Goal: Information Seeking & Learning: Learn about a topic

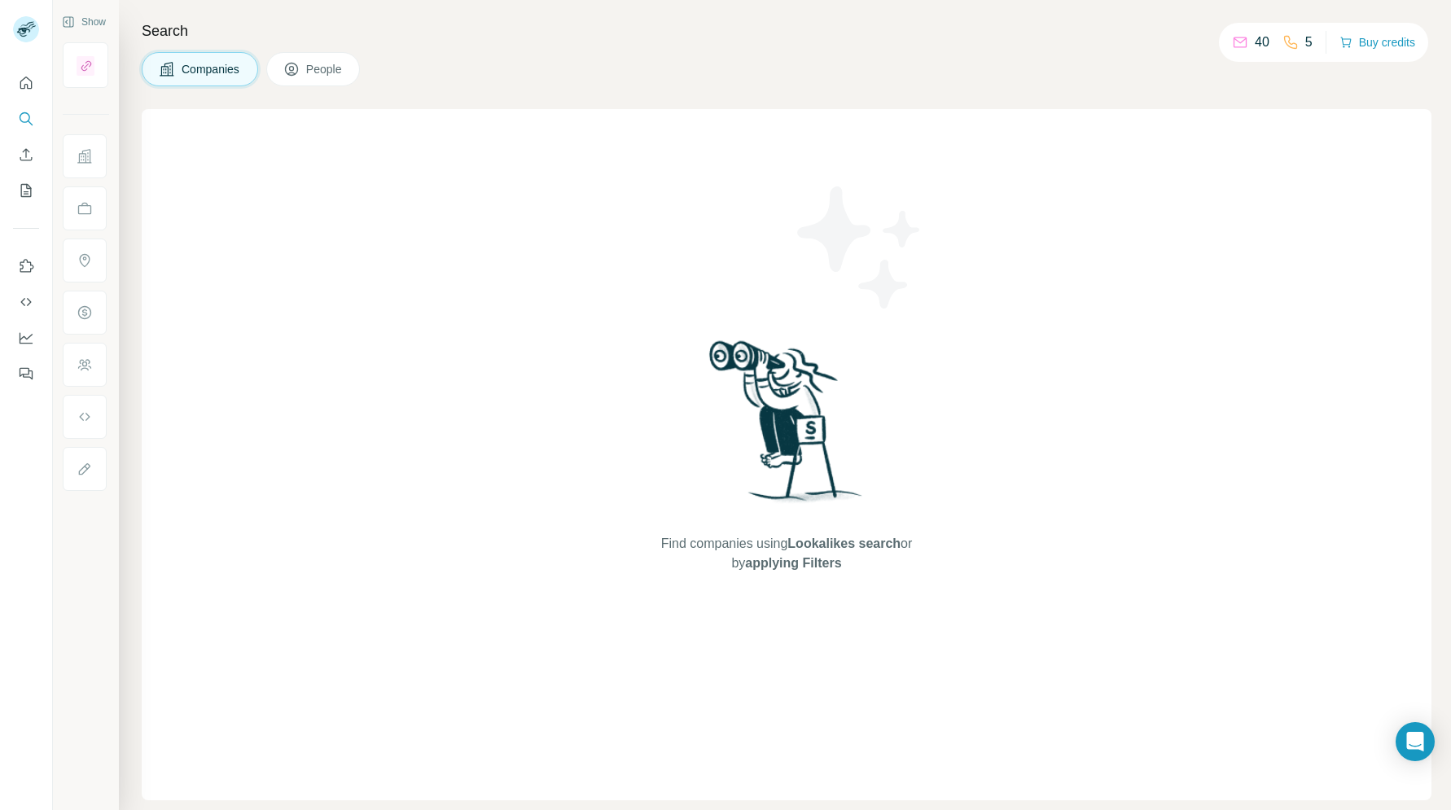
click at [1232, 42] on icon at bounding box center [1240, 42] width 16 height 16
click at [339, 54] on button "People" at bounding box center [313, 69] width 94 height 34
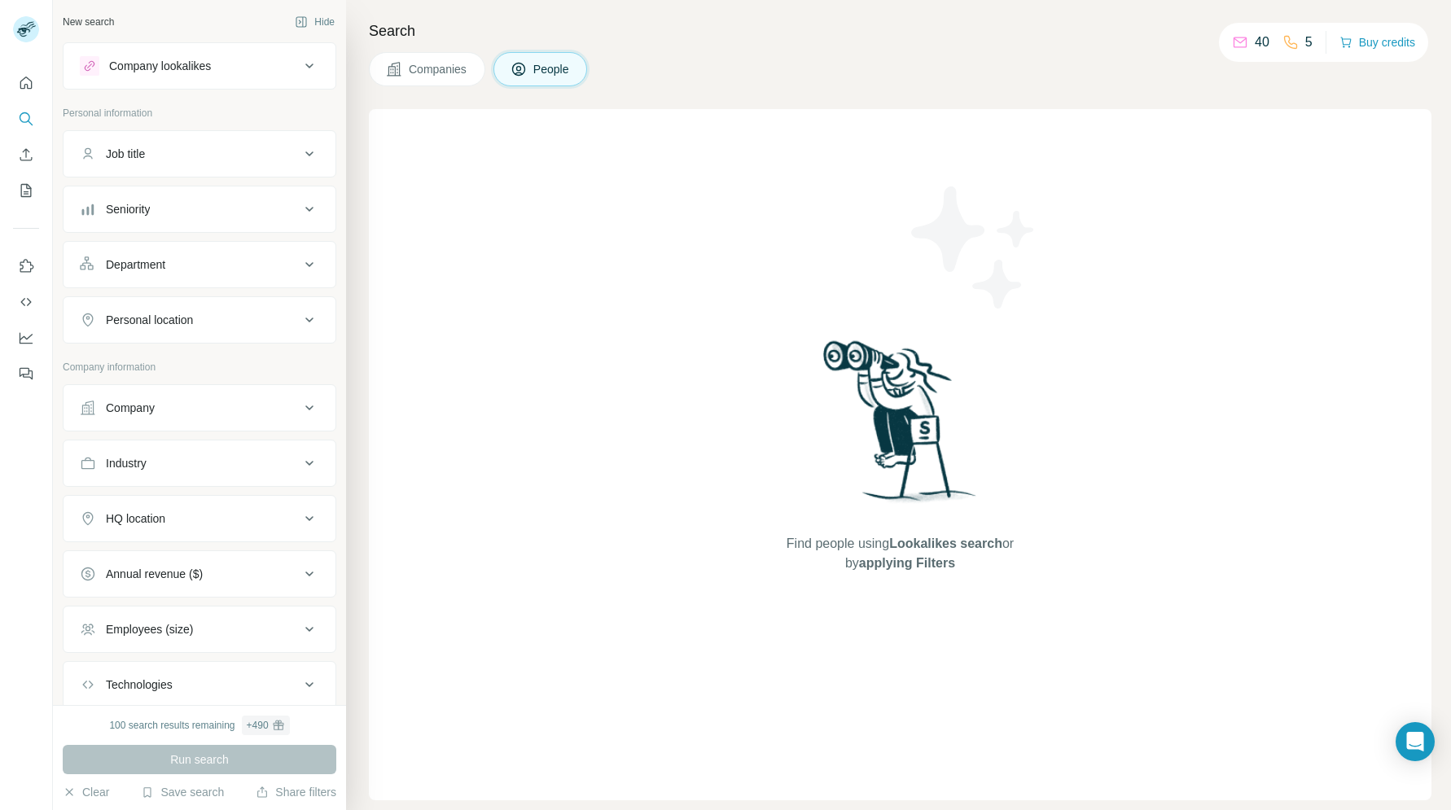
click at [426, 66] on span "Companies" at bounding box center [438, 69] width 59 height 16
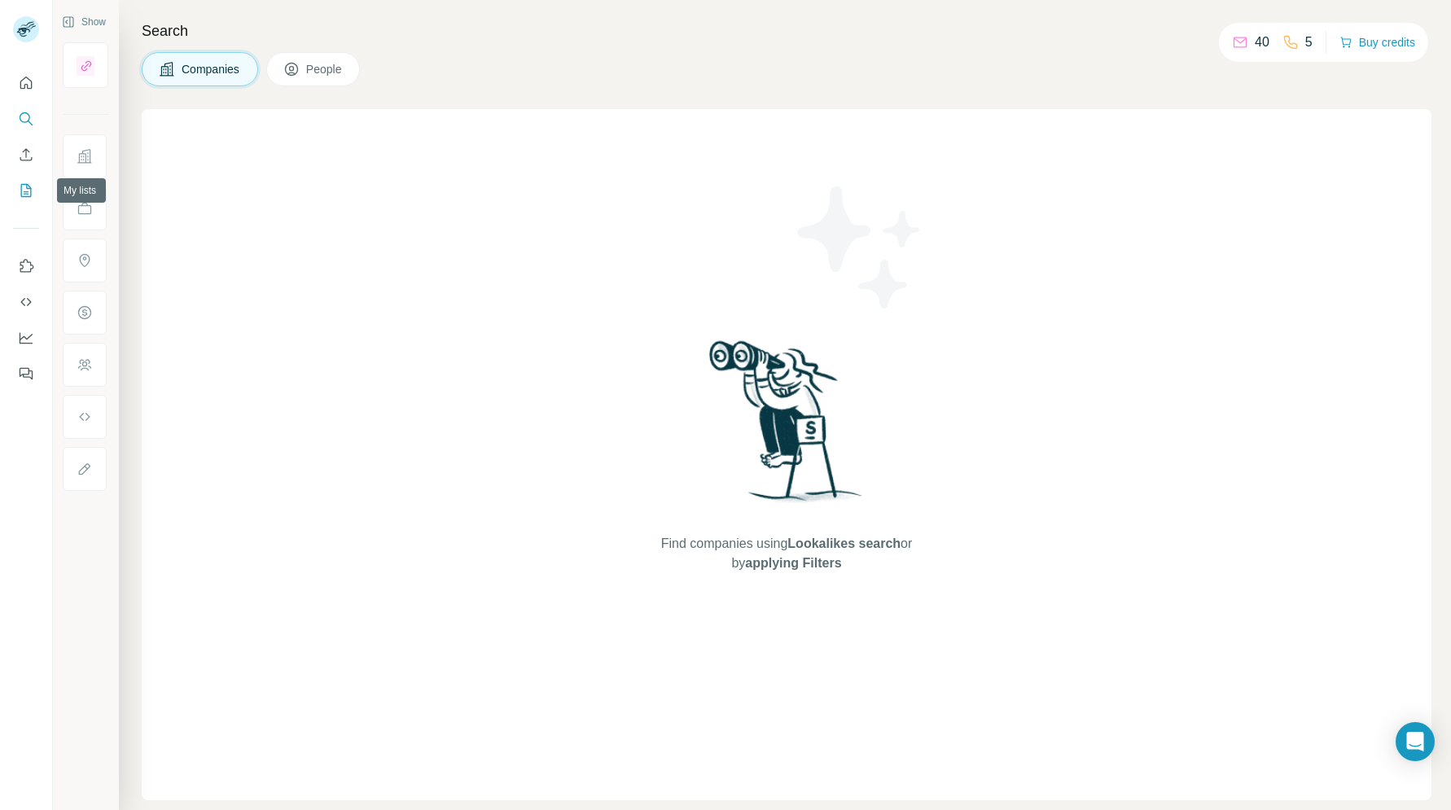
click at [20, 190] on icon "My lists" at bounding box center [26, 190] width 16 height 16
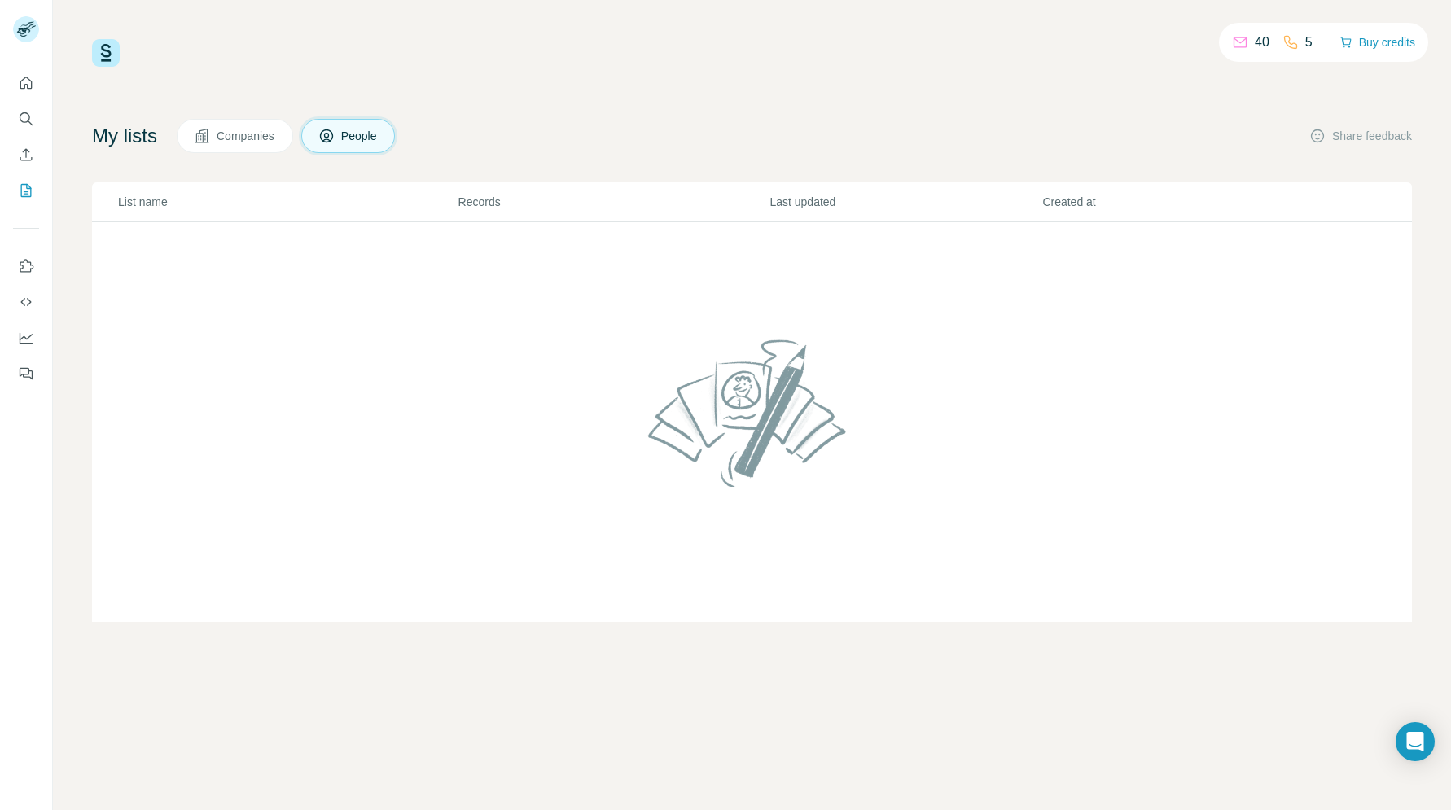
click at [670, 107] on div "40 5 Buy credits My lists Companies People Share feedback List name Records Las…" at bounding box center [752, 330] width 1320 height 583
click at [28, 269] on icon "Use Surfe on LinkedIn" at bounding box center [26, 266] width 16 height 16
click at [252, 40] on div "40 5 Buy credits" at bounding box center [752, 53] width 1320 height 28
click at [30, 78] on icon "Quick start" at bounding box center [26, 83] width 16 height 16
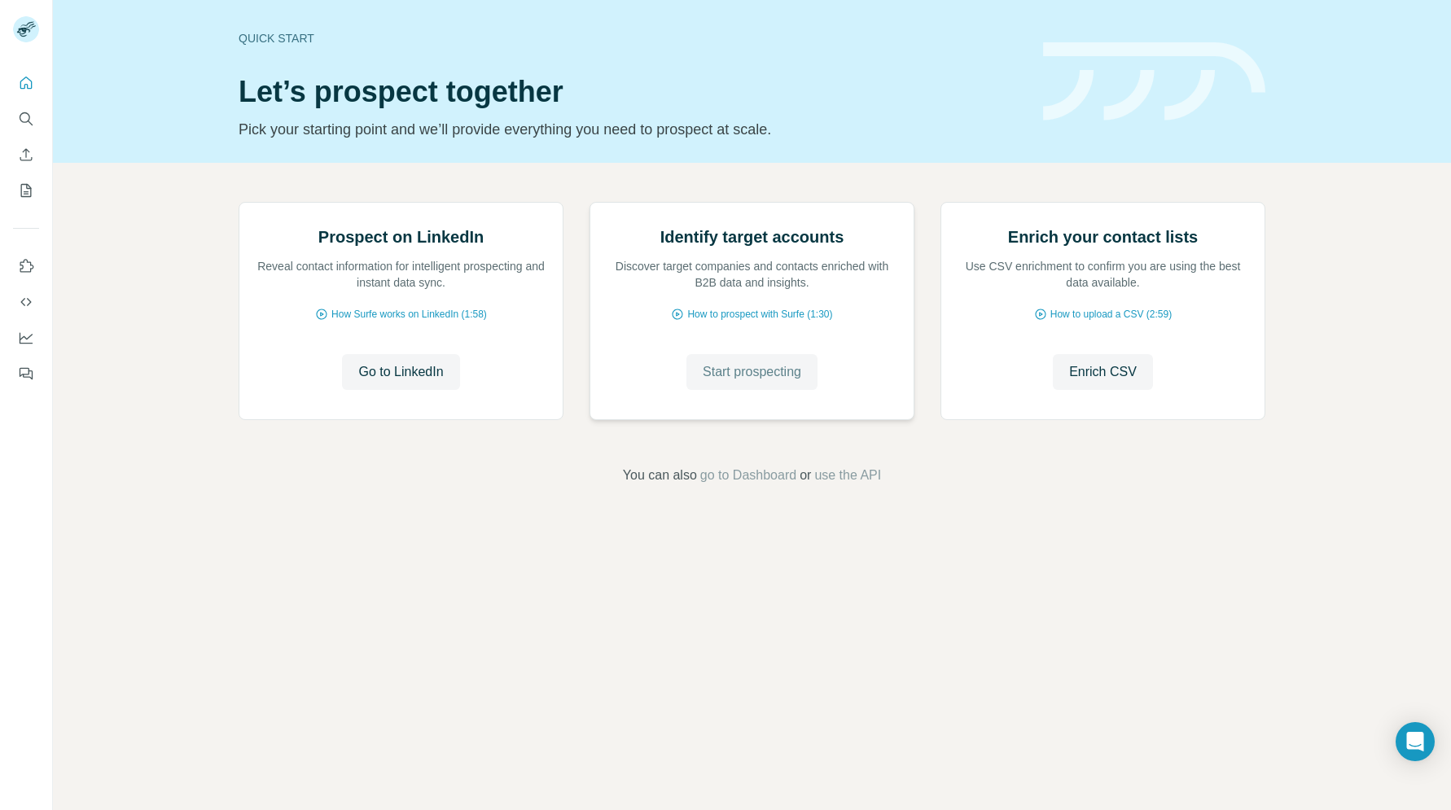
click at [723, 382] on span "Start prospecting" at bounding box center [752, 372] width 99 height 20
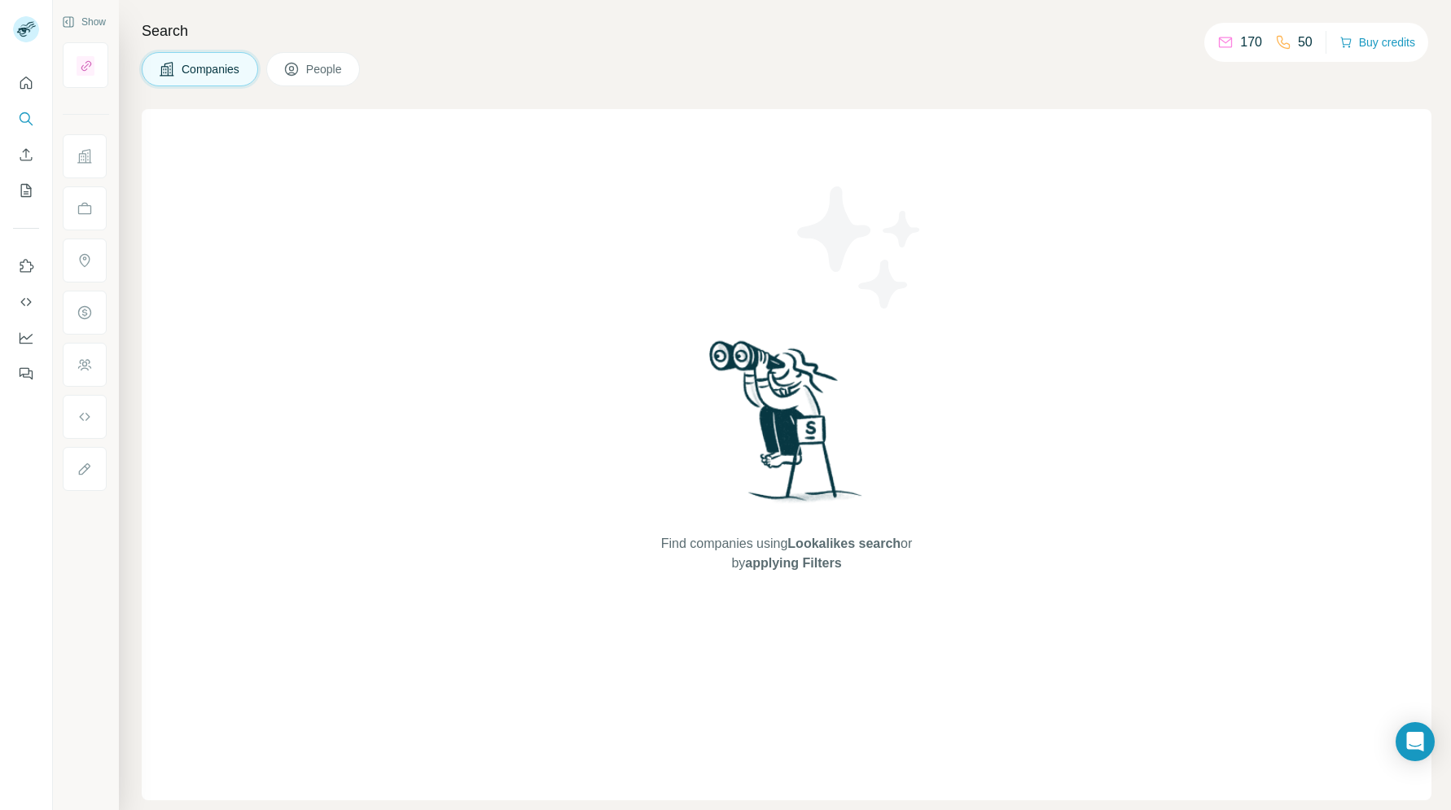
click at [511, 311] on div "Find companies using Lookalikes search or by applying Filters" at bounding box center [786, 454] width 1289 height 691
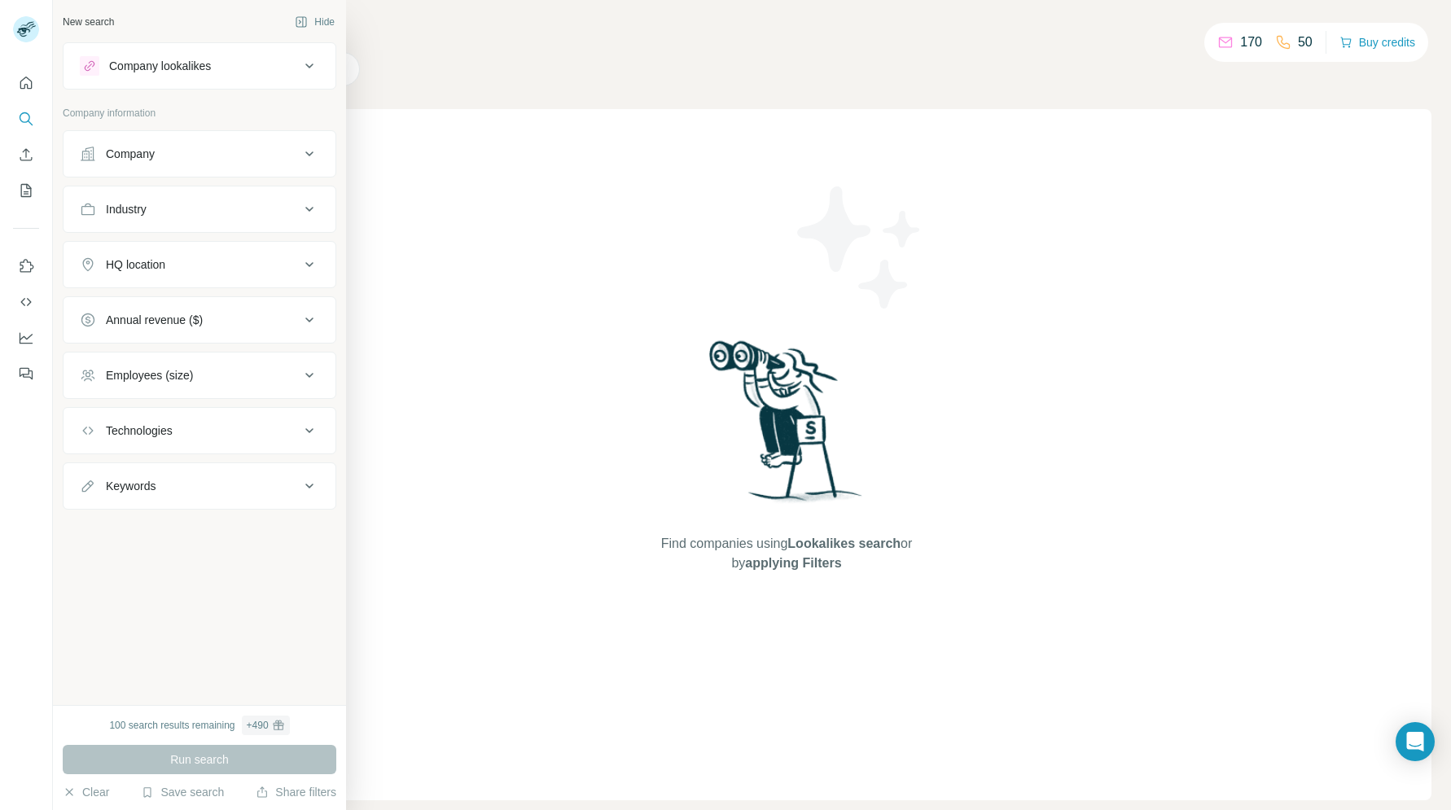
click at [144, 63] on div "Company lookalikes" at bounding box center [160, 66] width 102 height 16
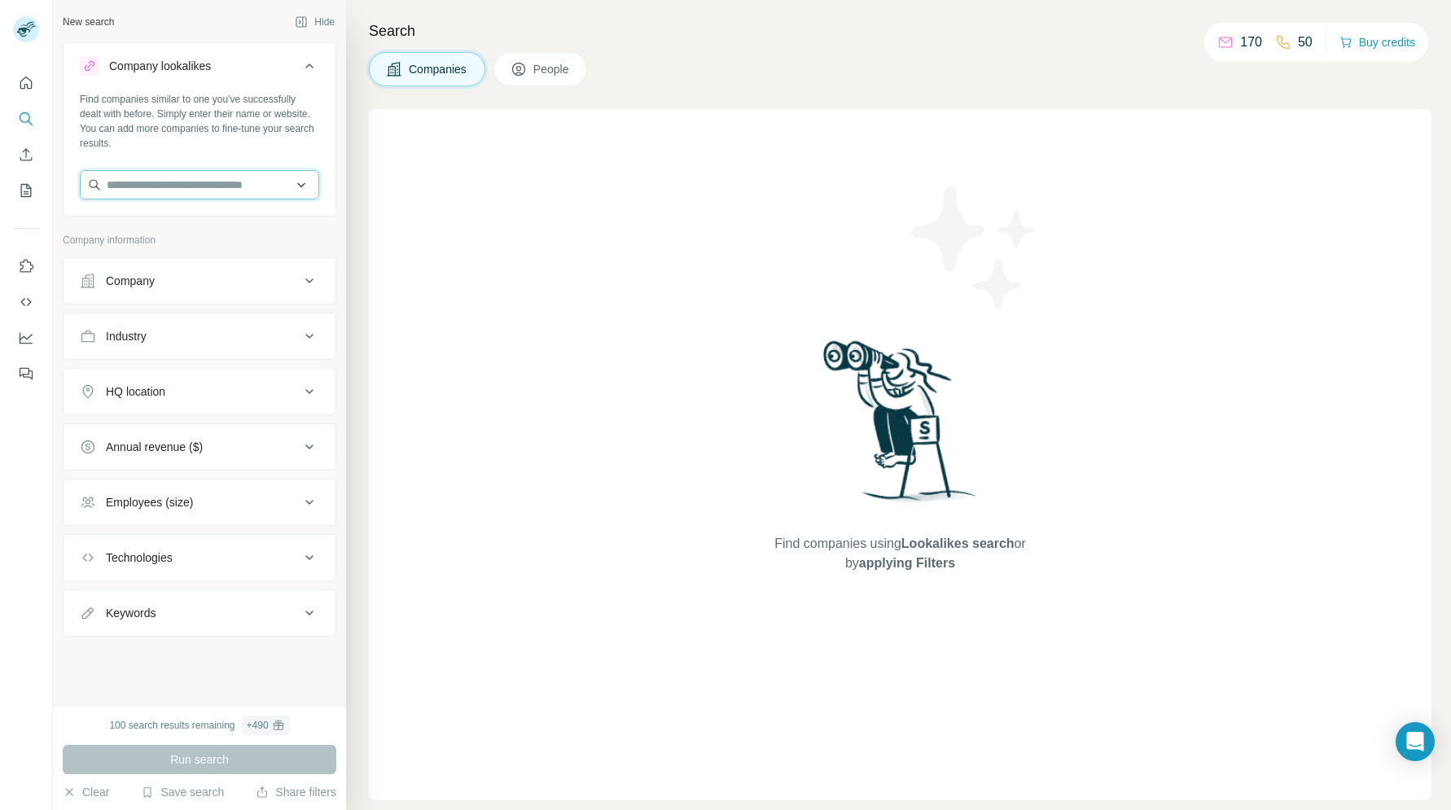
click at [138, 190] on input "text" at bounding box center [199, 184] width 239 height 29
type input "*"
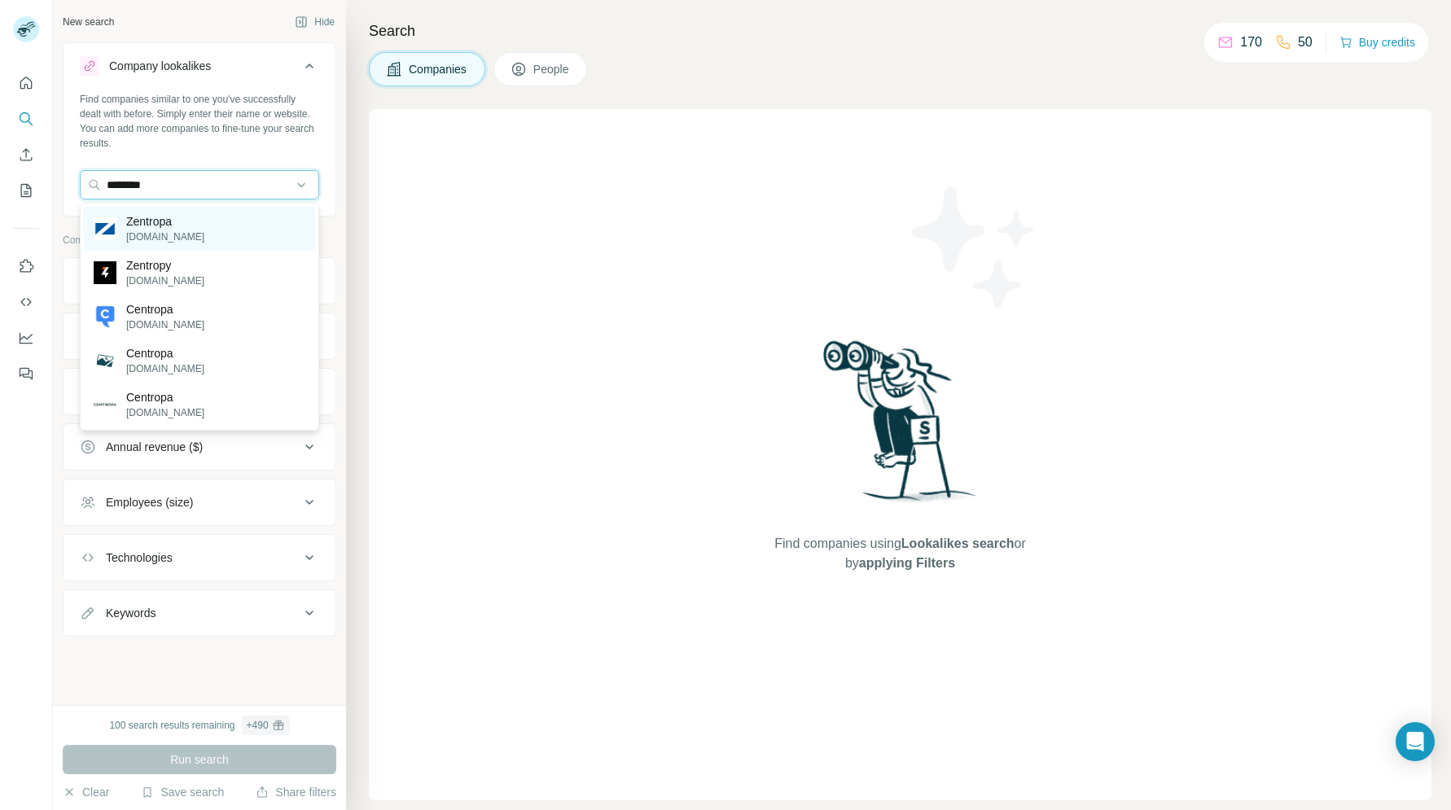
type input "********"
click at [136, 234] on p "[DOMAIN_NAME]" at bounding box center [165, 237] width 78 height 15
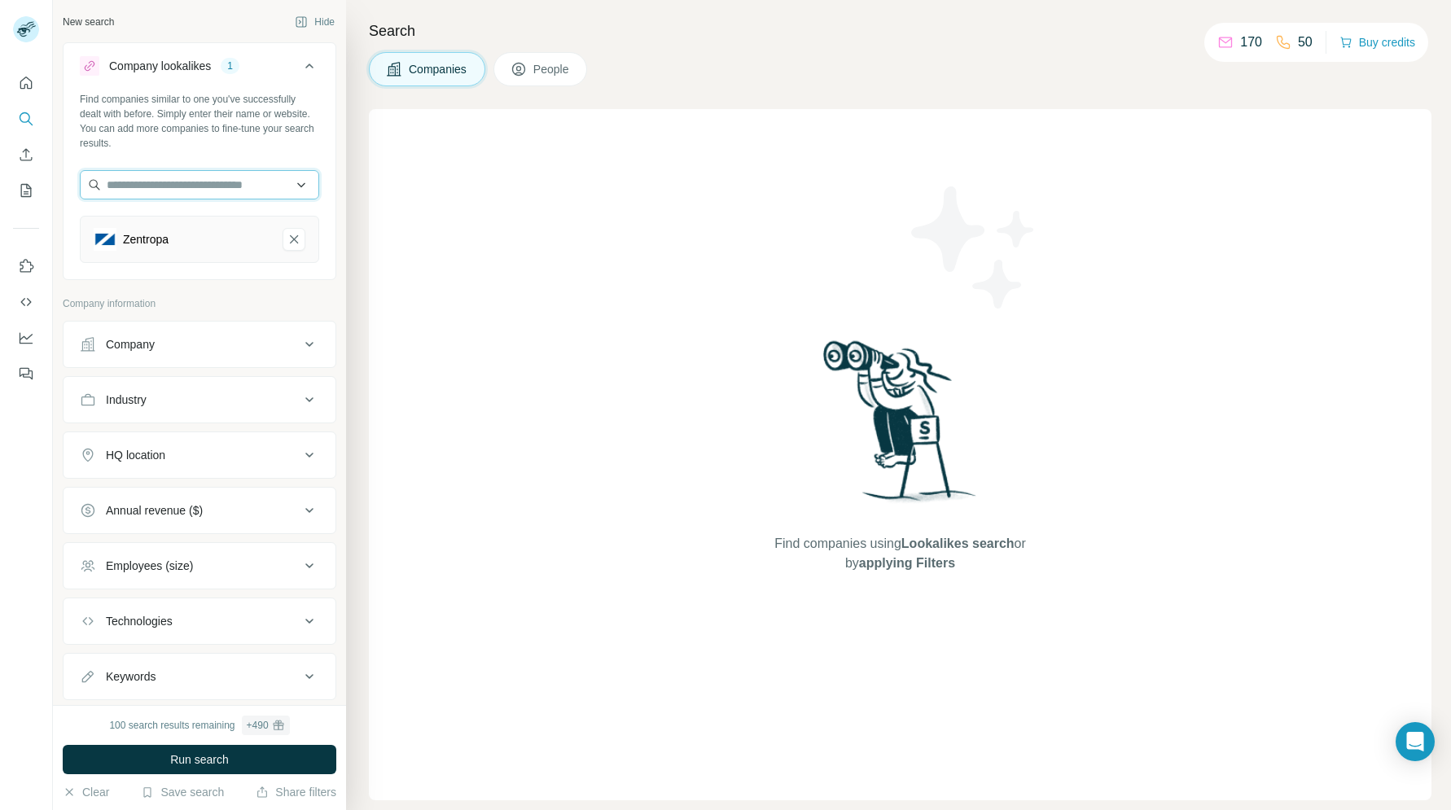
click at [143, 186] on input "text" at bounding box center [199, 184] width 239 height 29
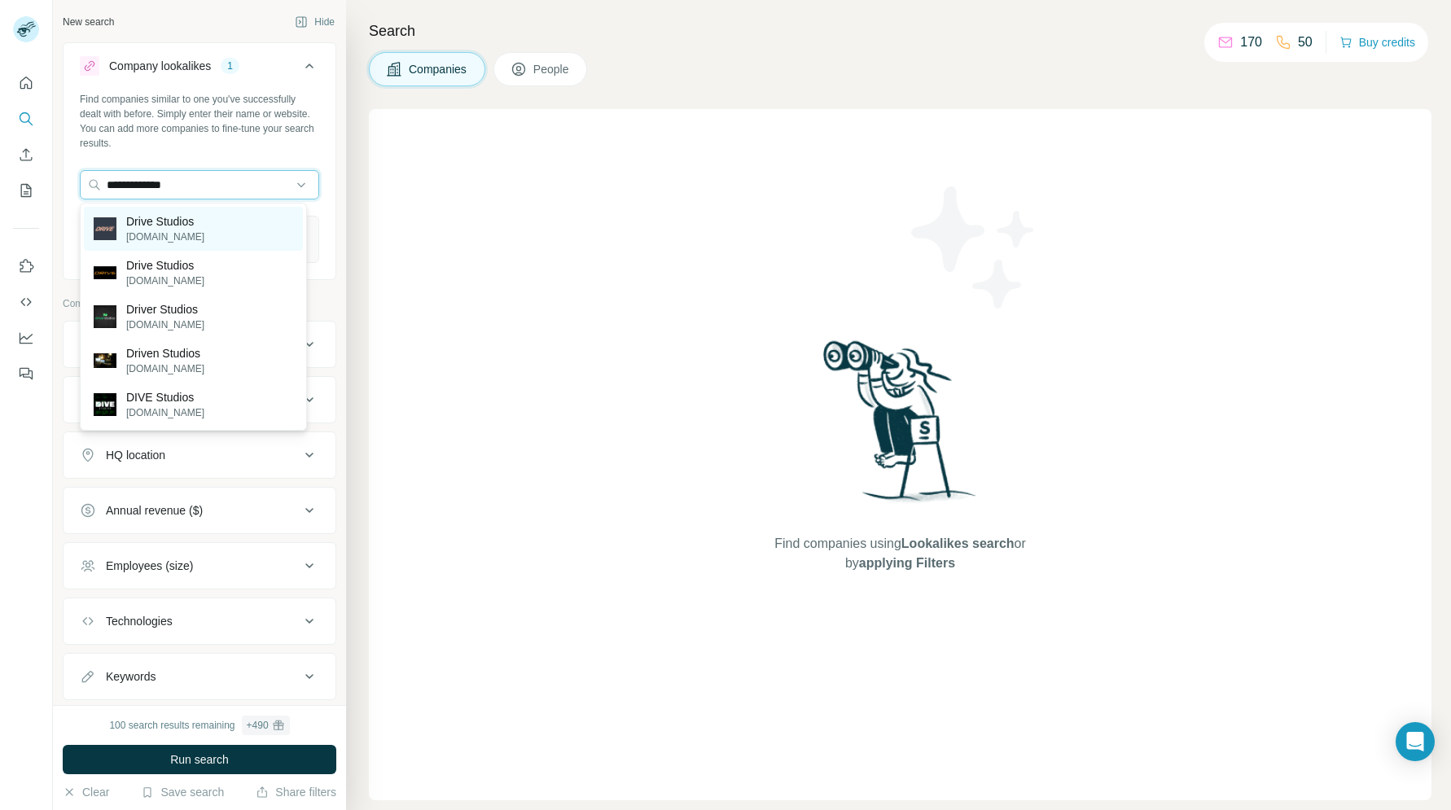
type input "**********"
click at [147, 230] on p "[DOMAIN_NAME]" at bounding box center [165, 237] width 78 height 15
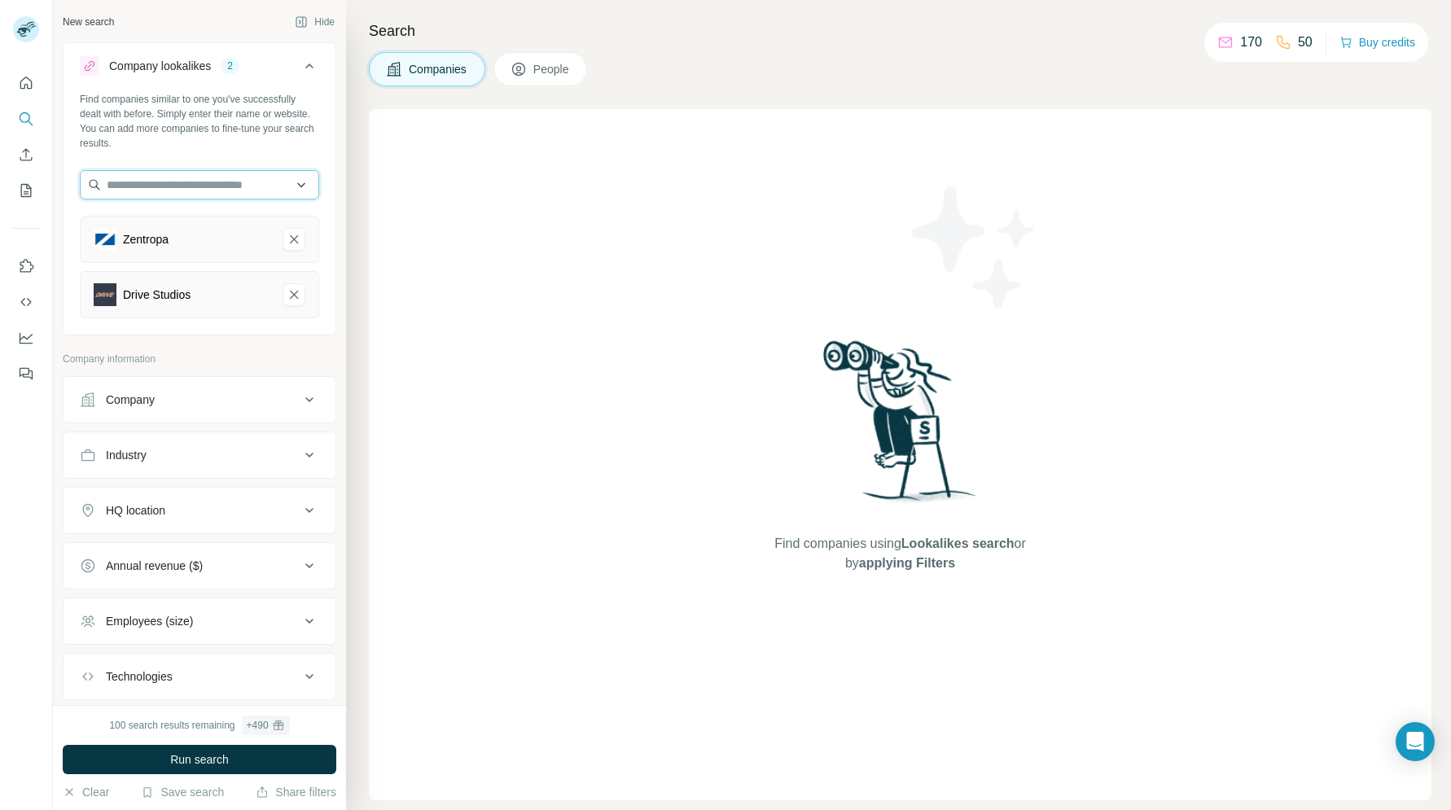
click at [159, 190] on input "text" at bounding box center [199, 184] width 239 height 29
type input "**********"
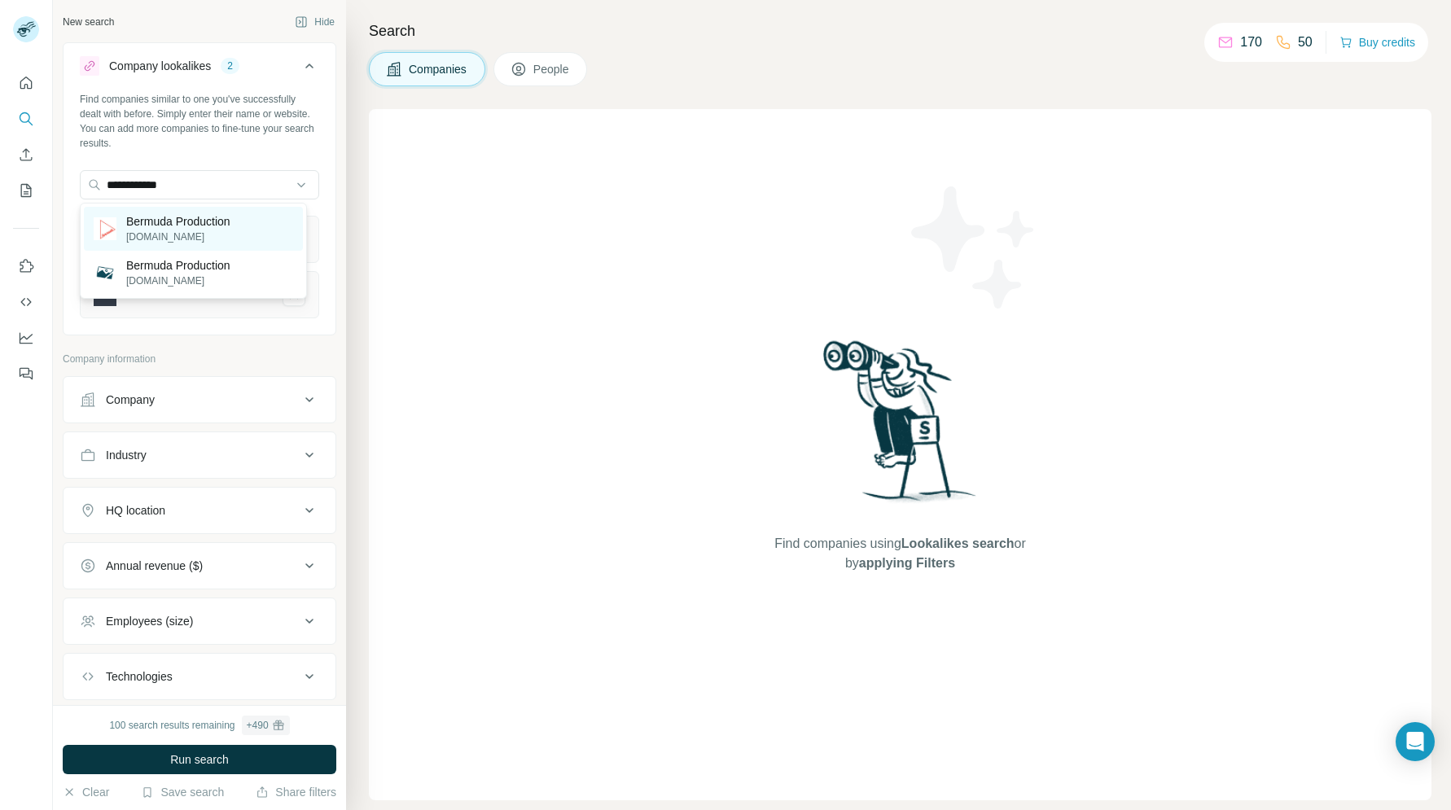
click at [172, 212] on div "Bermuda Production [DOMAIN_NAME]" at bounding box center [193, 229] width 219 height 44
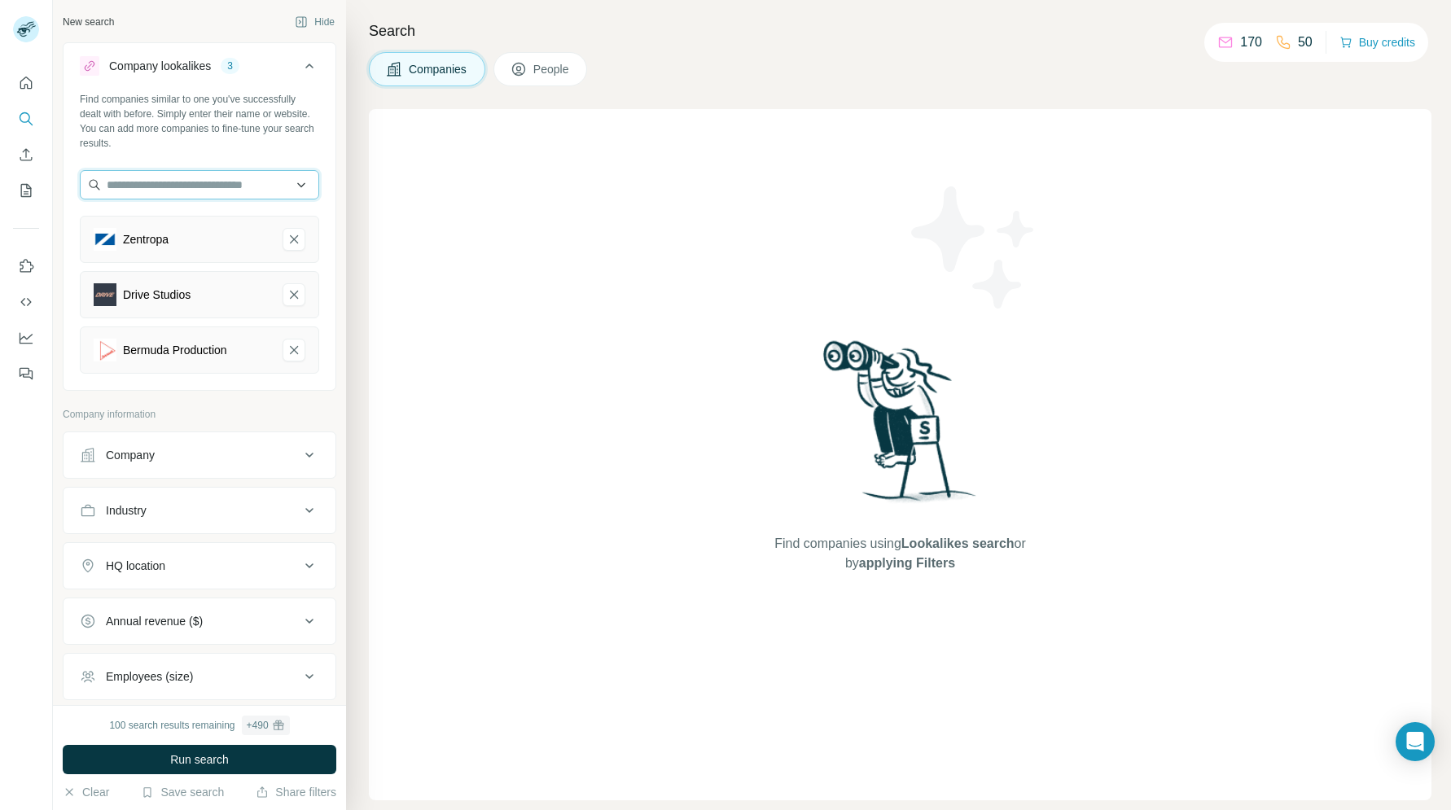
click at [183, 188] on input "text" at bounding box center [199, 184] width 239 height 29
type input "**********"
type input "*********"
click at [234, 186] on input "text" at bounding box center [199, 184] width 239 height 29
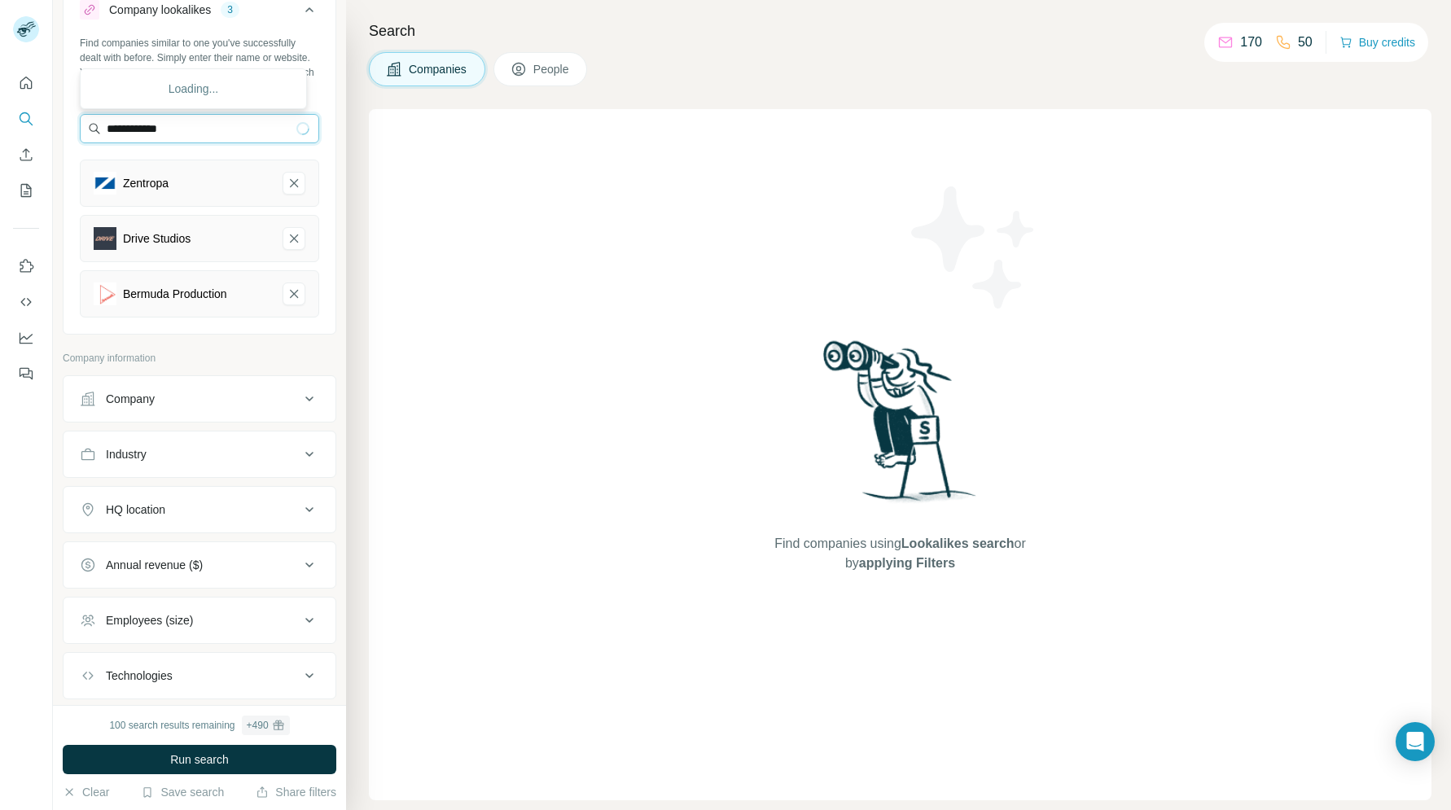
scroll to position [151, 0]
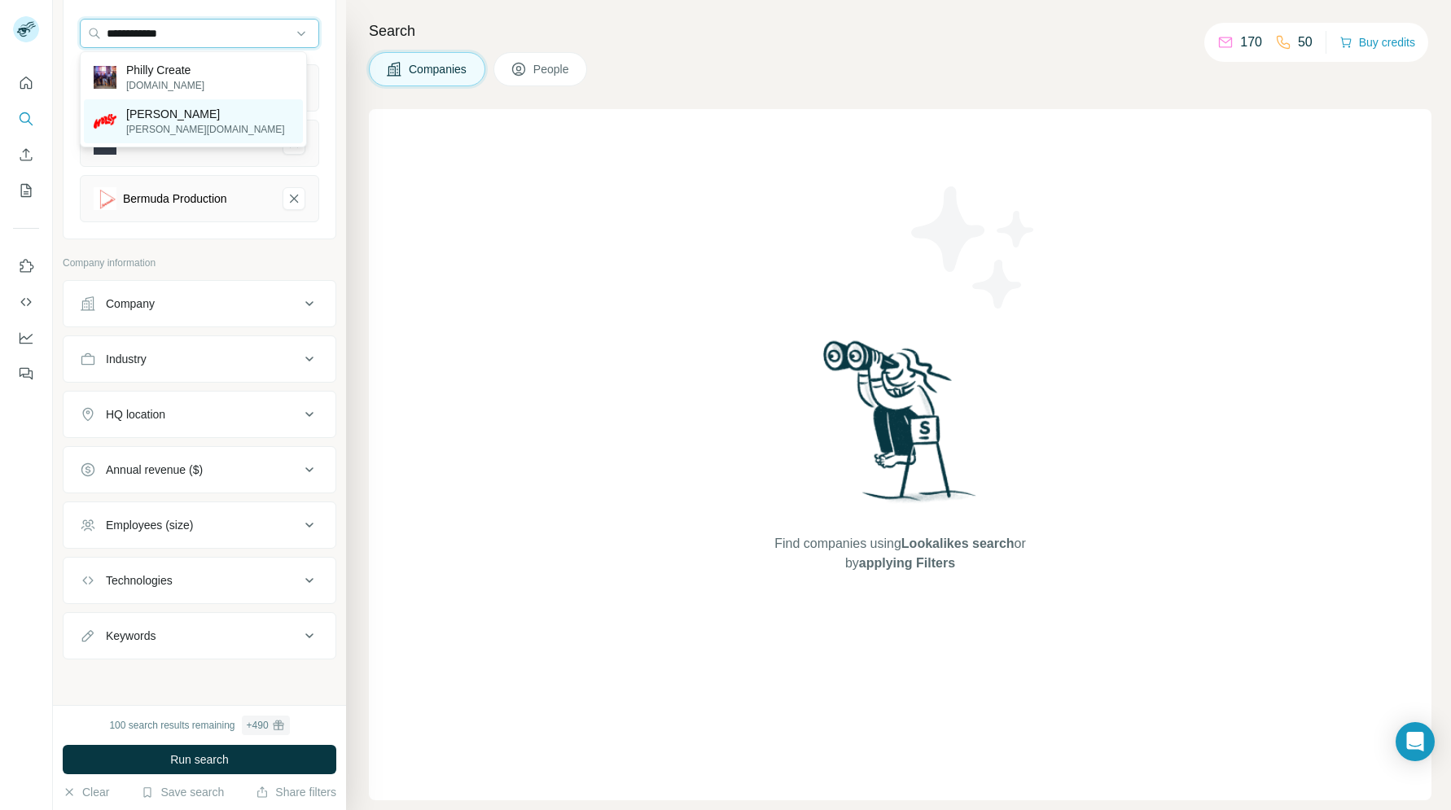
type input "**********"
click at [196, 103] on div "[PERSON_NAME][DOMAIN_NAME]" at bounding box center [193, 121] width 219 height 44
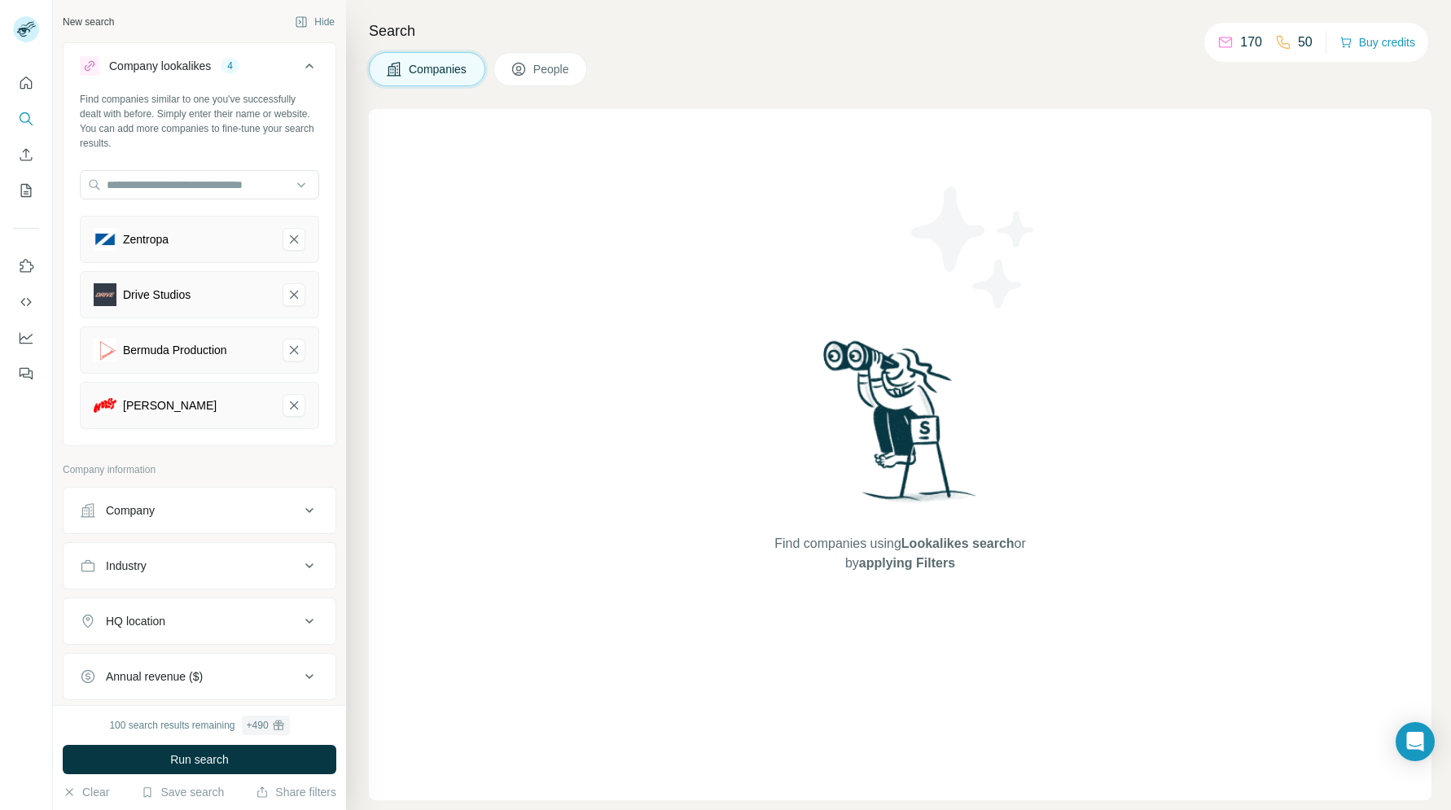
click at [189, 134] on div "Find companies similar to one you've successfully dealt with before. Simply ent…" at bounding box center [199, 121] width 239 height 59
click at [218, 173] on input "text" at bounding box center [199, 184] width 239 height 29
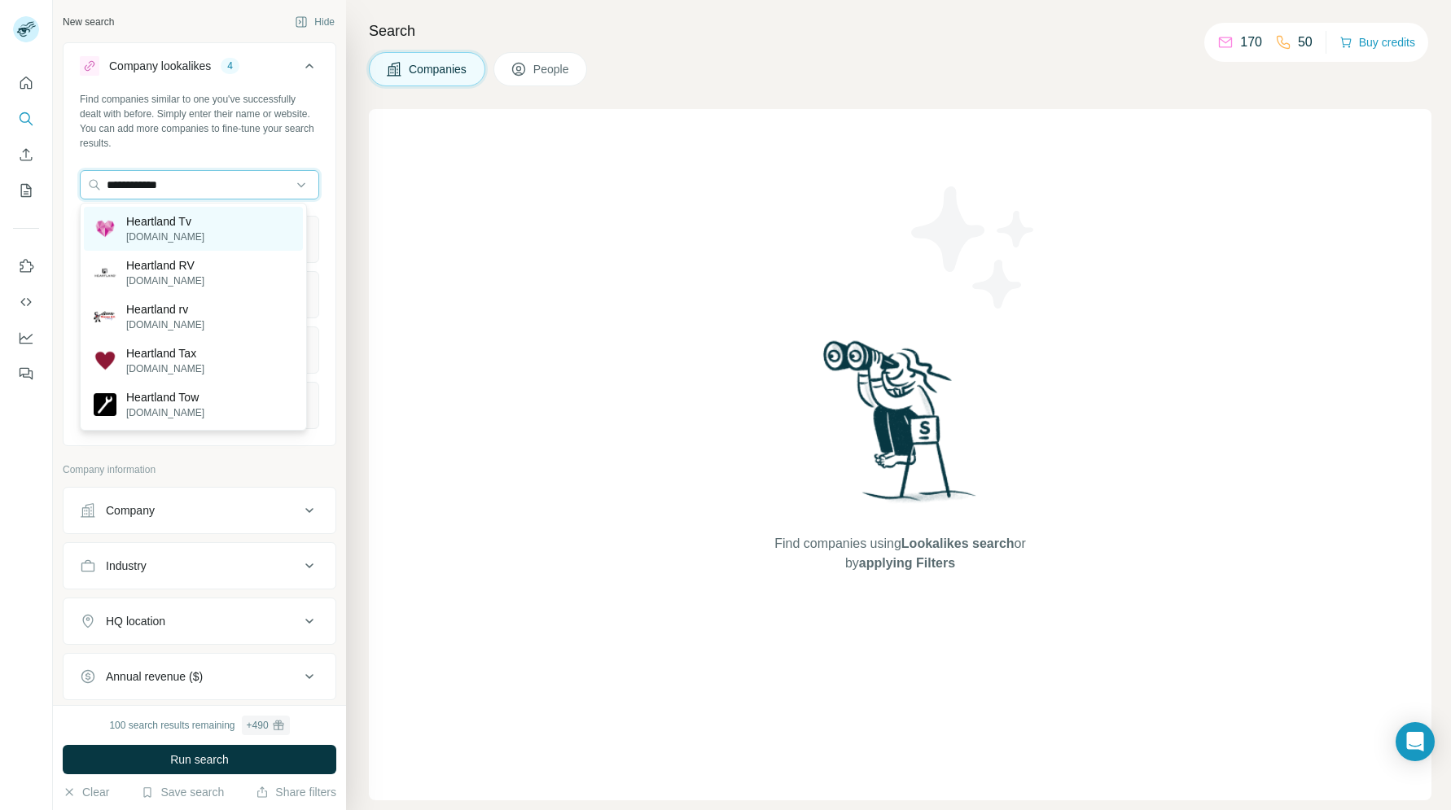
type input "**********"
click at [216, 217] on div "Heartland Tv [DOMAIN_NAME]" at bounding box center [193, 229] width 219 height 44
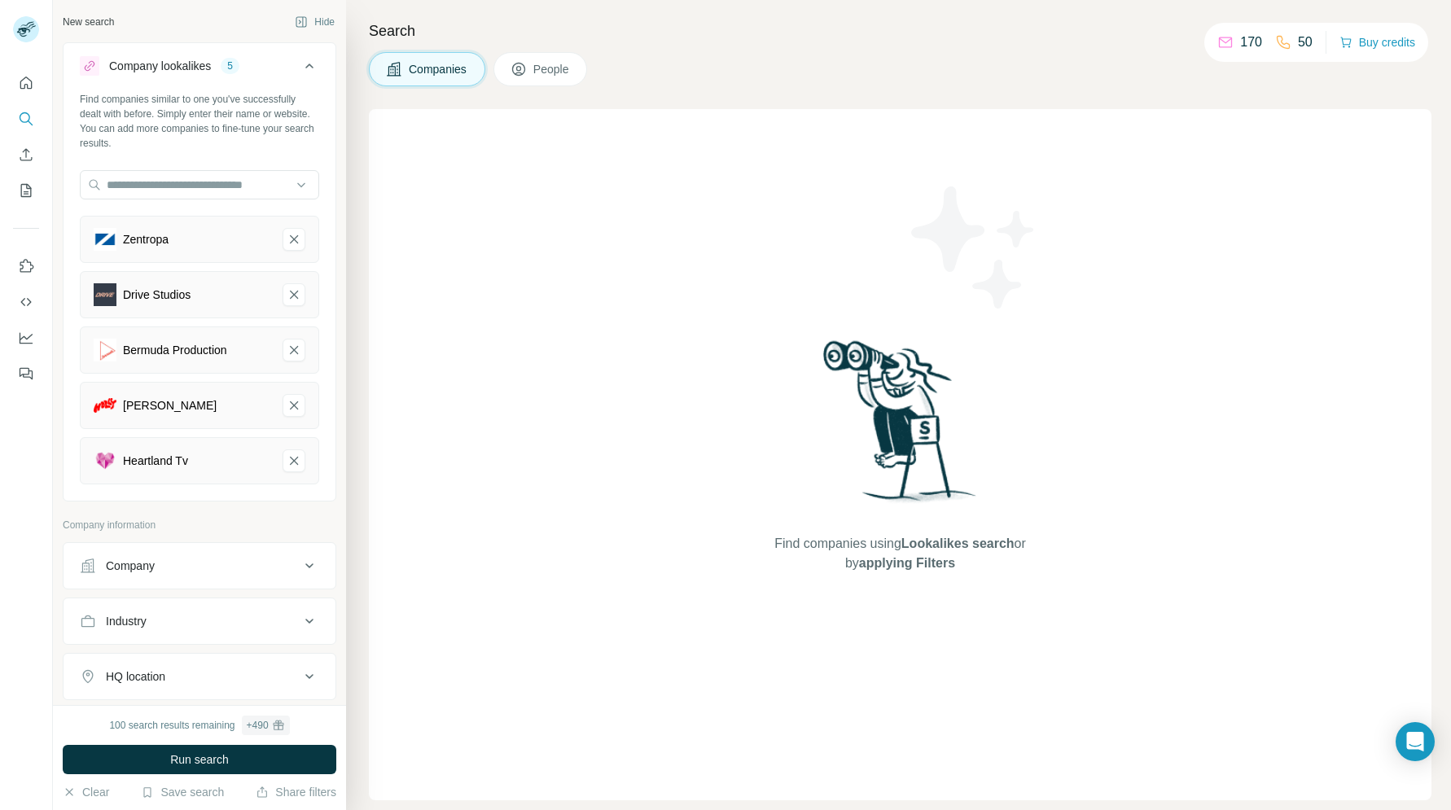
click at [459, 487] on div "Find companies using Lookalikes search or by applying Filters" at bounding box center [900, 454] width 1062 height 691
click at [269, 751] on button "Run search" at bounding box center [200, 759] width 274 height 29
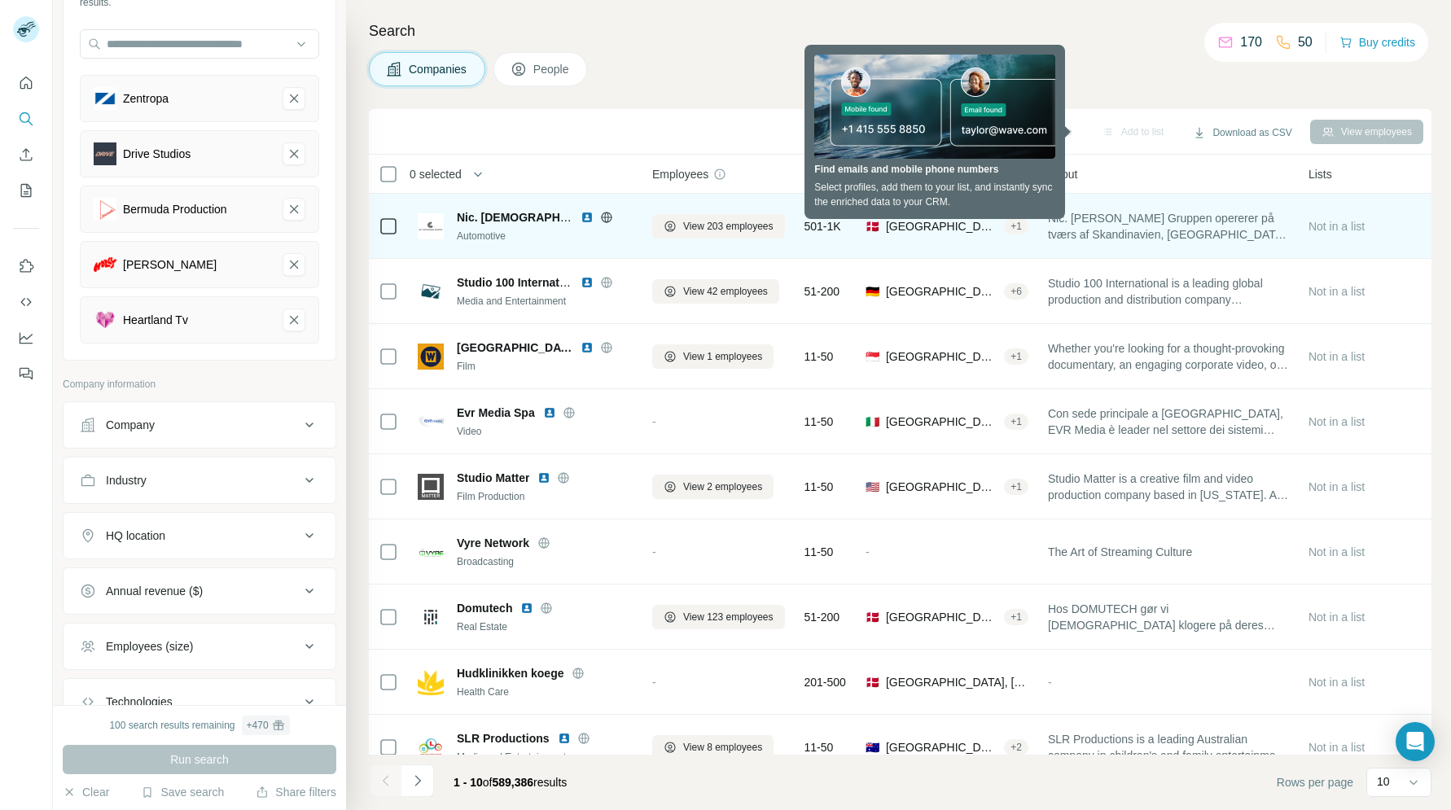
scroll to position [138, 0]
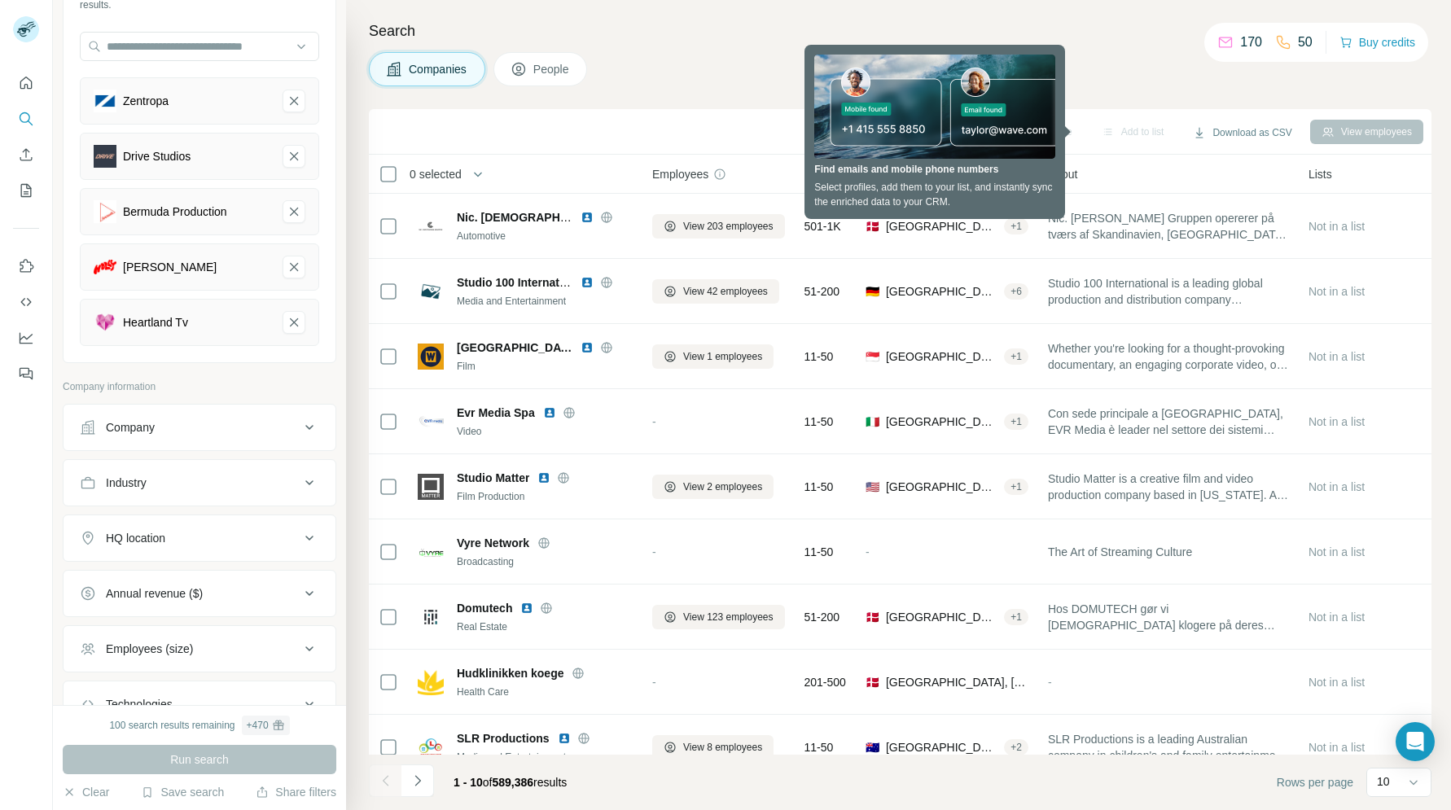
click at [159, 421] on div "Company" at bounding box center [190, 427] width 220 height 16
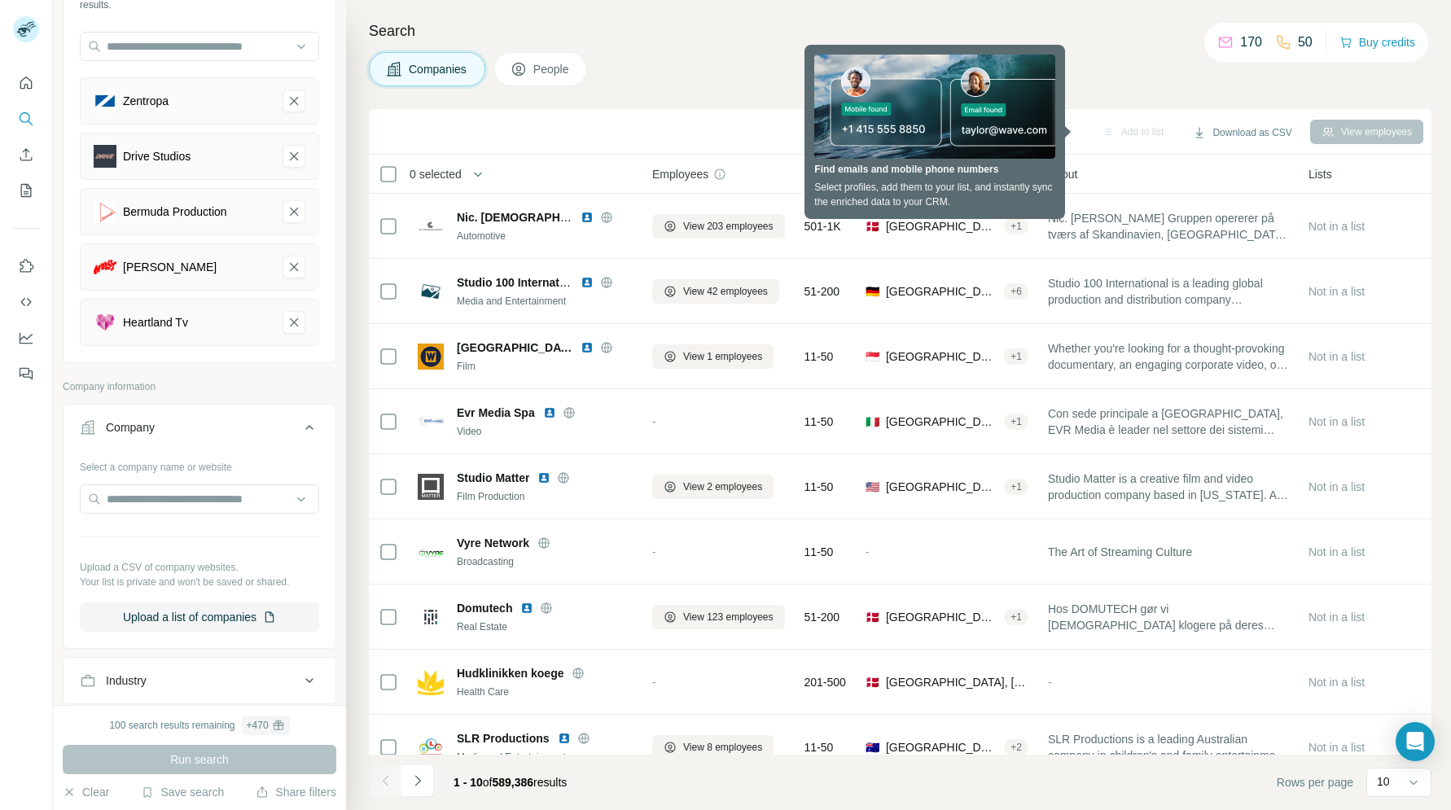
click at [268, 421] on div "Company" at bounding box center [190, 427] width 220 height 16
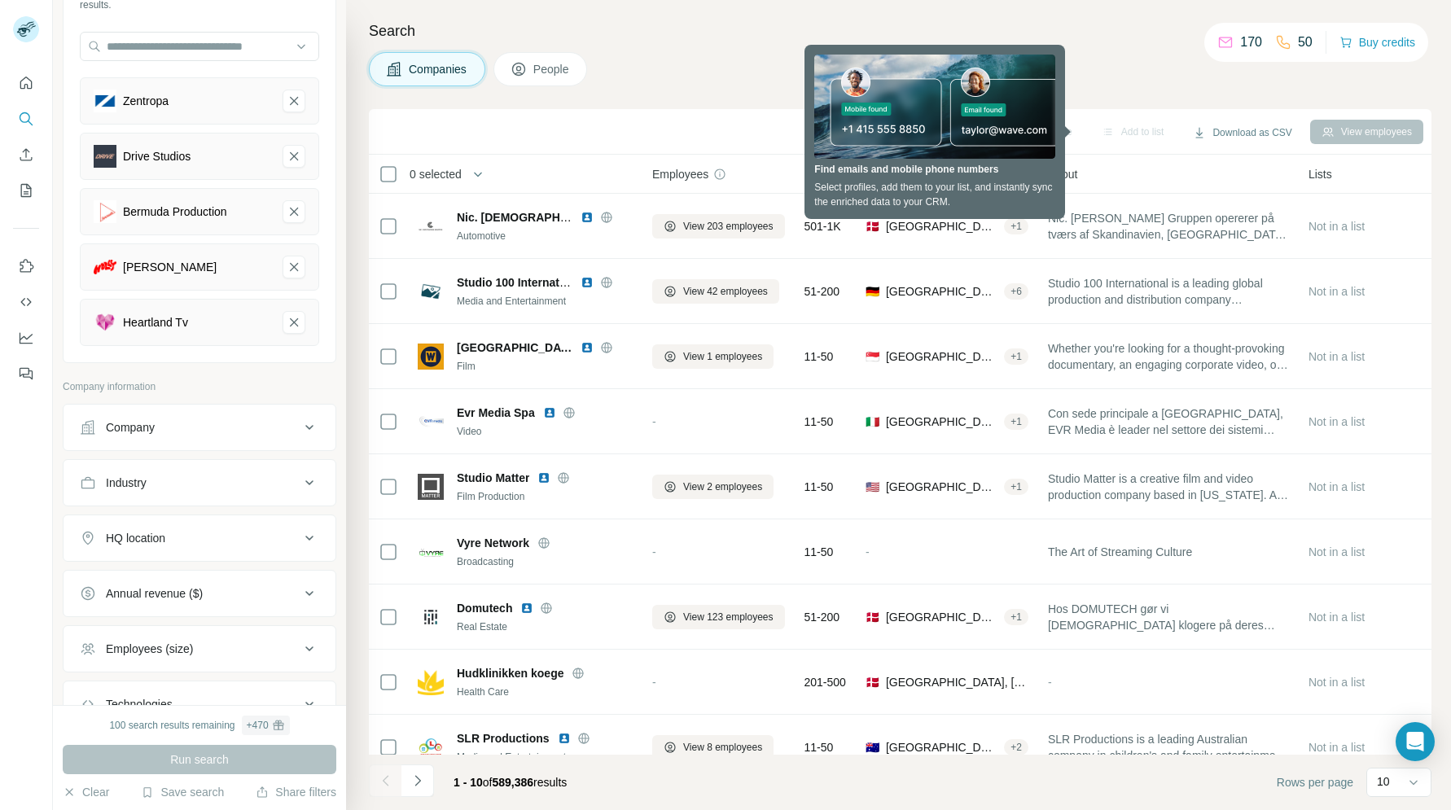
click at [204, 485] on div "Industry" at bounding box center [190, 483] width 220 height 16
click at [202, 525] on input at bounding box center [190, 523] width 201 height 18
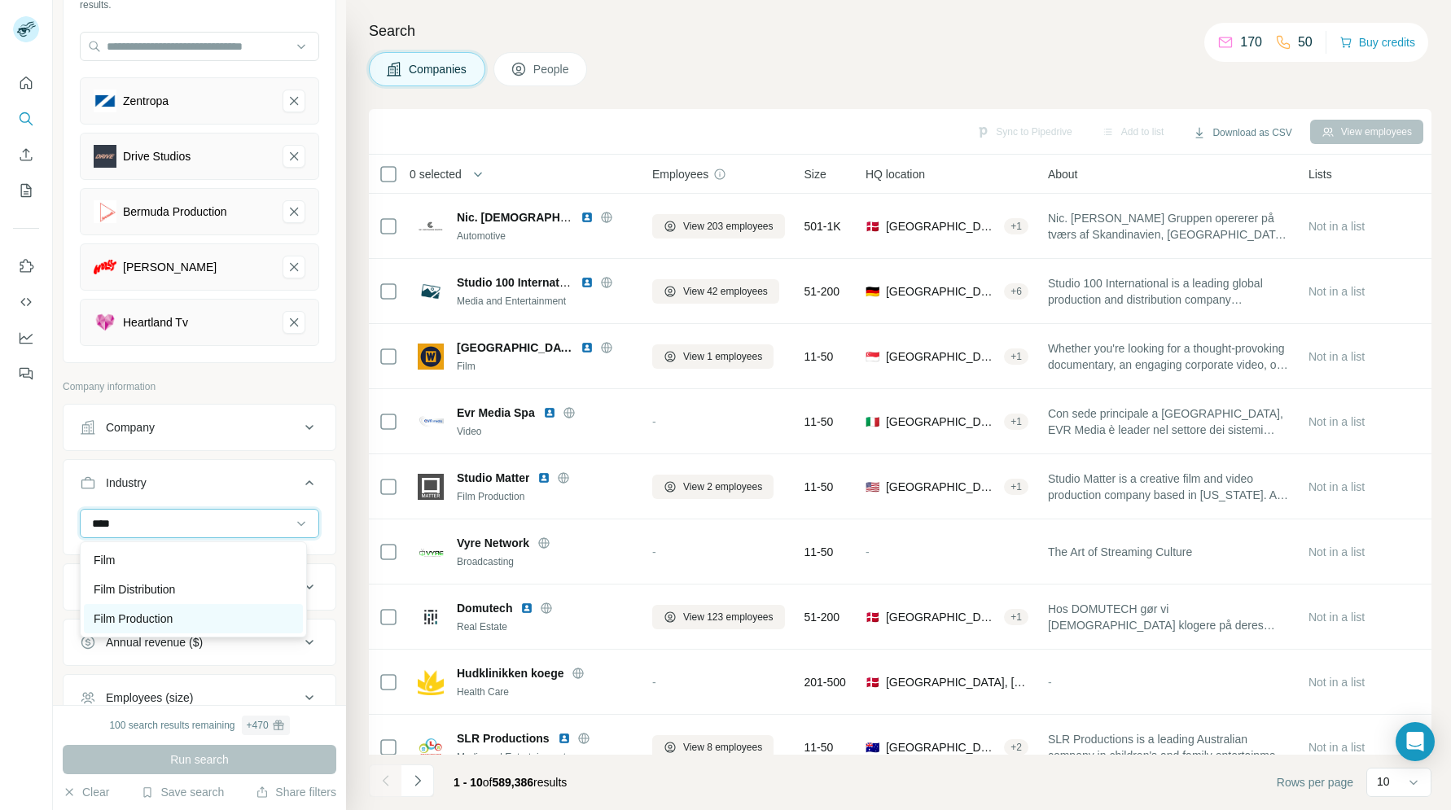
type input "****"
click at [160, 611] on p "Film Production" at bounding box center [133, 619] width 79 height 16
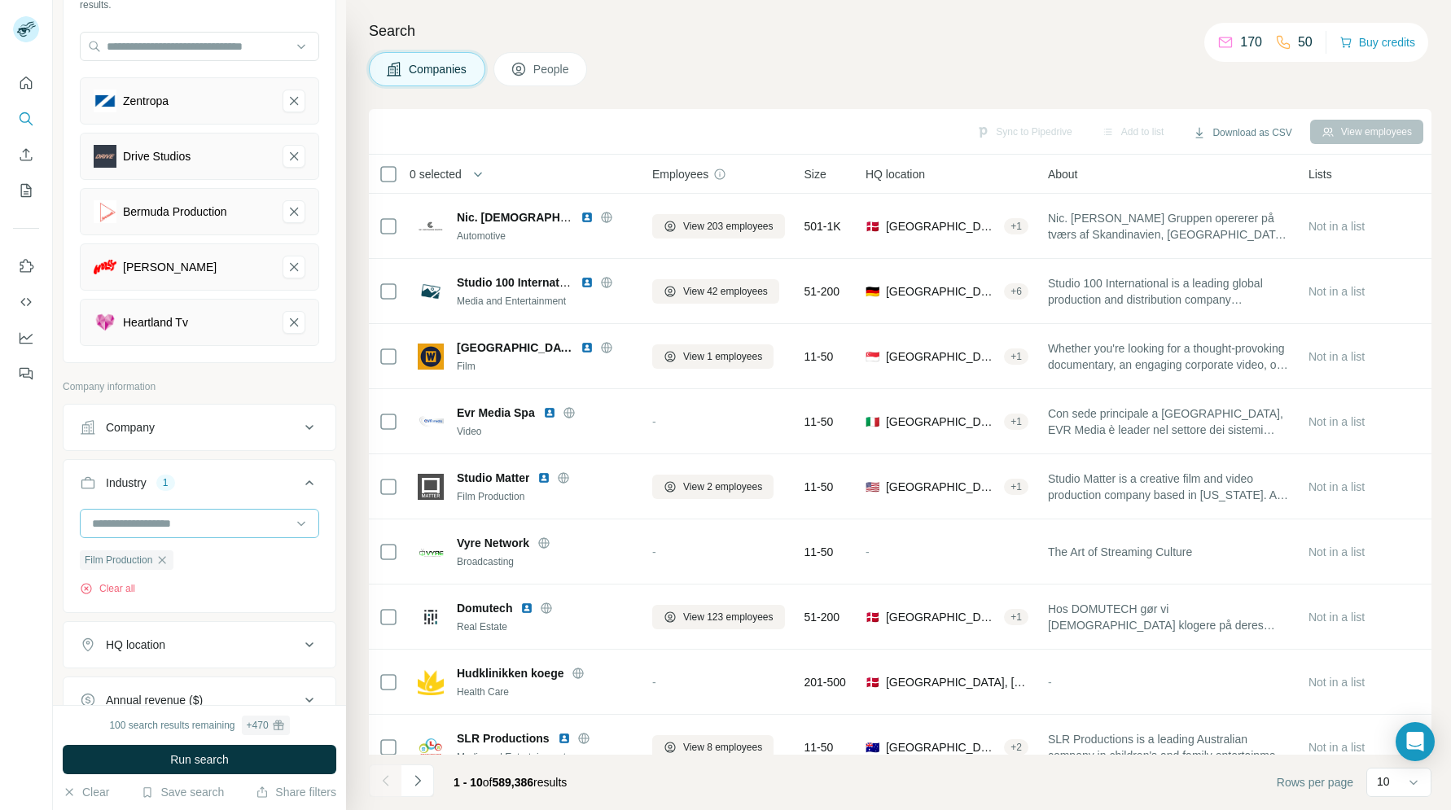
click at [147, 522] on input at bounding box center [190, 523] width 201 height 18
click at [146, 519] on input at bounding box center [190, 523] width 201 height 18
type input "**********"
click at [223, 496] on button "Industry 1" at bounding box center [199, 486] width 272 height 46
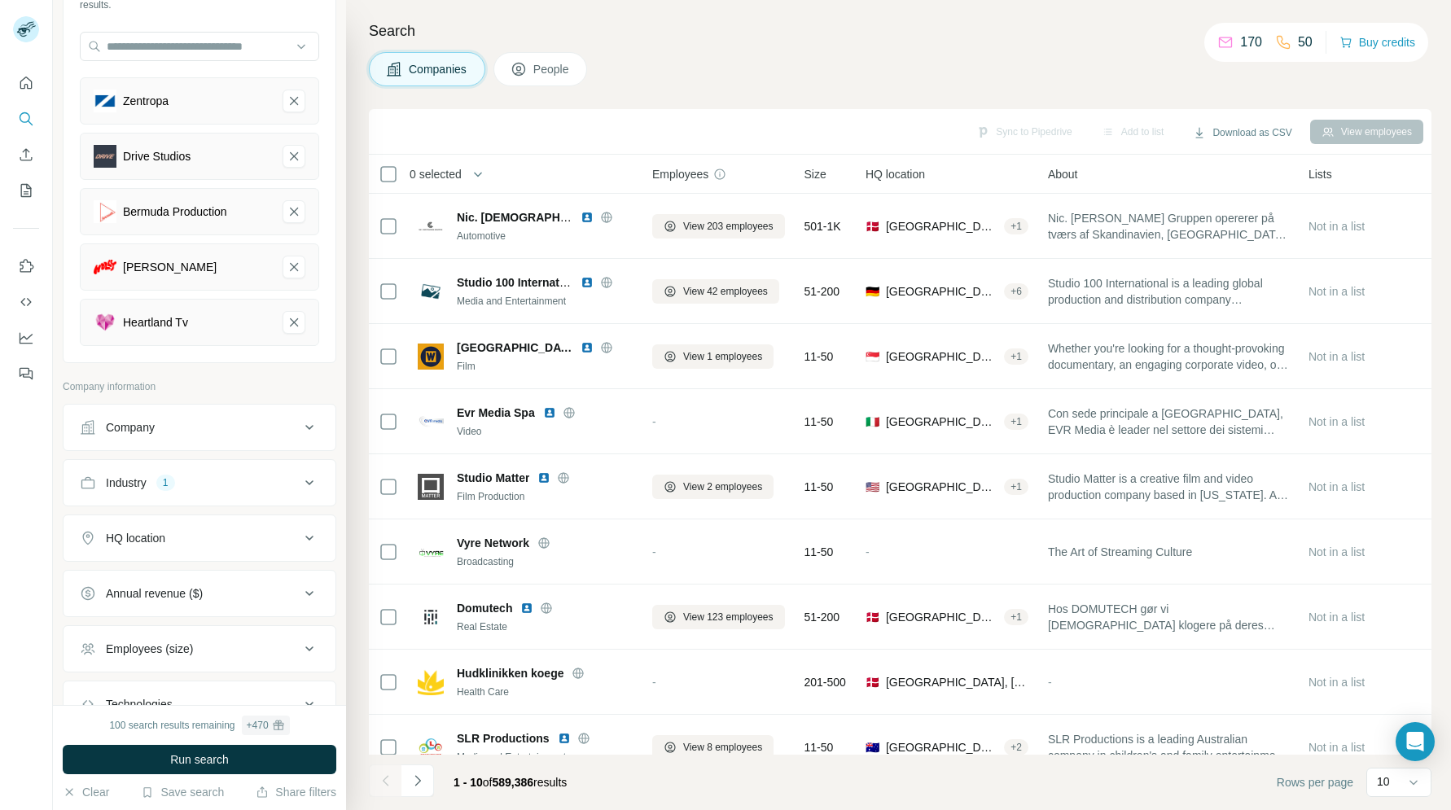
click at [216, 479] on div "Industry 1" at bounding box center [190, 483] width 220 height 16
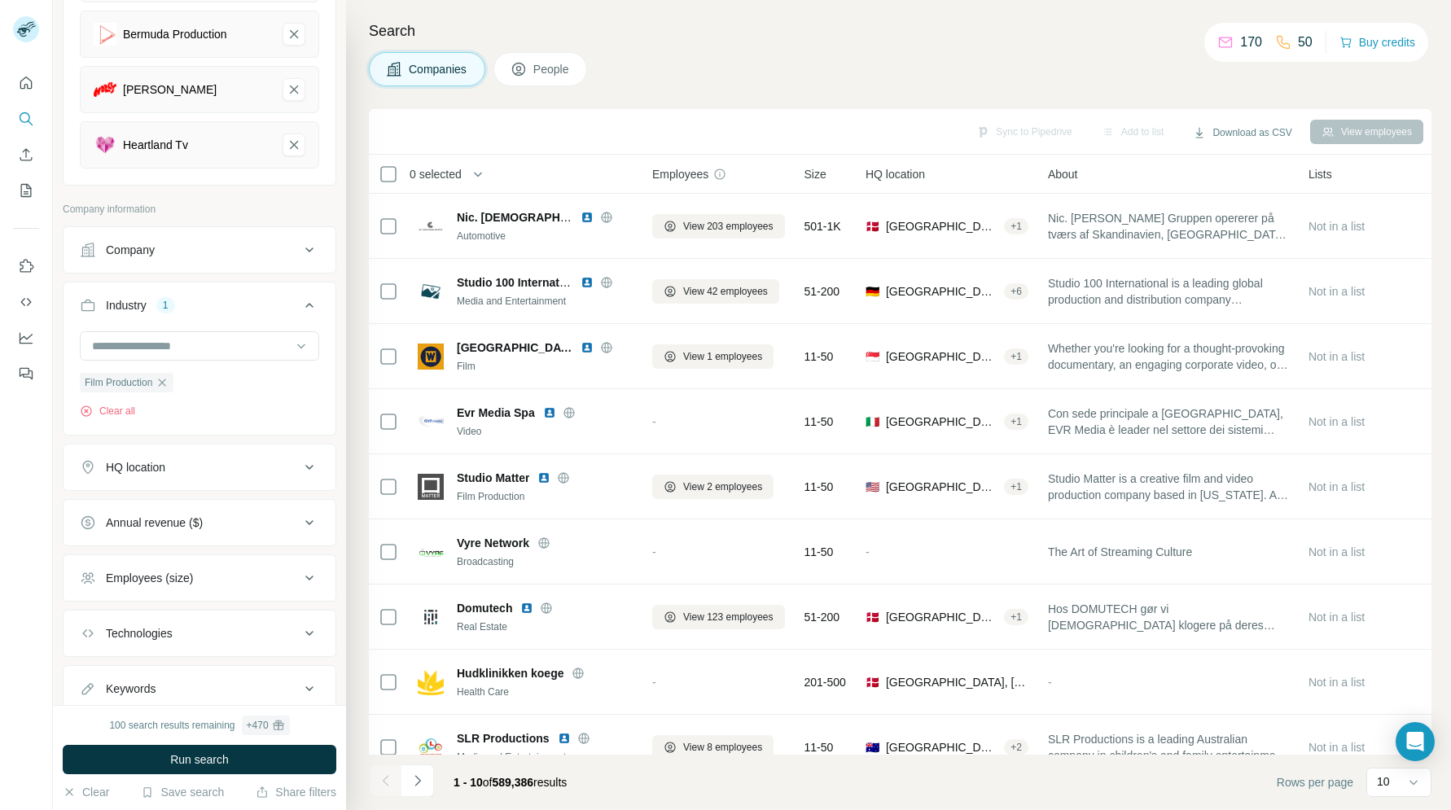
scroll to position [294, 0]
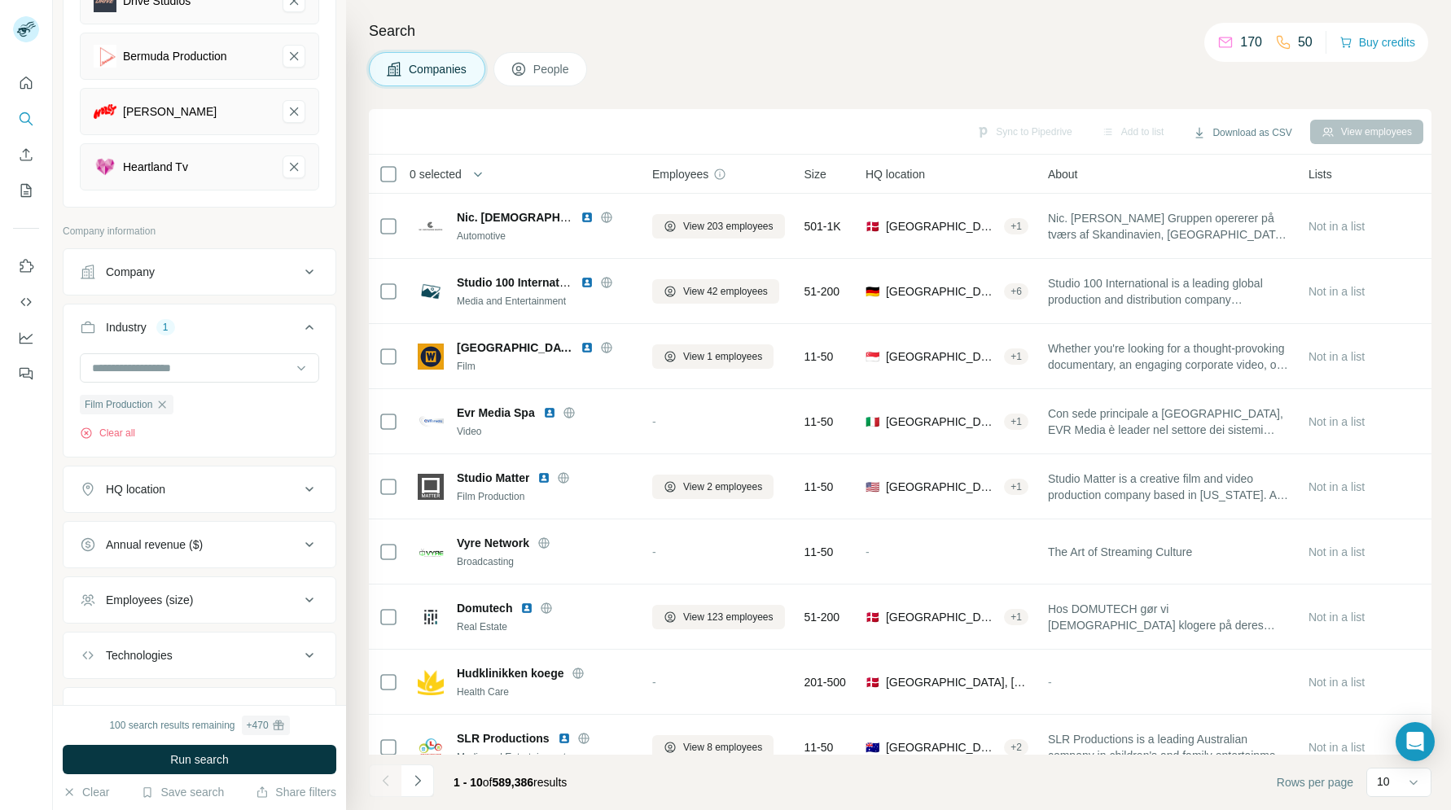
click at [140, 492] on div "HQ location" at bounding box center [135, 489] width 59 height 16
click at [146, 531] on input "text" at bounding box center [199, 529] width 239 height 29
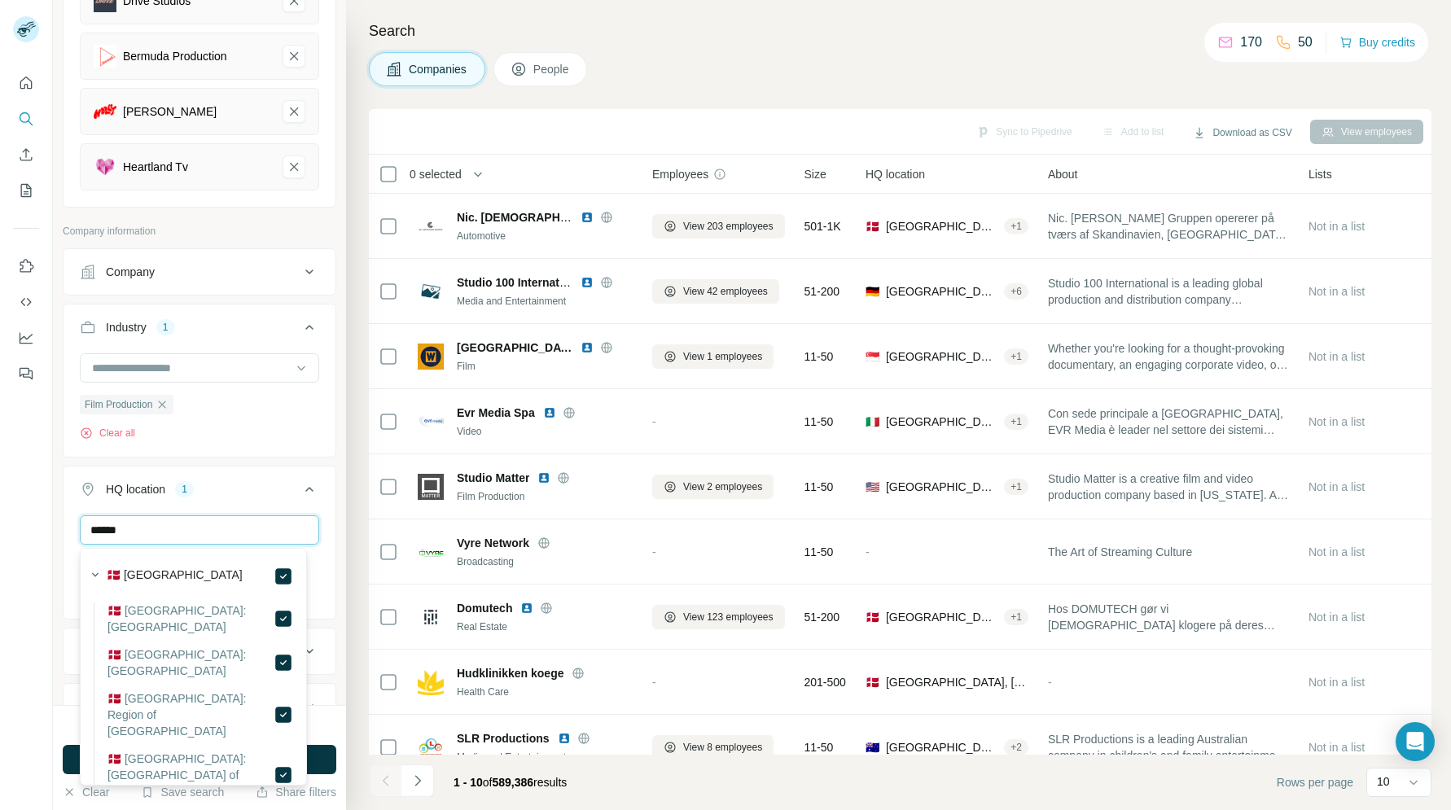
click at [245, 534] on input "******" at bounding box center [199, 529] width 239 height 29
type input "*"
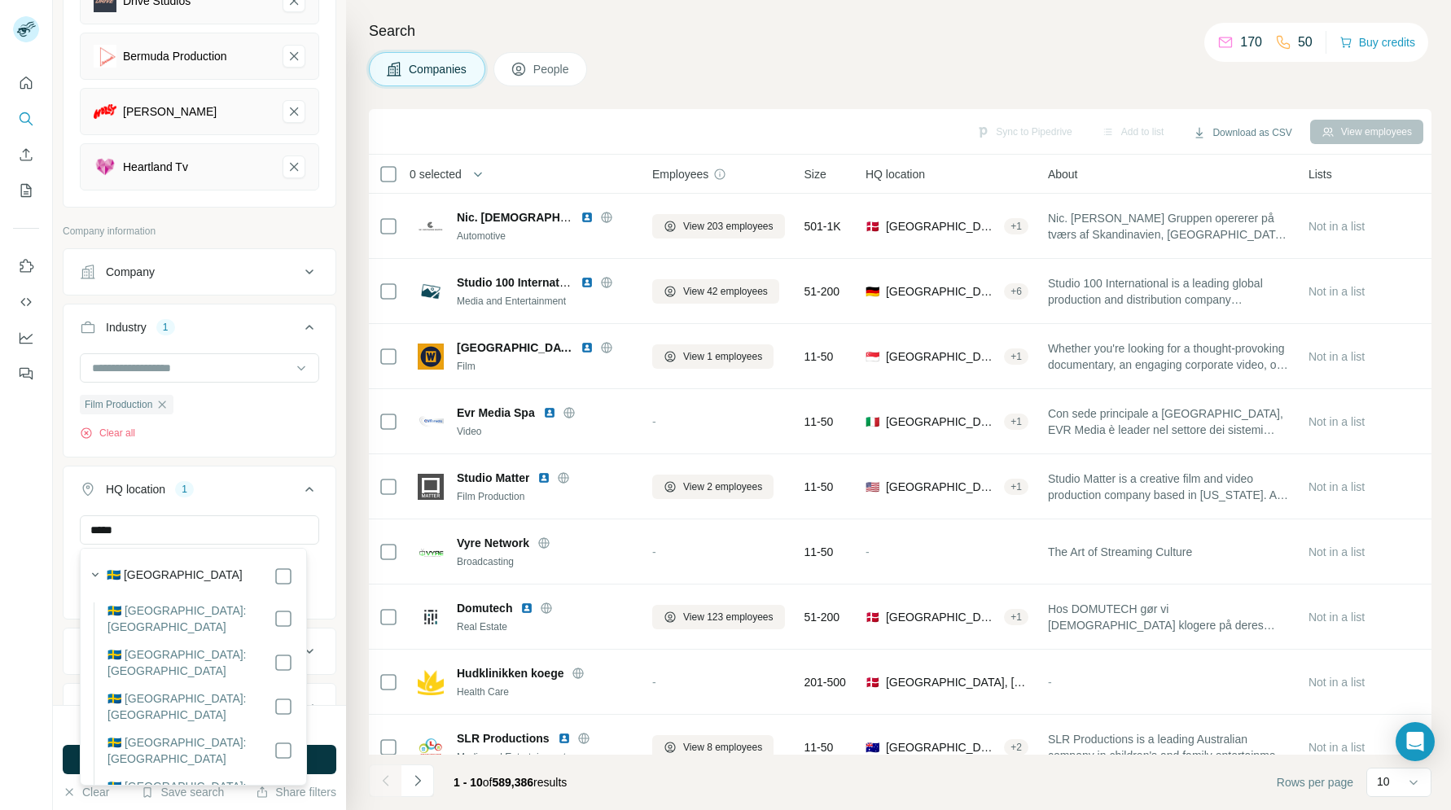
click at [212, 568] on div "🇸🇪 [GEOGRAPHIC_DATA]" at bounding box center [200, 577] width 186 height 20
drag, startPoint x: 252, startPoint y: 571, endPoint x: 261, endPoint y: 572, distance: 9.1
click at [257, 571] on div "🇸🇪 [GEOGRAPHIC_DATA]" at bounding box center [200, 577] width 186 height 20
click at [217, 521] on input "*****" at bounding box center [199, 529] width 239 height 29
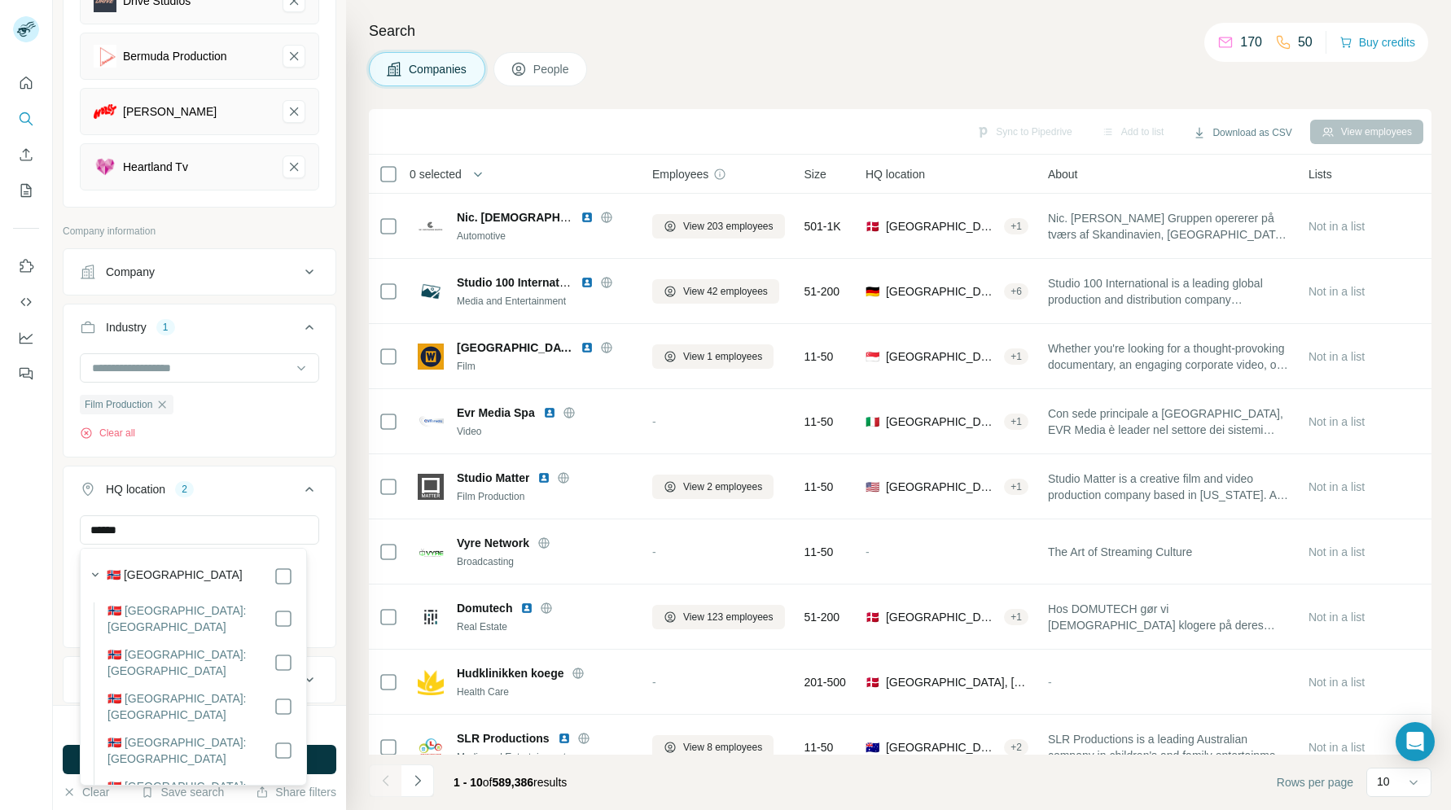
click at [179, 571] on div "🇳🇴 [GEOGRAPHIC_DATA]" at bounding box center [200, 577] width 186 height 20
click at [274, 571] on div at bounding box center [284, 577] width 20 height 20
click at [257, 533] on input "******" at bounding box center [199, 529] width 239 height 29
click at [247, 532] on input "***" at bounding box center [199, 529] width 239 height 29
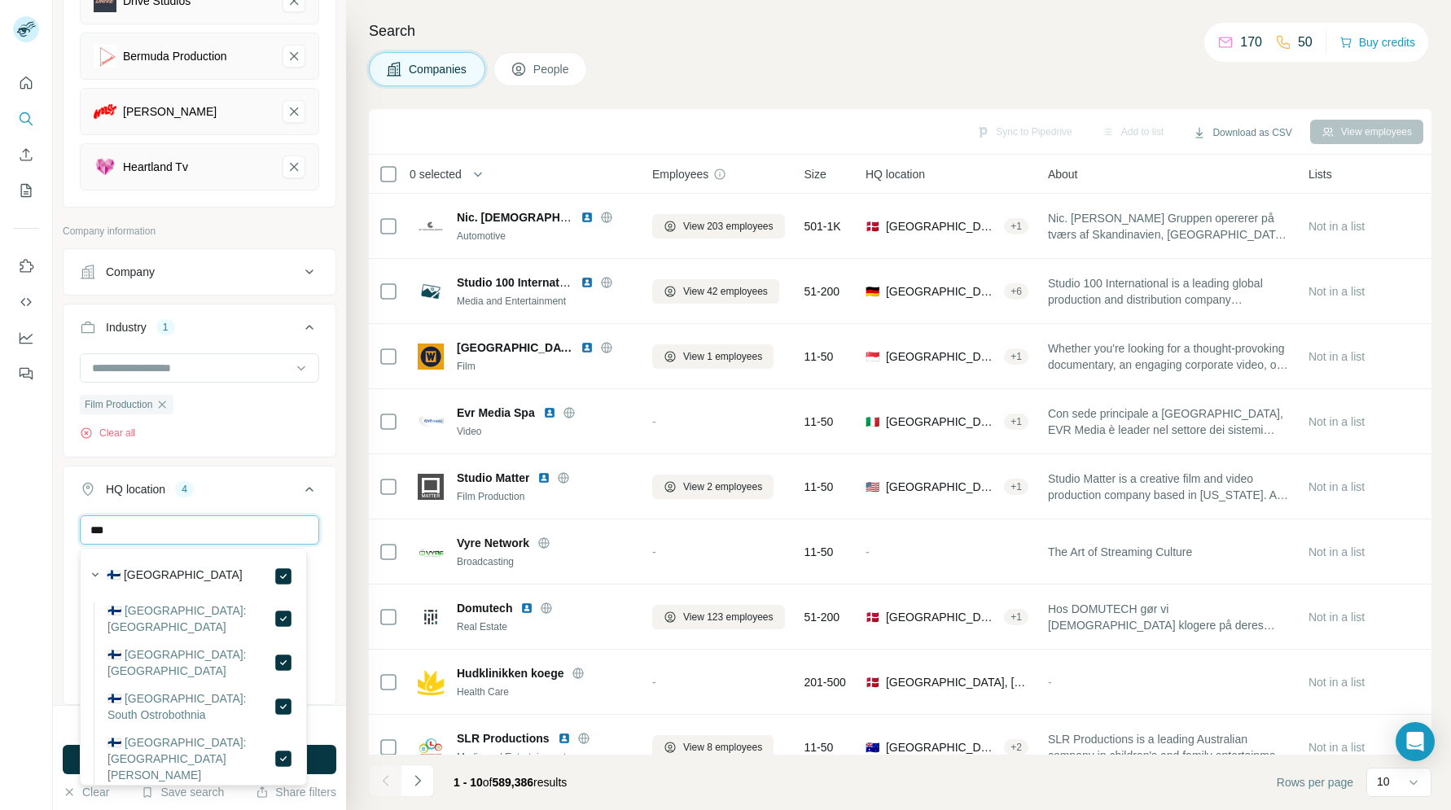
click at [247, 532] on input "***" at bounding box center [199, 529] width 239 height 29
click at [242, 524] on input "******" at bounding box center [199, 529] width 239 height 29
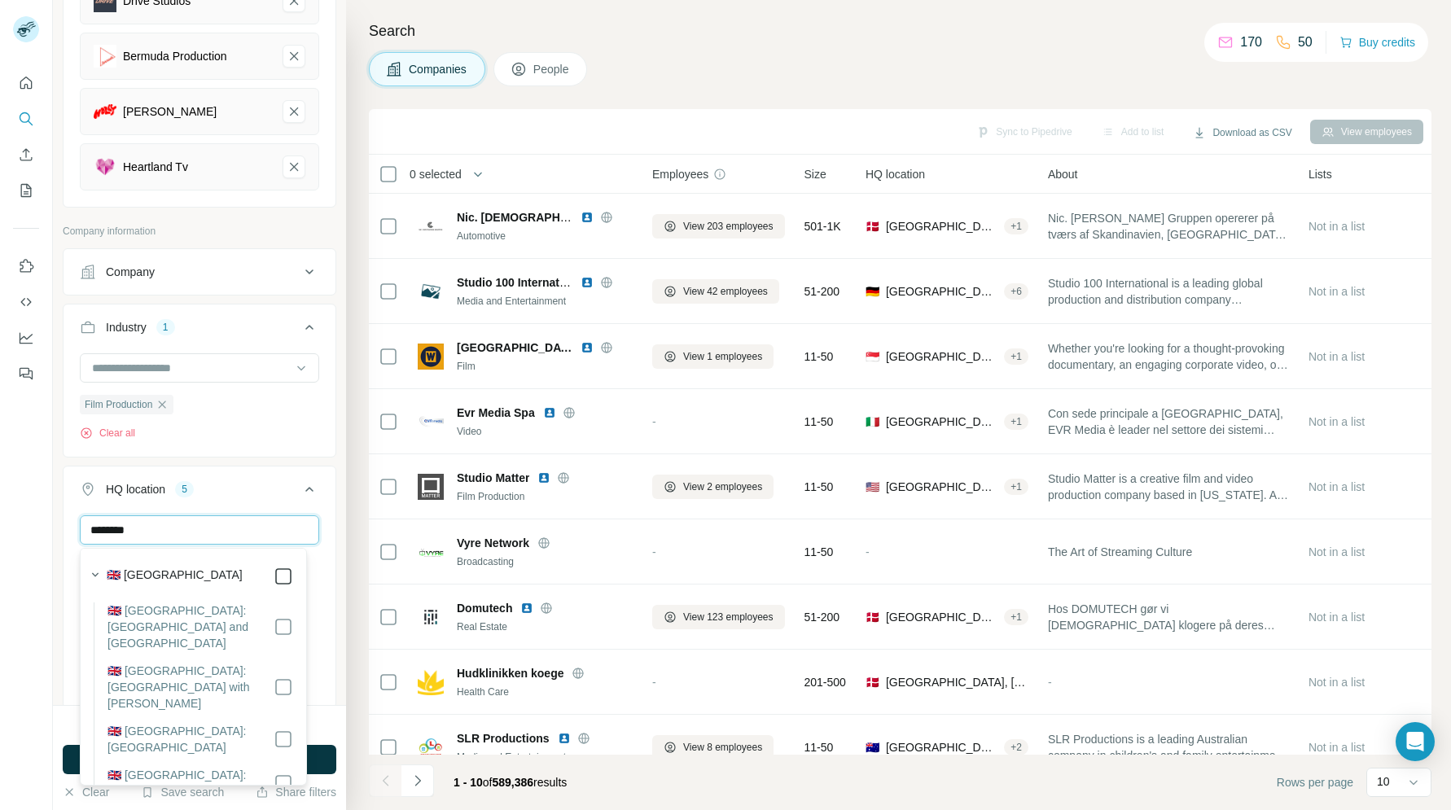
type input "********"
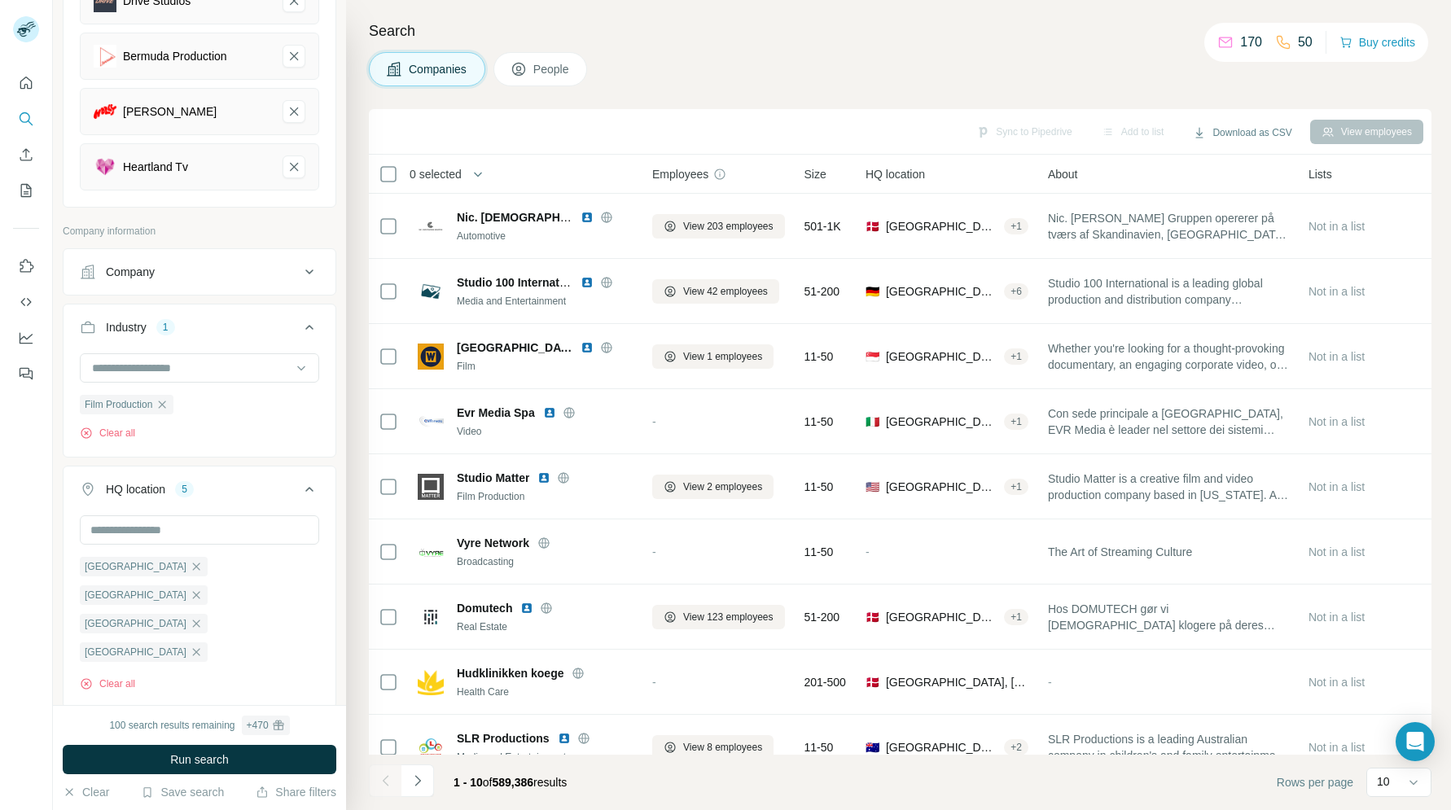
click at [260, 488] on div "HQ location 5" at bounding box center [190, 489] width 220 height 16
click at [208, 602] on div "Employees (size)" at bounding box center [190, 597] width 220 height 16
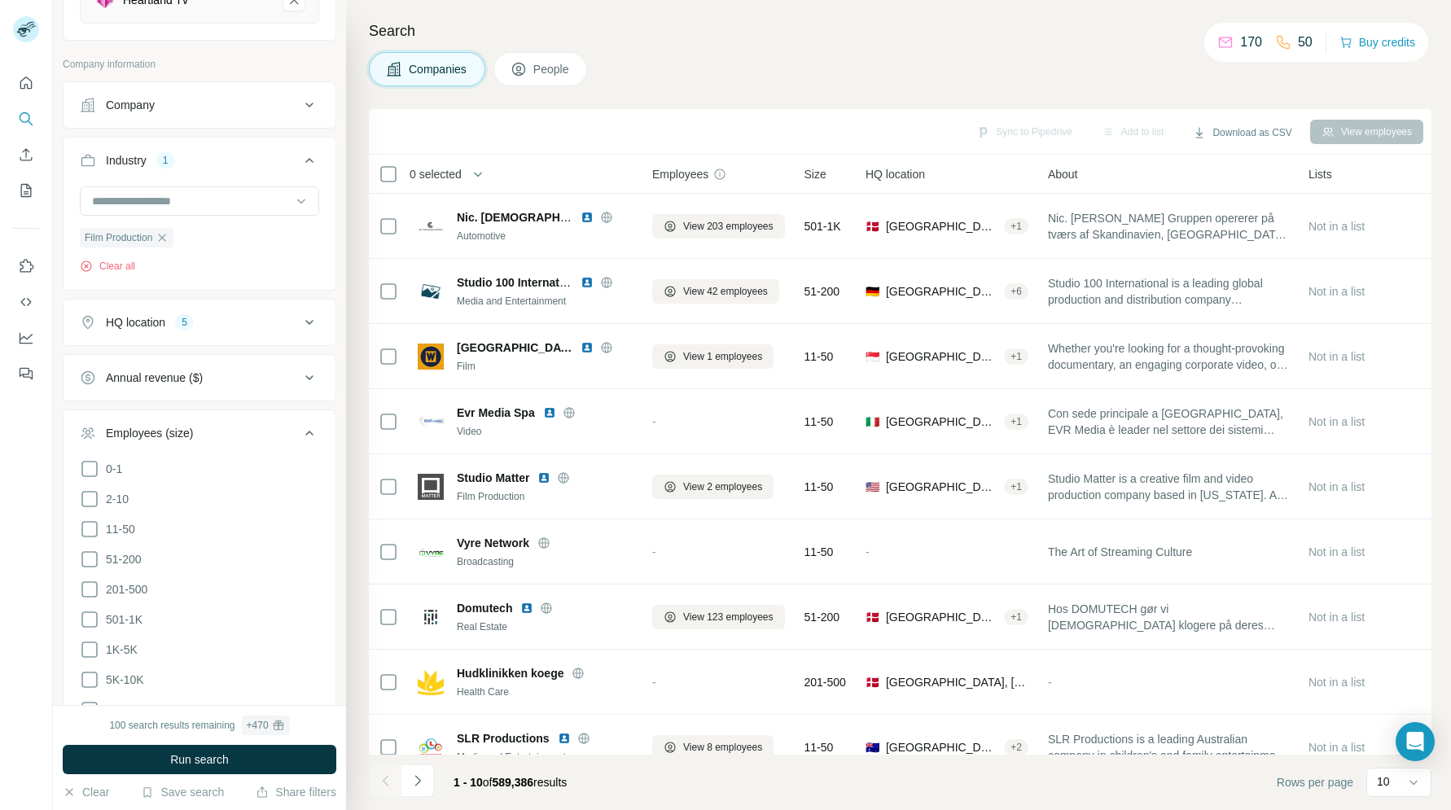
scroll to position [703, 0]
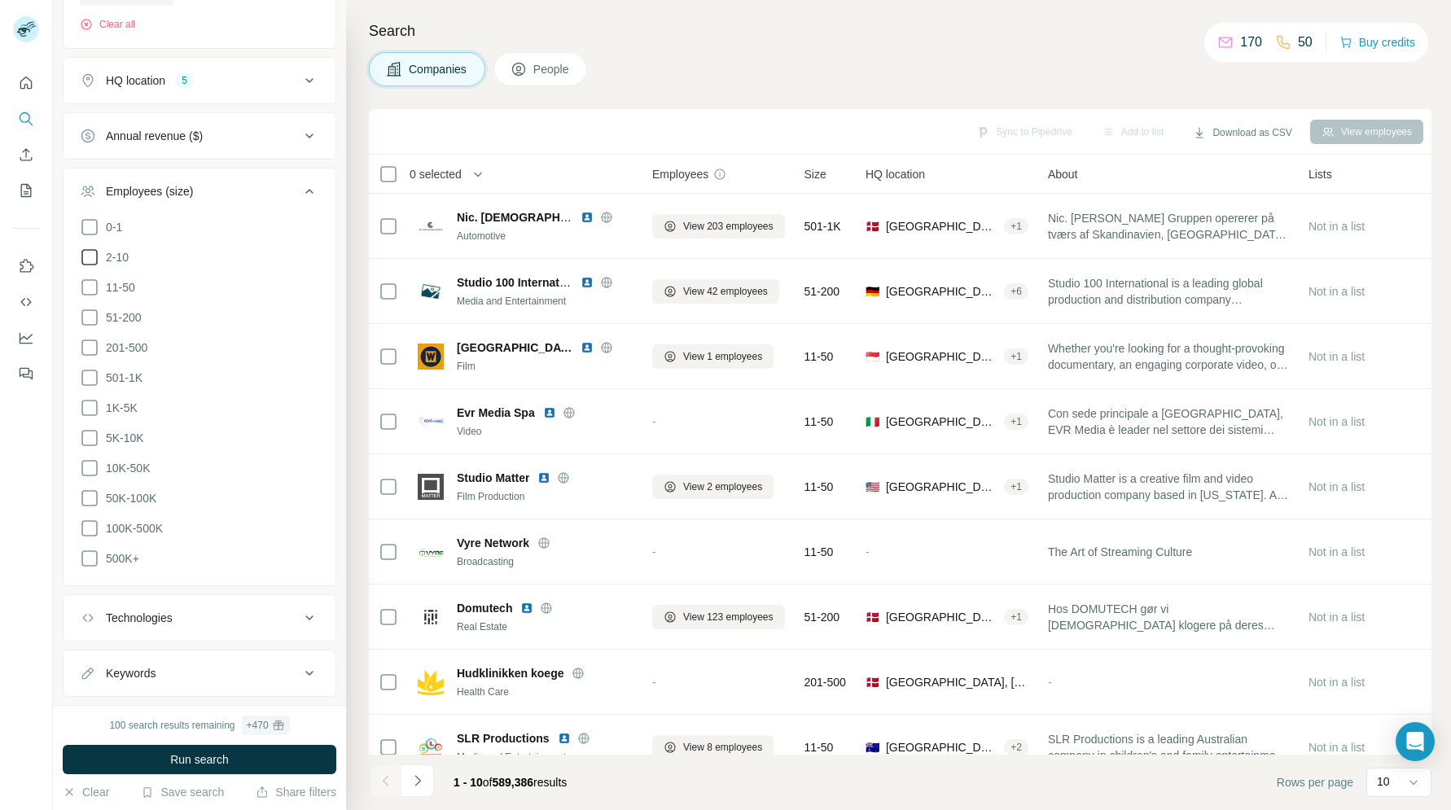
click at [87, 259] on icon at bounding box center [90, 257] width 20 height 20
click at [86, 287] on icon at bounding box center [90, 288] width 20 height 20
click at [86, 309] on icon at bounding box center [89, 317] width 16 height 16
click at [169, 645] on div "Technologies" at bounding box center [139, 642] width 67 height 16
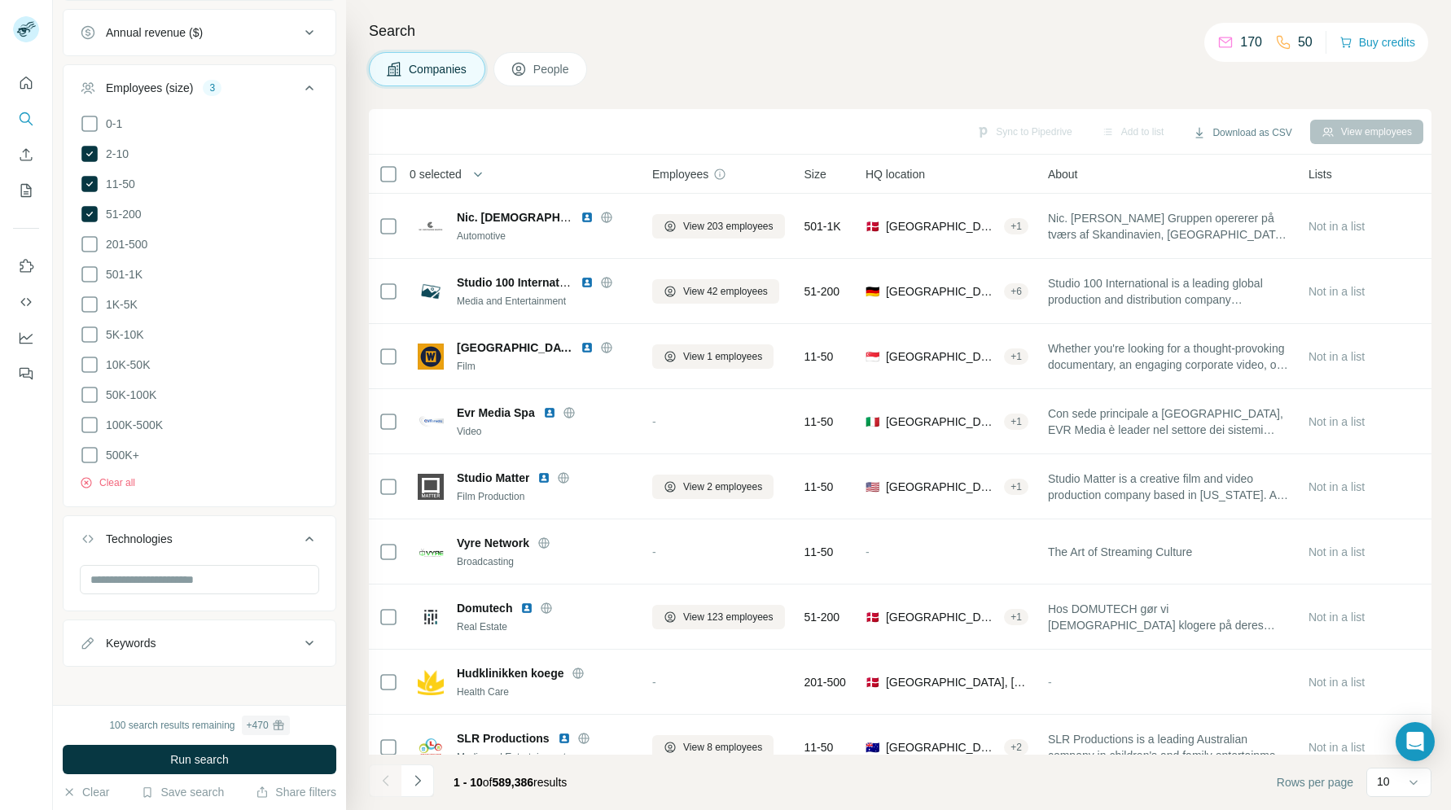
scroll to position [808, 0]
click at [202, 626] on button "Keywords" at bounding box center [199, 640] width 272 height 39
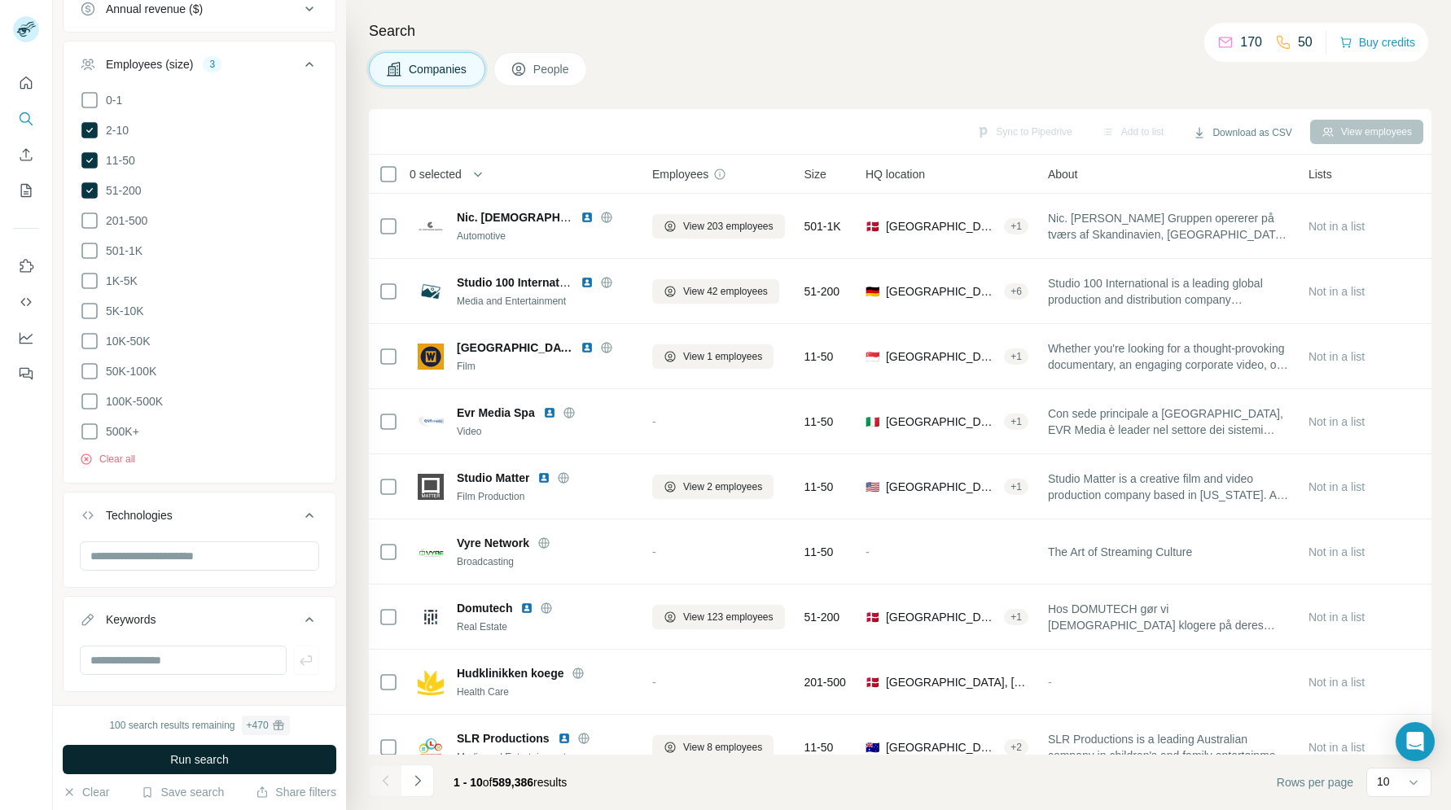
scroll to position [857, 0]
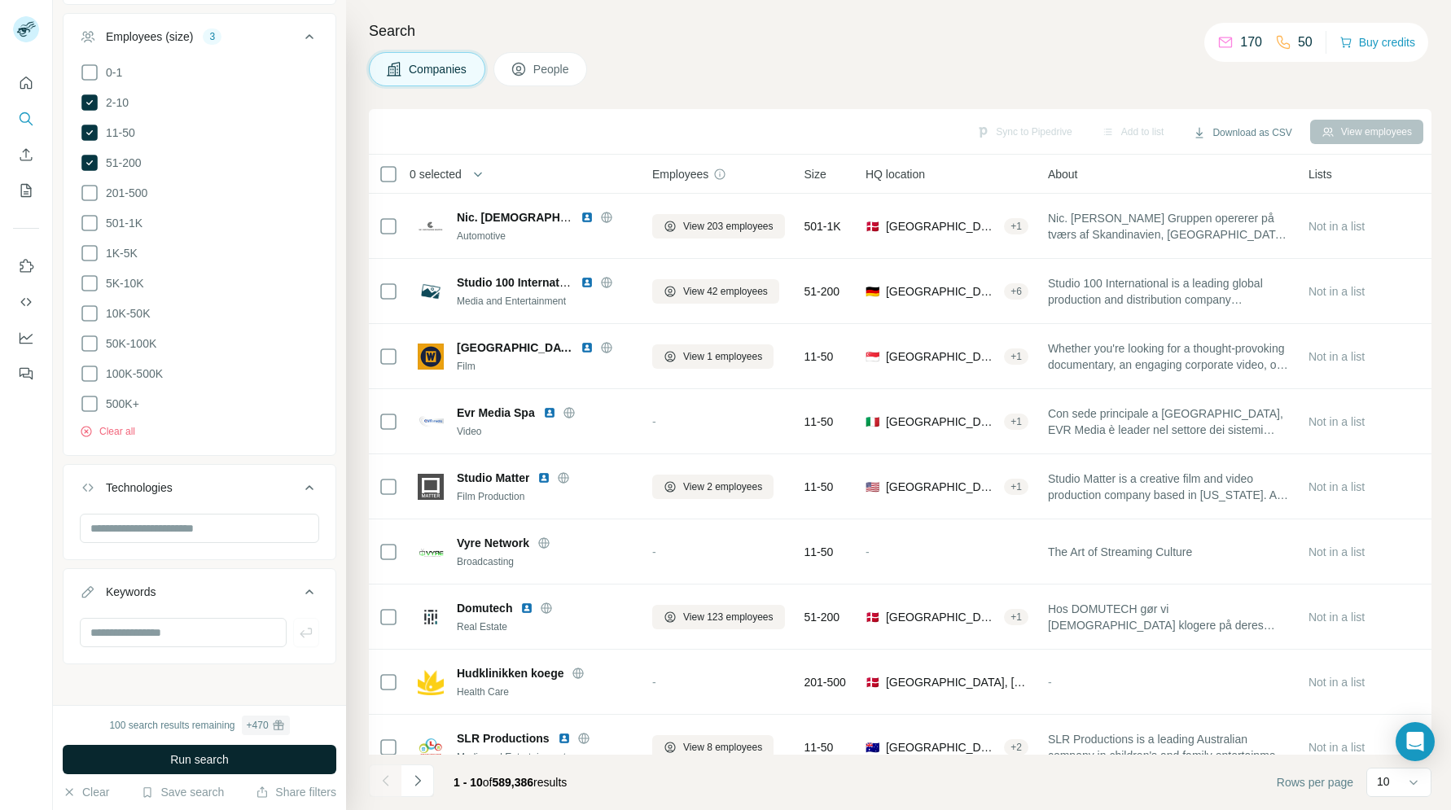
click at [195, 757] on span "Run search" at bounding box center [199, 759] width 59 height 16
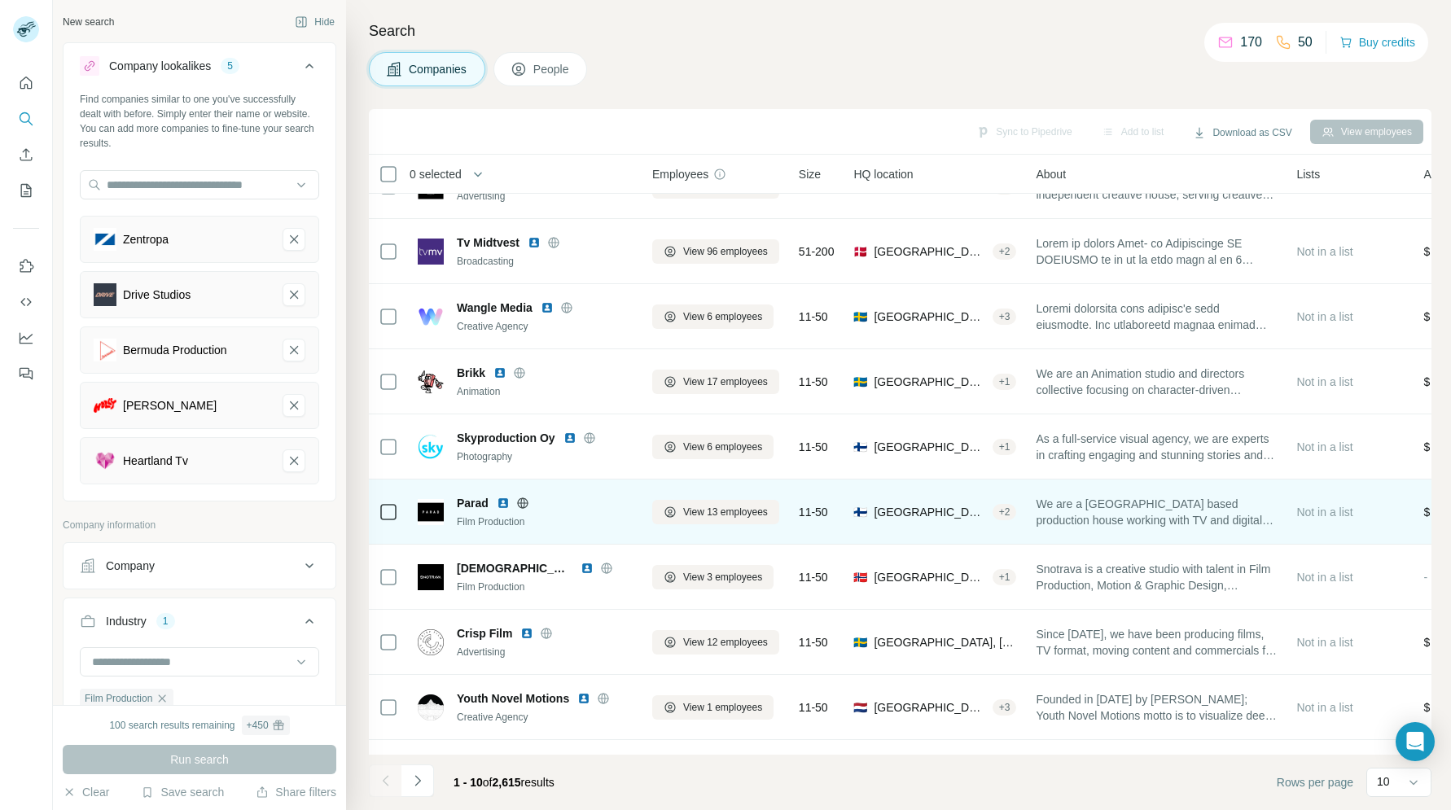
scroll to position [0, 0]
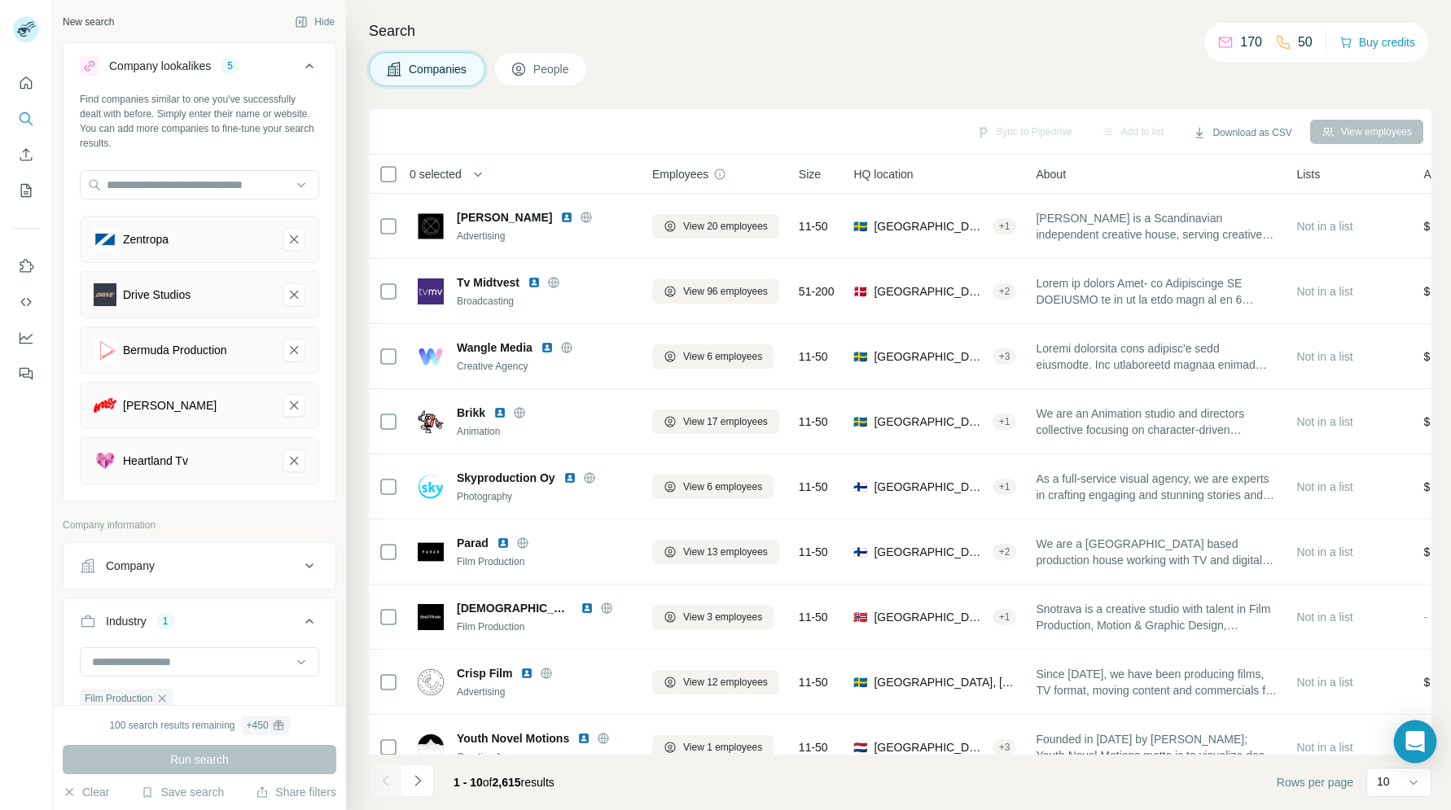
click at [1398, 748] on body "New search Hide Company lookalikes 5 Find companies similar to one you've succe…" at bounding box center [725, 405] width 1451 height 810
click at [1392, 779] on div "10" at bounding box center [1397, 781] width 41 height 16
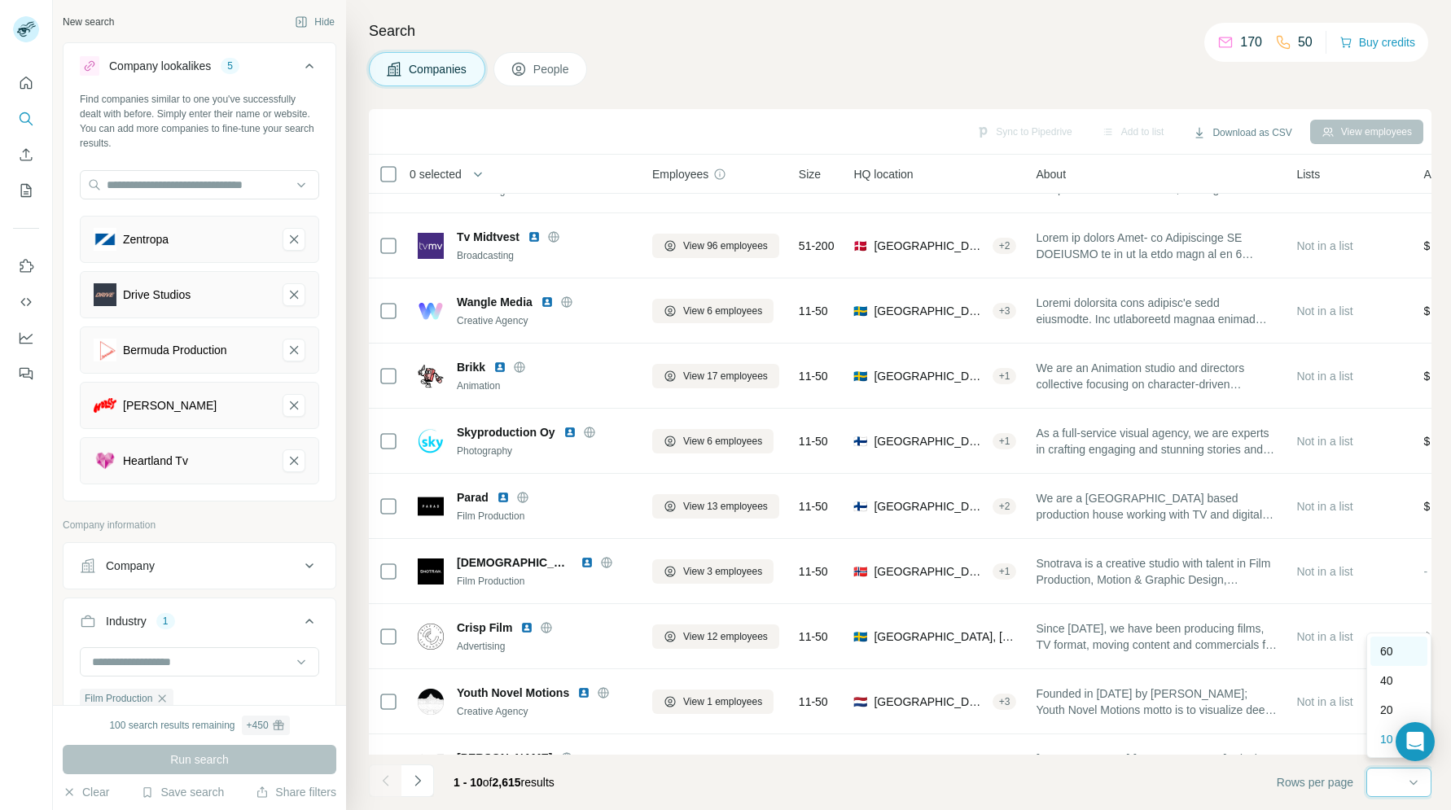
scroll to position [81, 0]
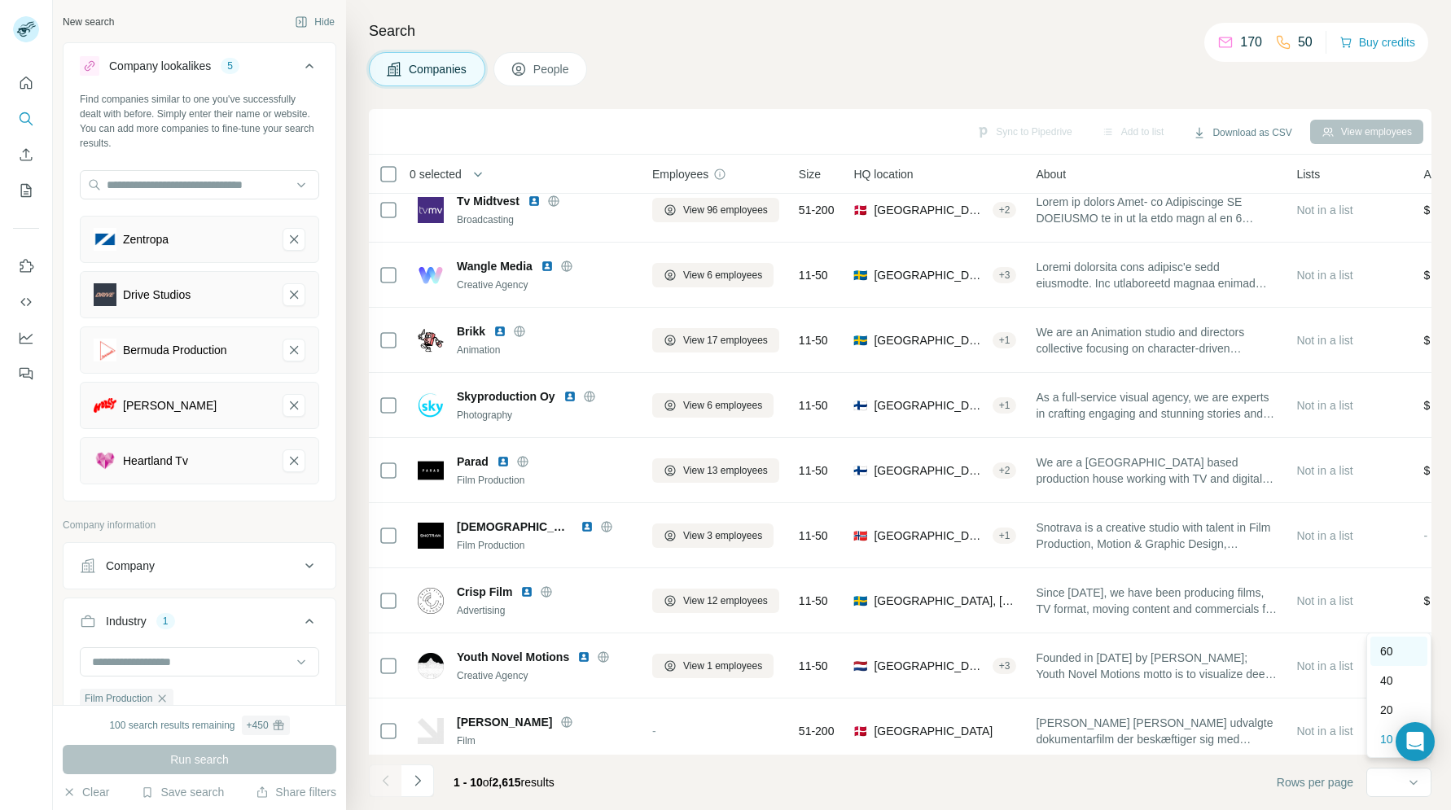
click at [1380, 647] on p "60" at bounding box center [1386, 651] width 13 height 16
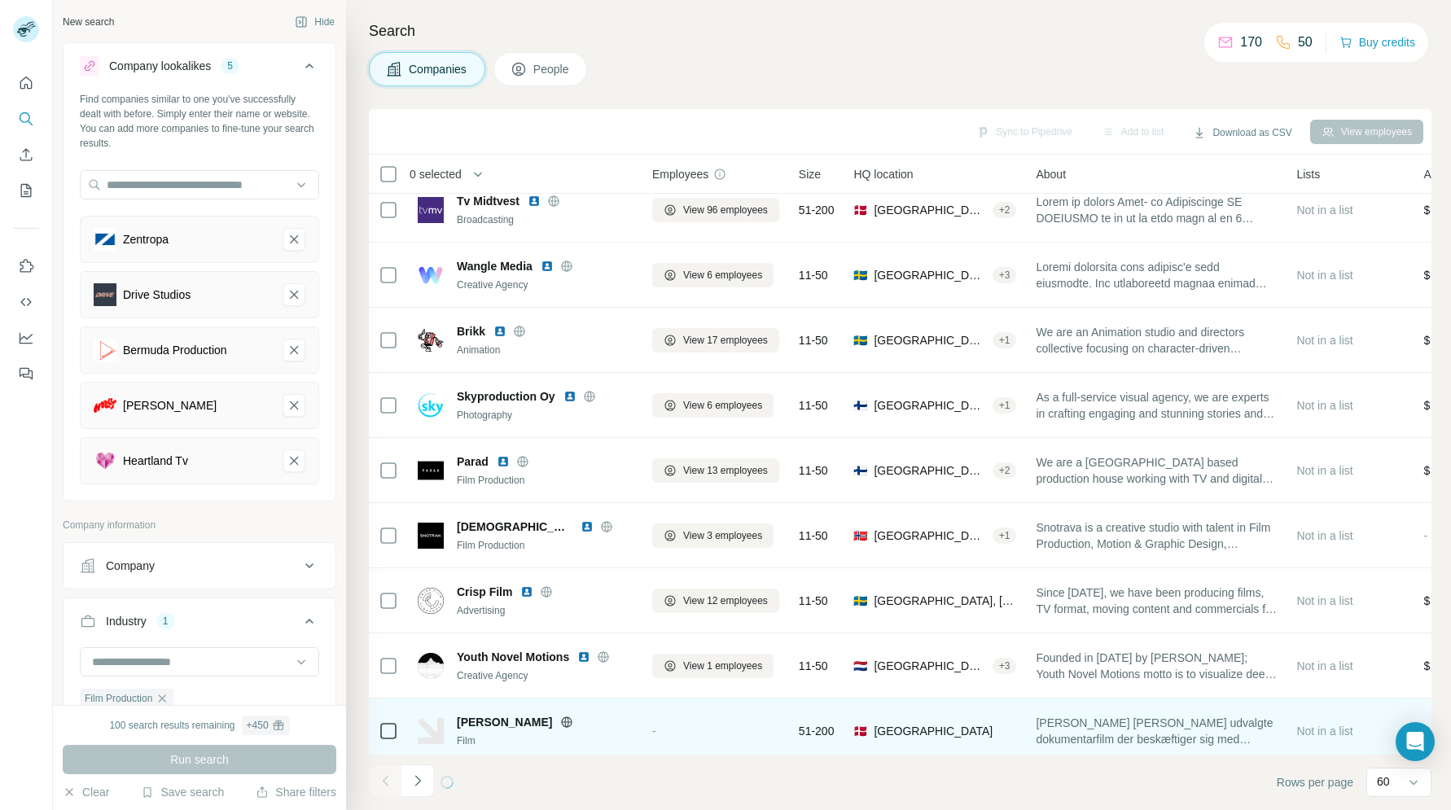
click at [1147, 790] on footer "Rows per page 60" at bounding box center [900, 782] width 1062 height 55
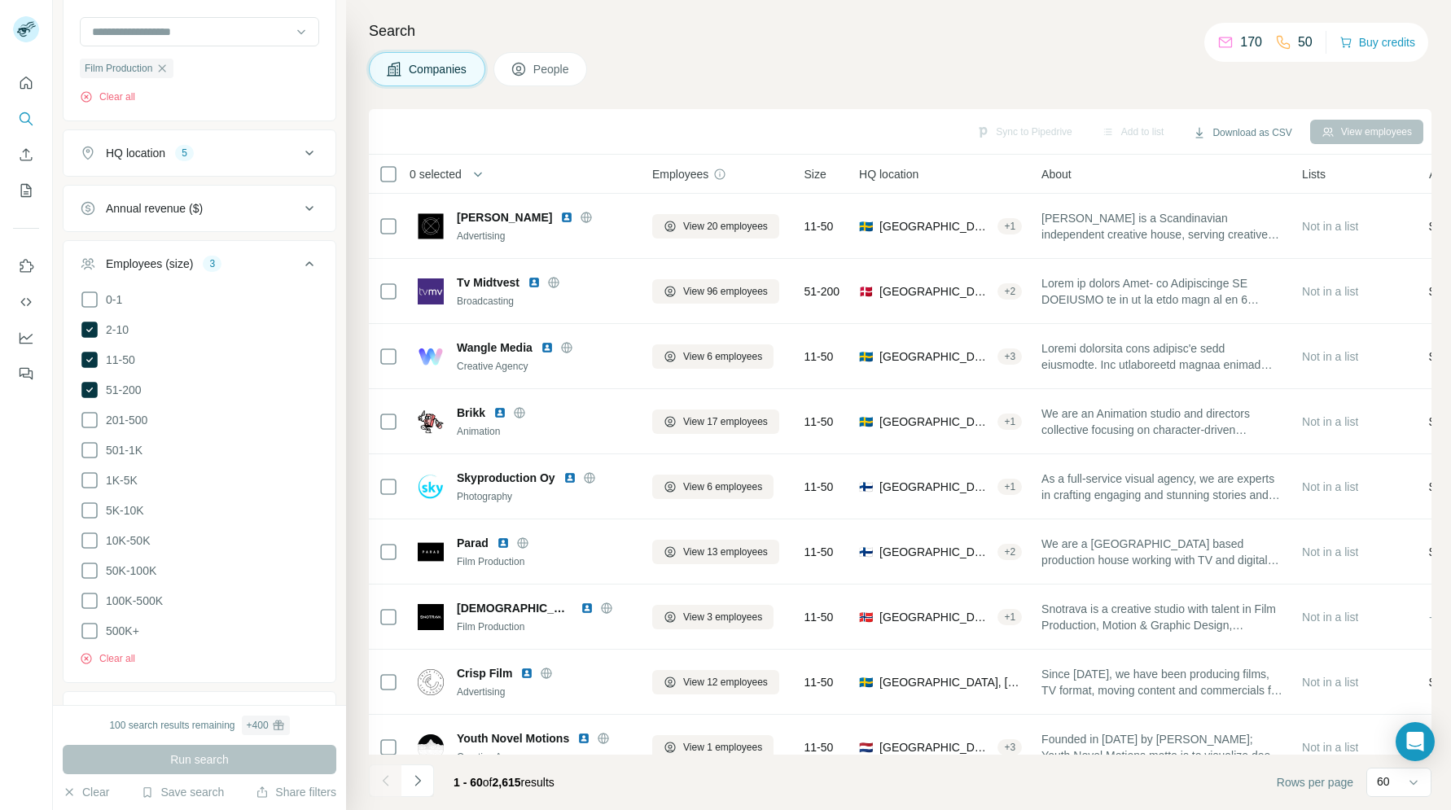
scroll to position [629, 0]
click at [94, 334] on icon at bounding box center [89, 330] width 16 height 16
click at [171, 757] on span "Run search" at bounding box center [199, 759] width 59 height 16
click at [88, 385] on icon at bounding box center [89, 391] width 16 height 16
click at [138, 755] on button "Run search" at bounding box center [200, 759] width 274 height 29
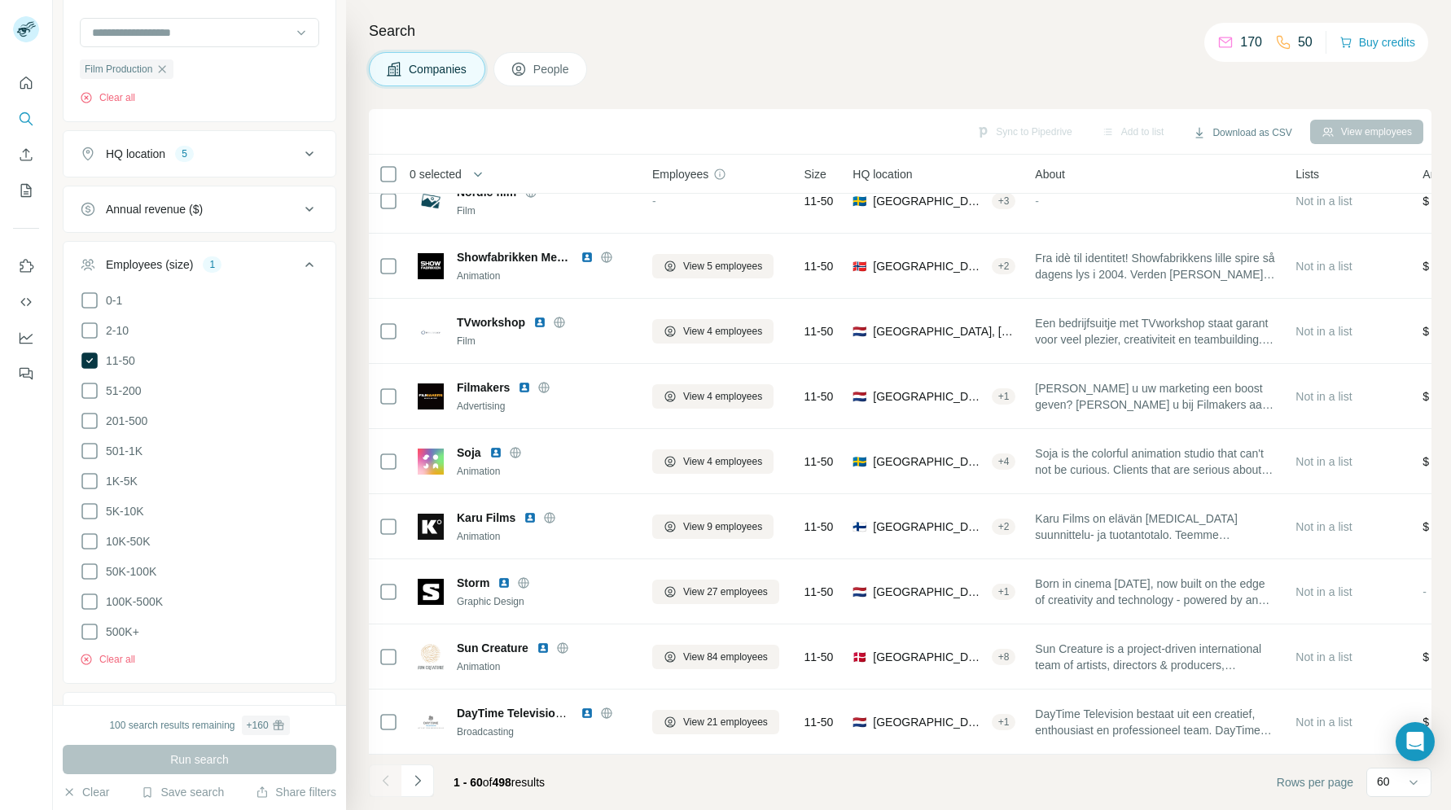
scroll to position [3356, 0]
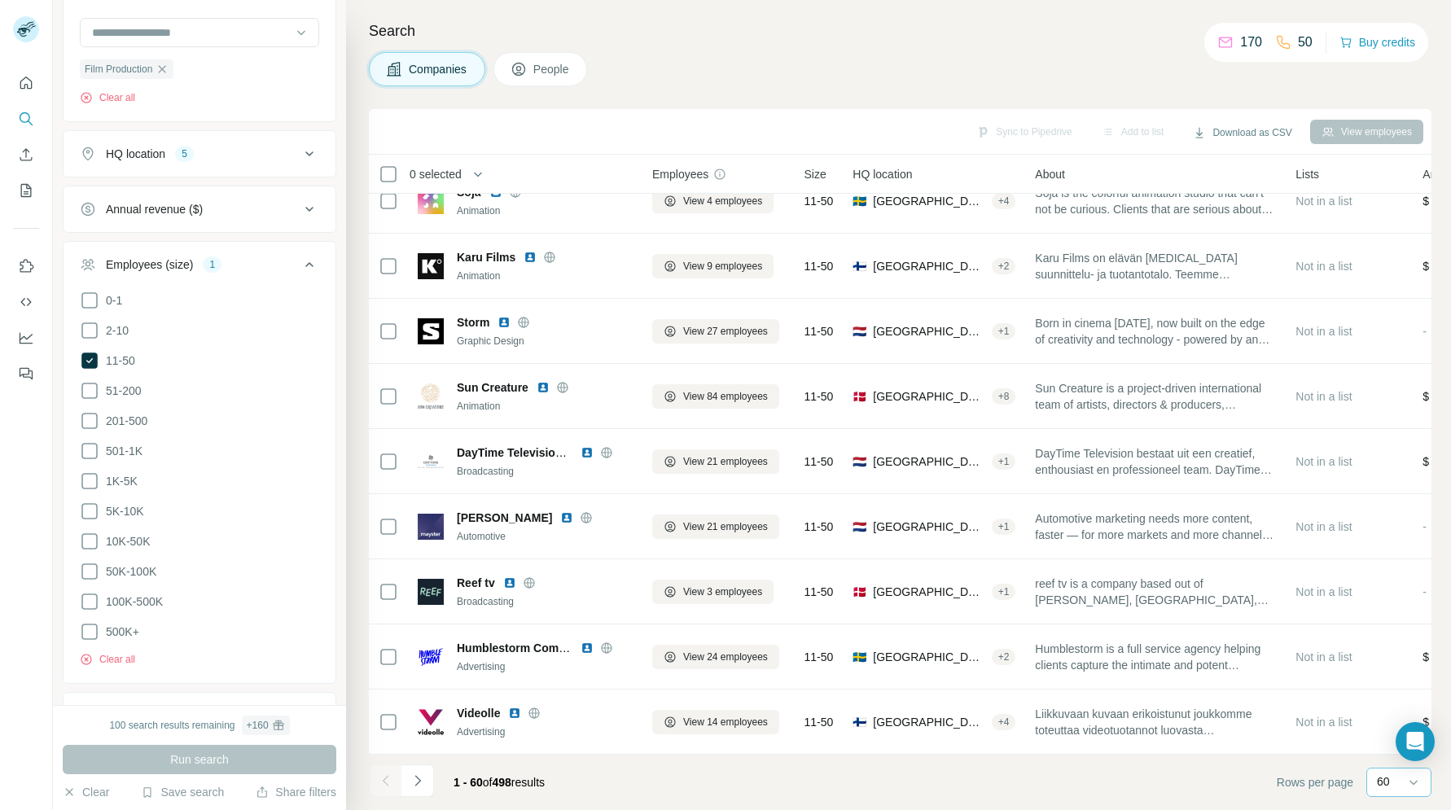
click at [1377, 780] on p "60" at bounding box center [1383, 781] width 13 height 16
click at [1377, 782] on input at bounding box center [1401, 782] width 49 height 18
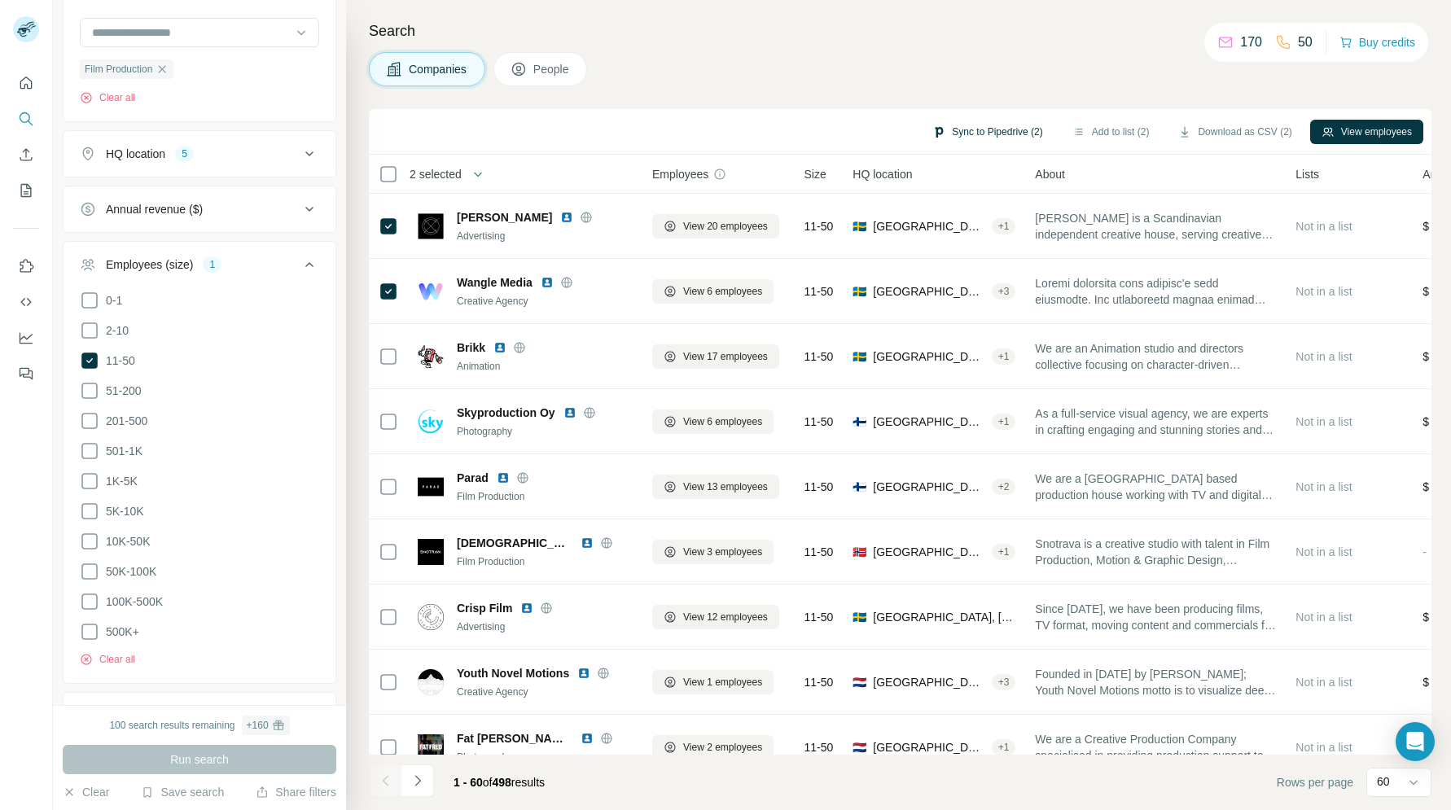
click at [992, 135] on button "Sync to Pipedrive (2)" at bounding box center [987, 132] width 133 height 24
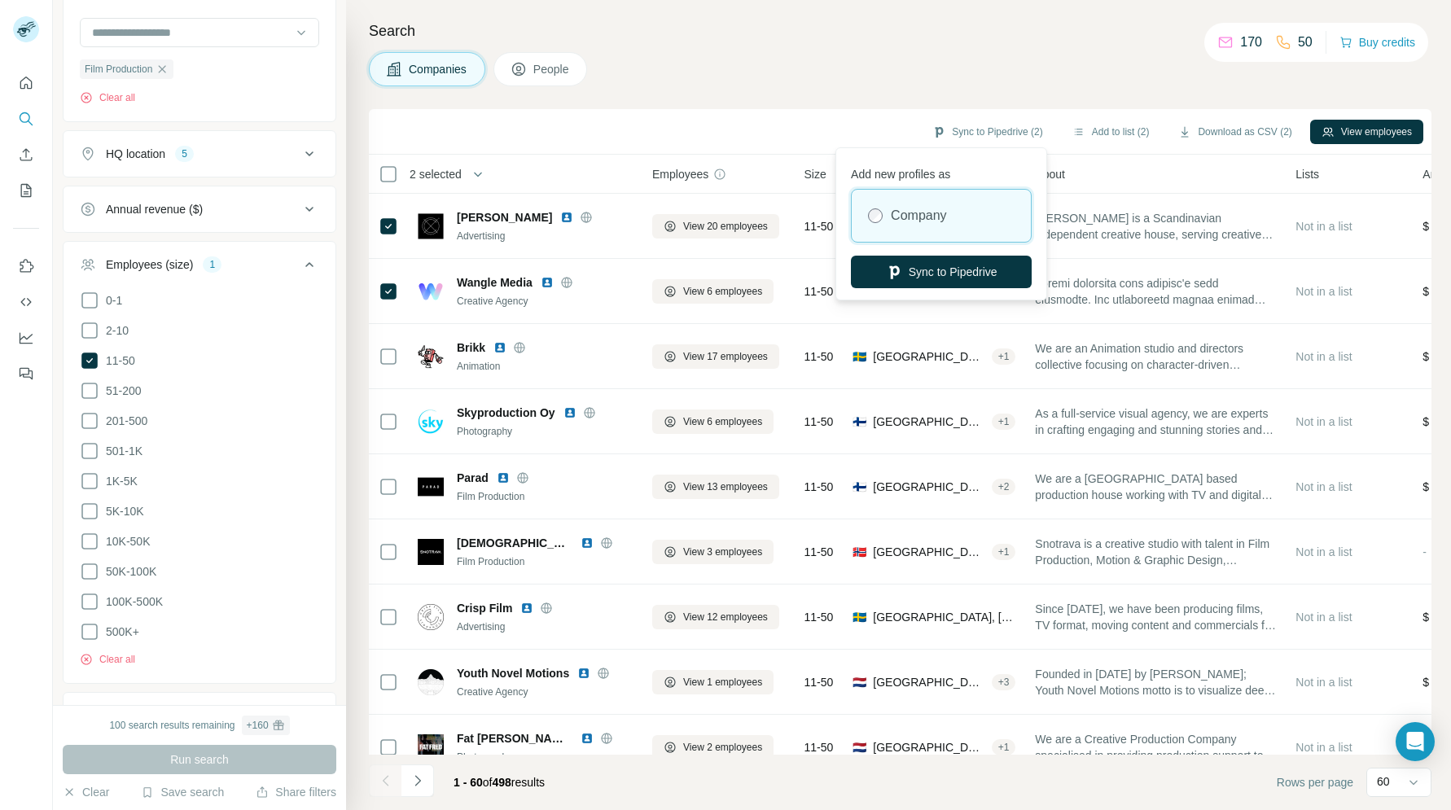
click at [918, 211] on label "Company" at bounding box center [918, 216] width 55 height 20
click at [909, 277] on button "Sync to Pipedrive" at bounding box center [941, 272] width 181 height 33
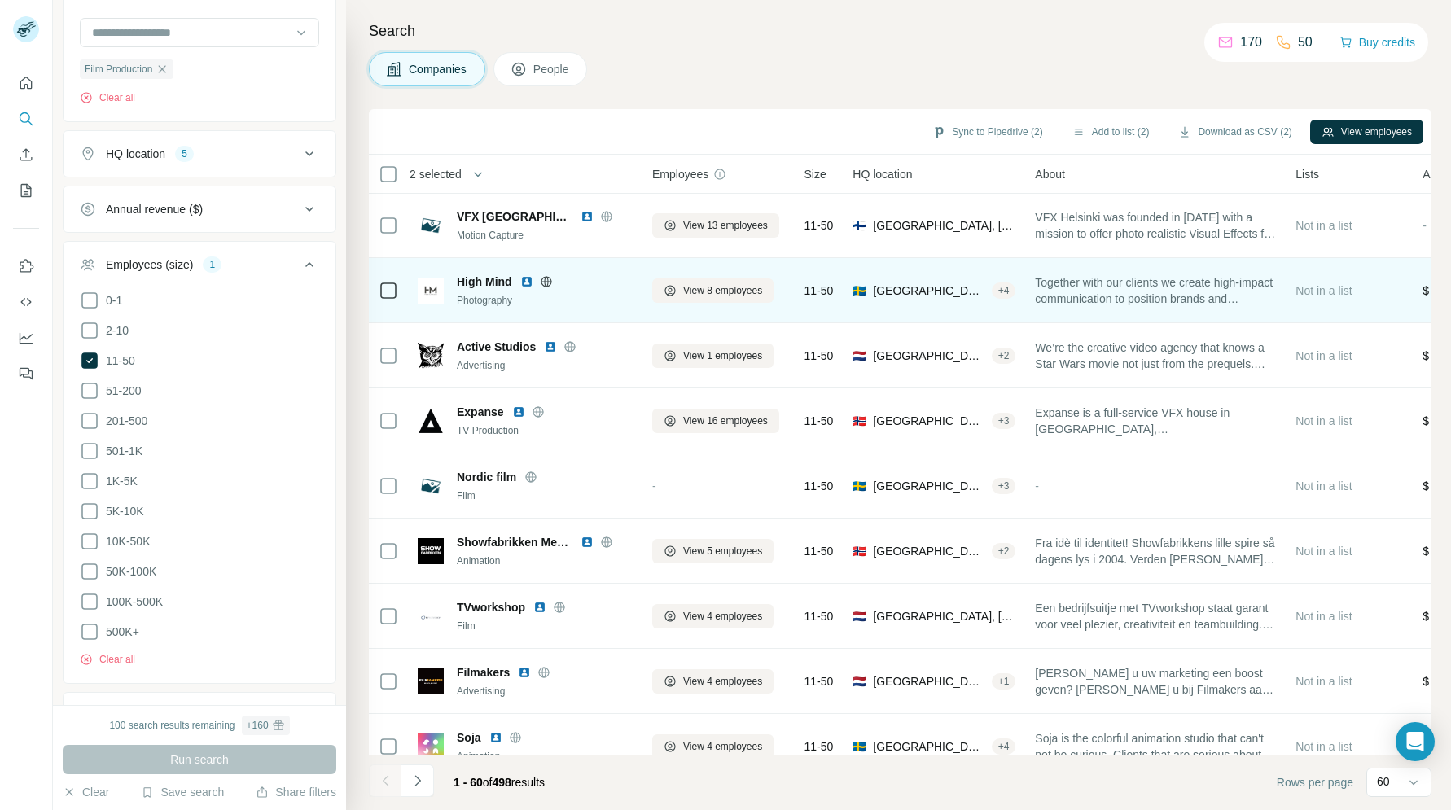
scroll to position [3356, 0]
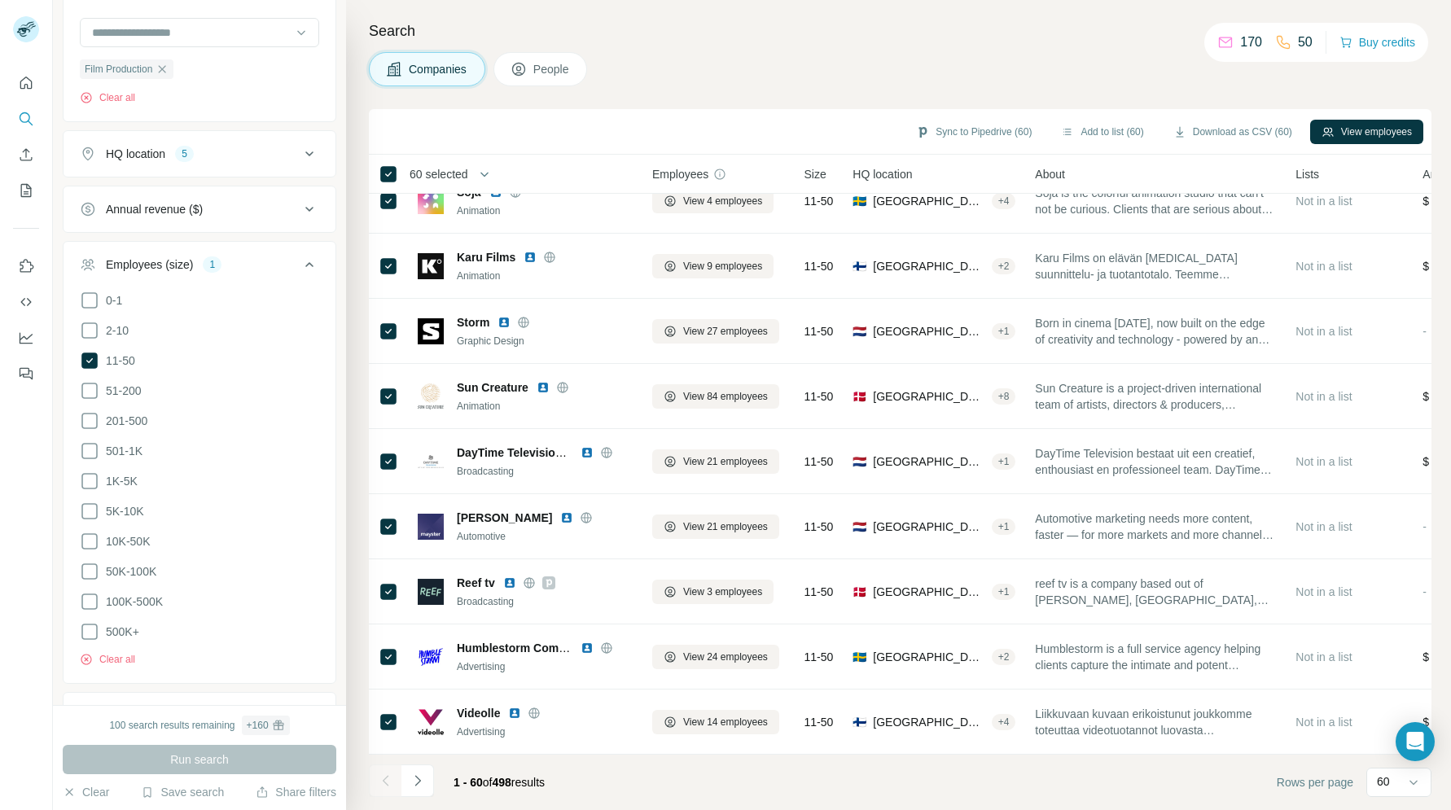
click at [403, 766] on button "Navigate to next page" at bounding box center [417, 780] width 33 height 33
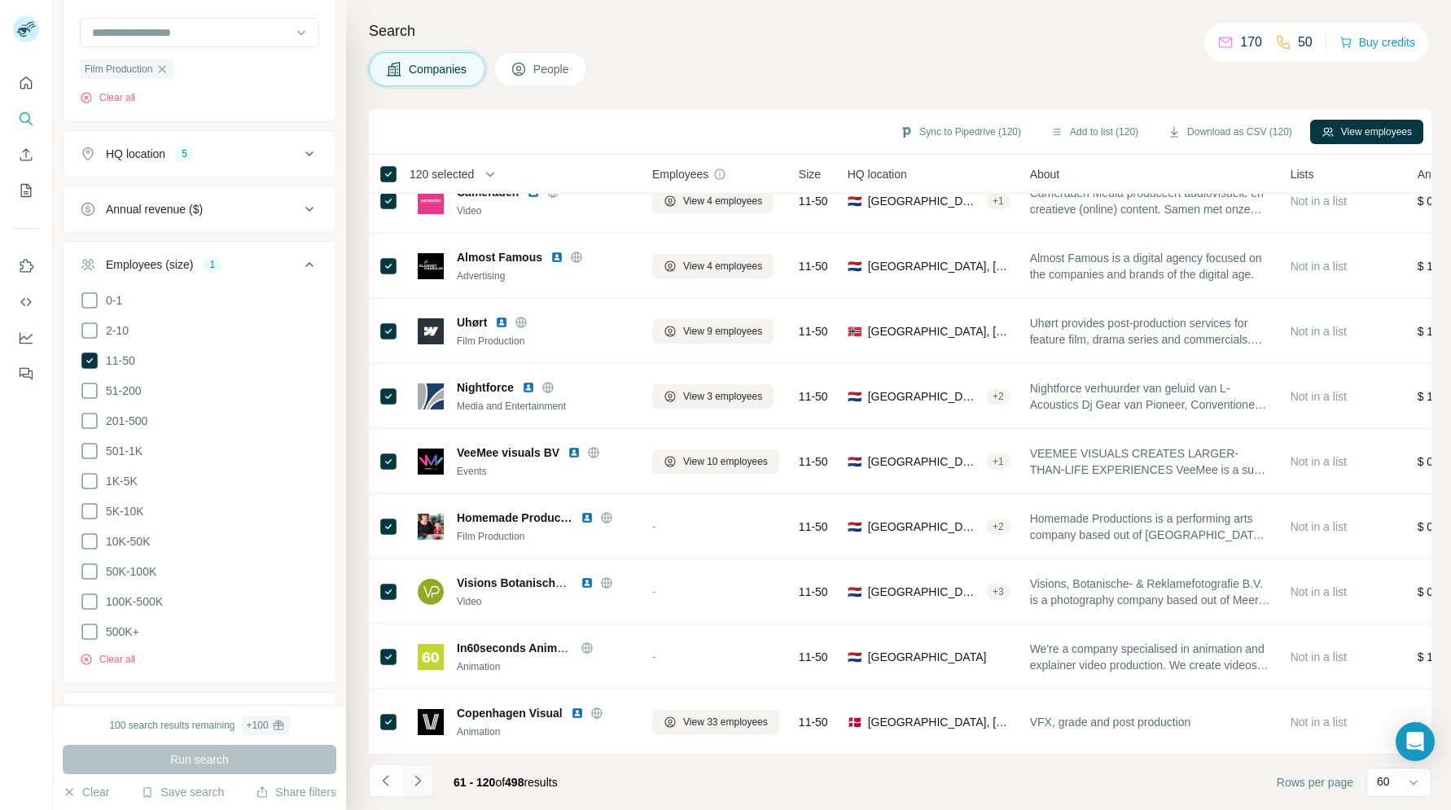
click at [408, 783] on button "Navigate to next page" at bounding box center [417, 780] width 33 height 33
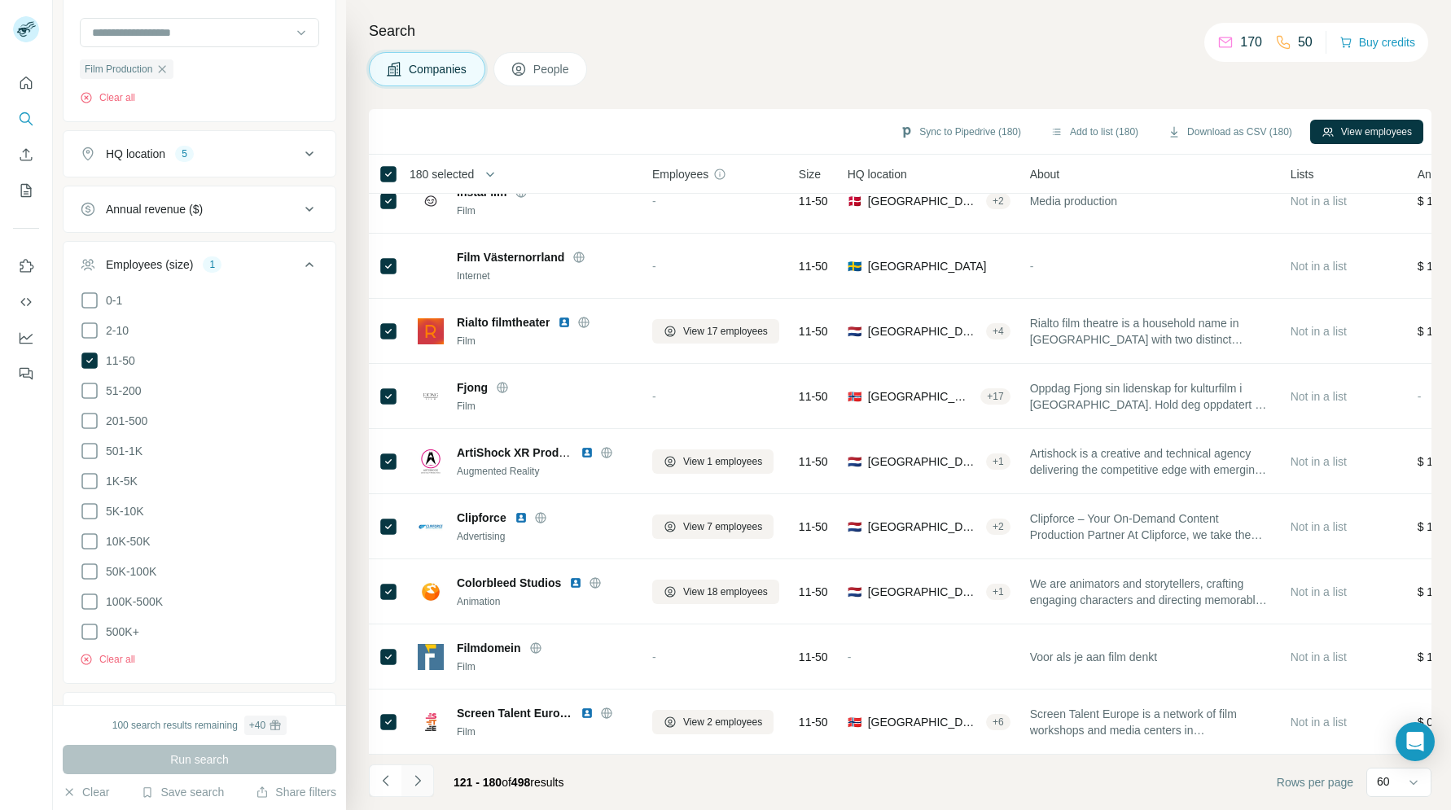
click at [422, 783] on icon "Navigate to next page" at bounding box center [417, 781] width 16 height 16
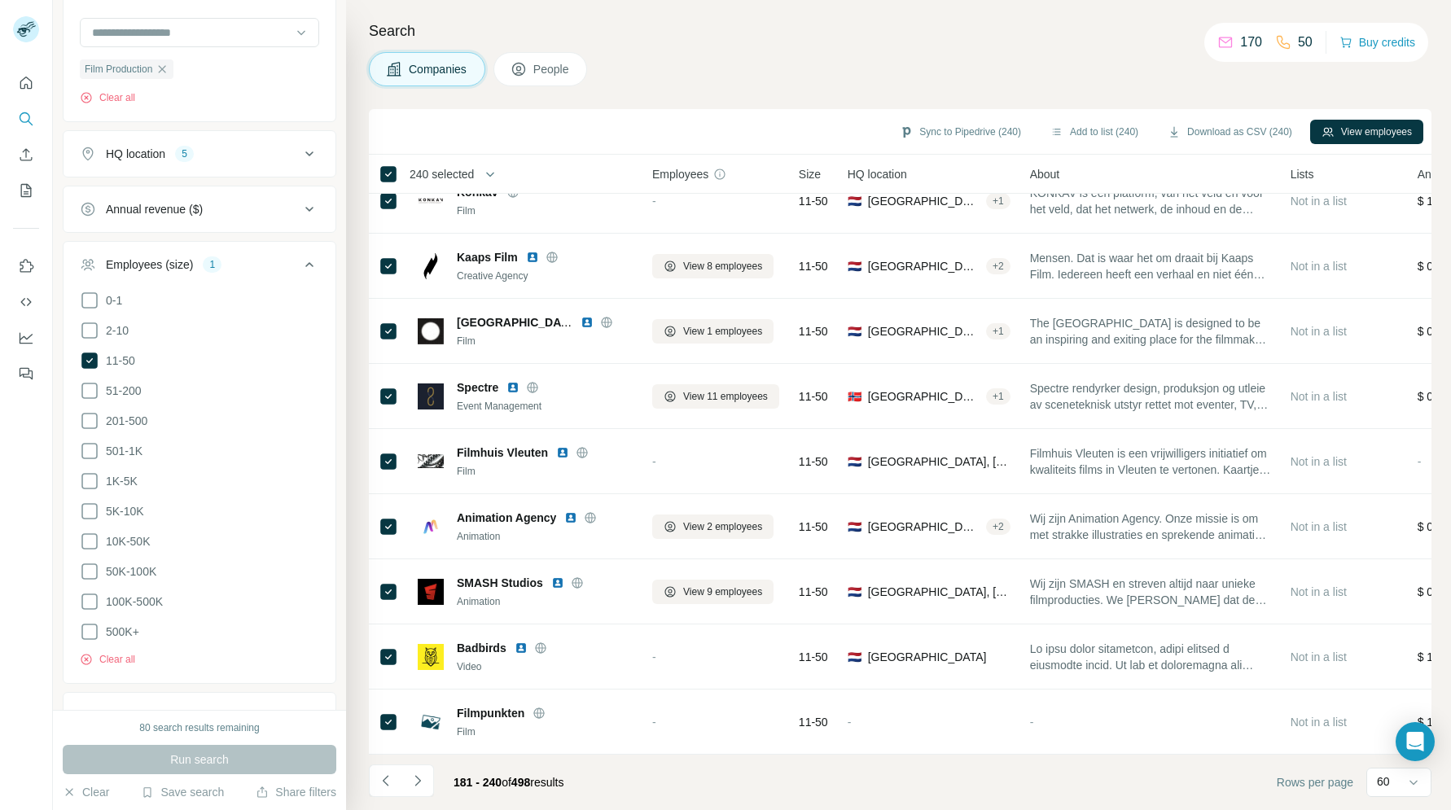
click at [823, 59] on div "Companies People" at bounding box center [900, 69] width 1062 height 34
click at [1395, 120] on button "View employees" at bounding box center [1366, 132] width 113 height 24
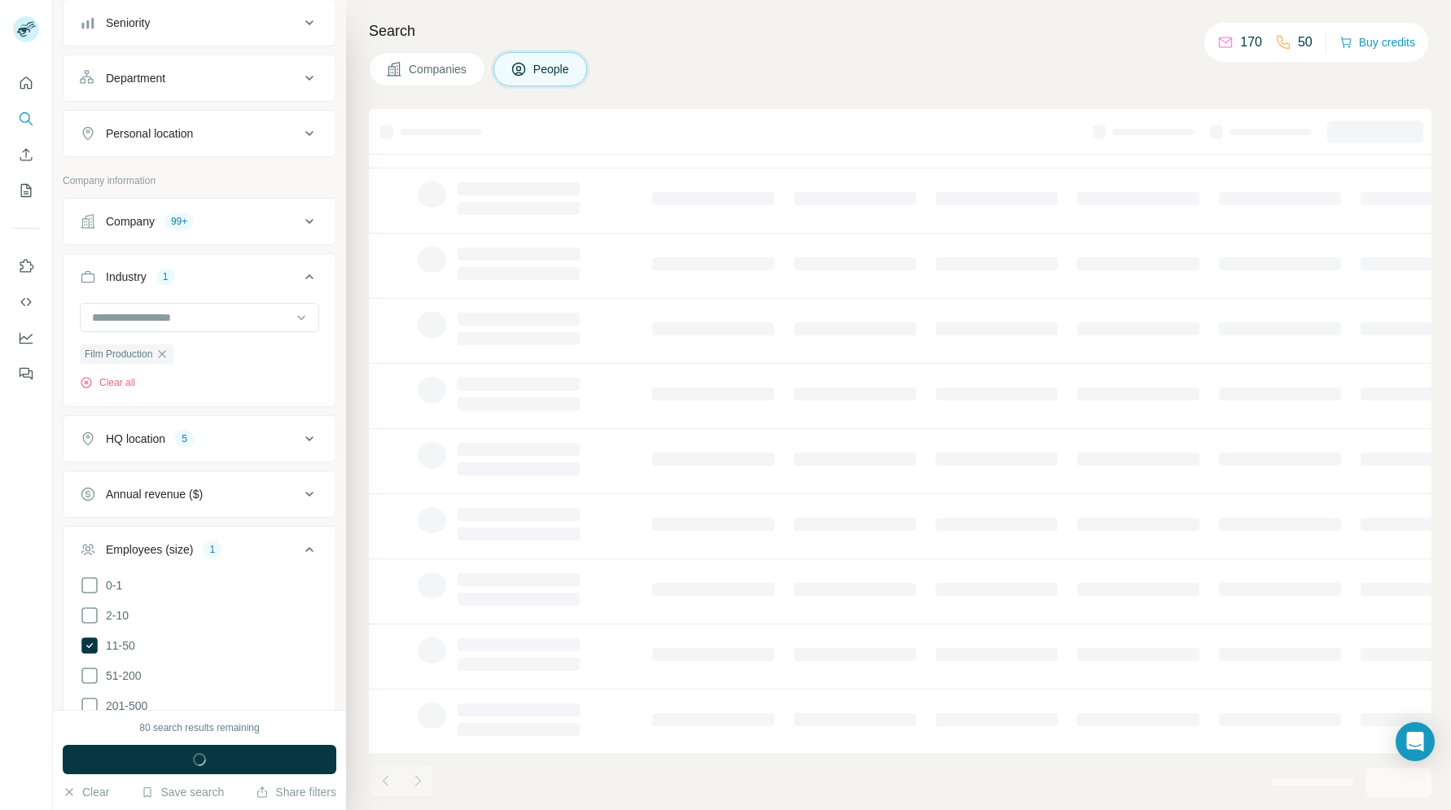
scroll to position [914, 0]
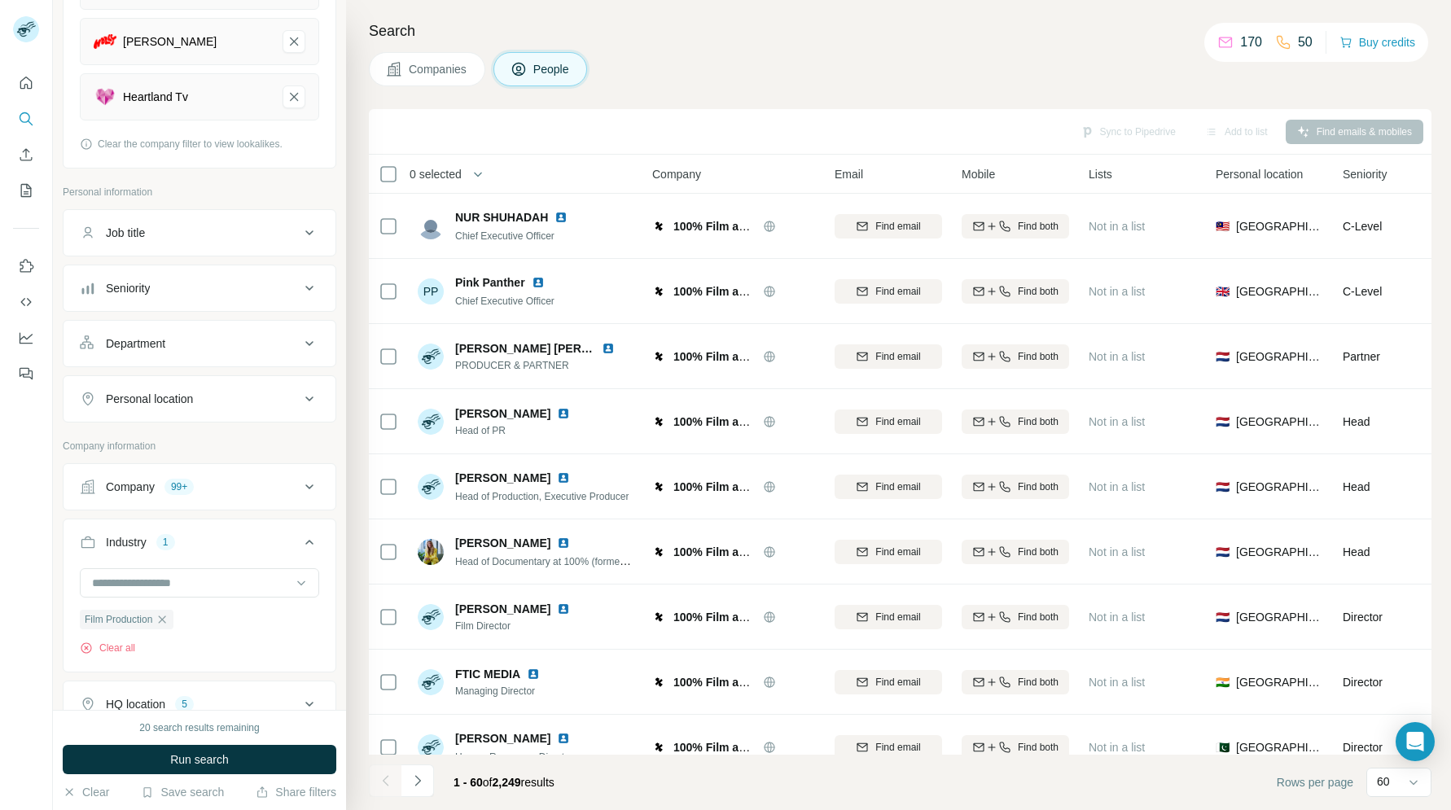
scroll to position [363, 0]
click at [139, 236] on div "Job title" at bounding box center [125, 233] width 39 height 16
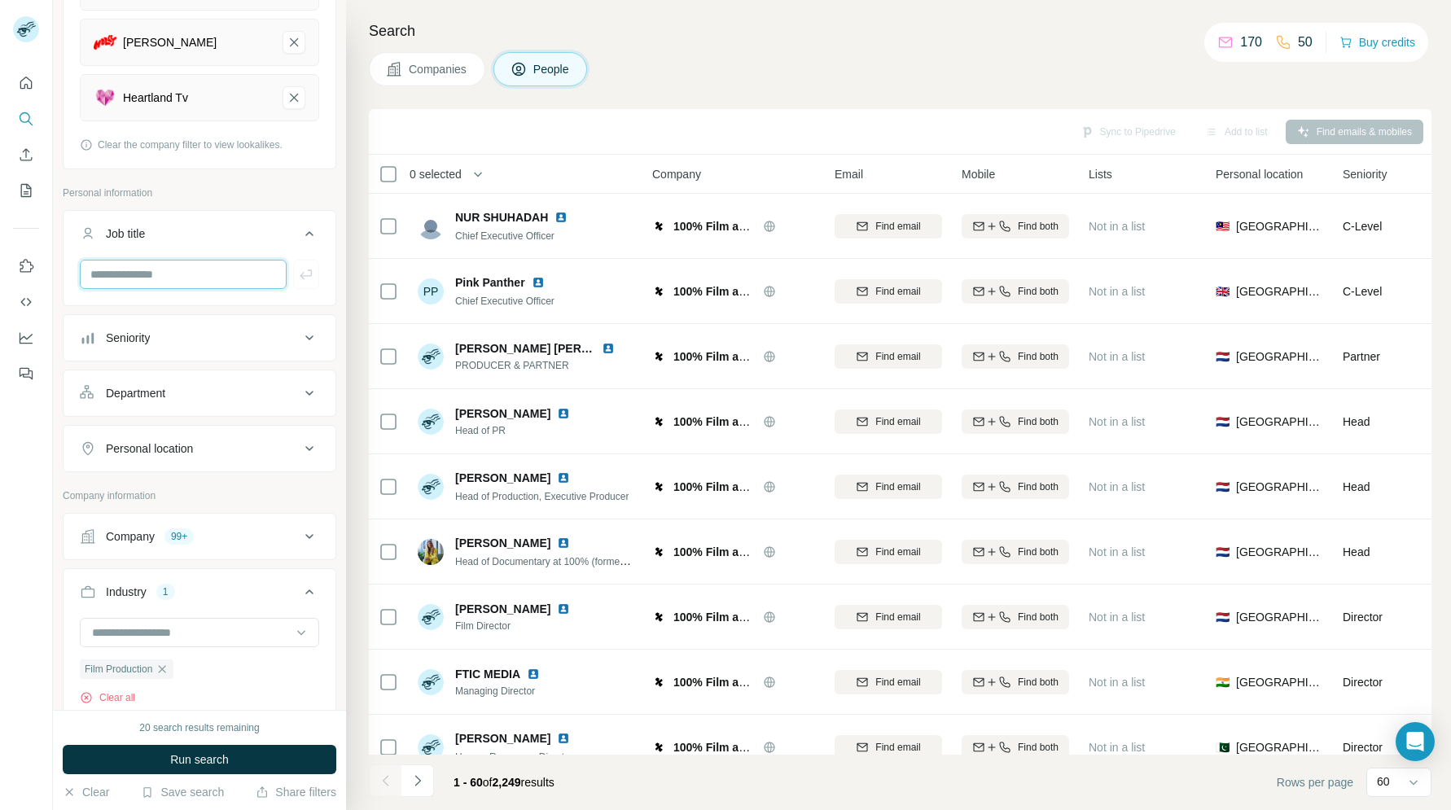
click at [172, 277] on input "text" at bounding box center [183, 274] width 207 height 29
type input "**********"
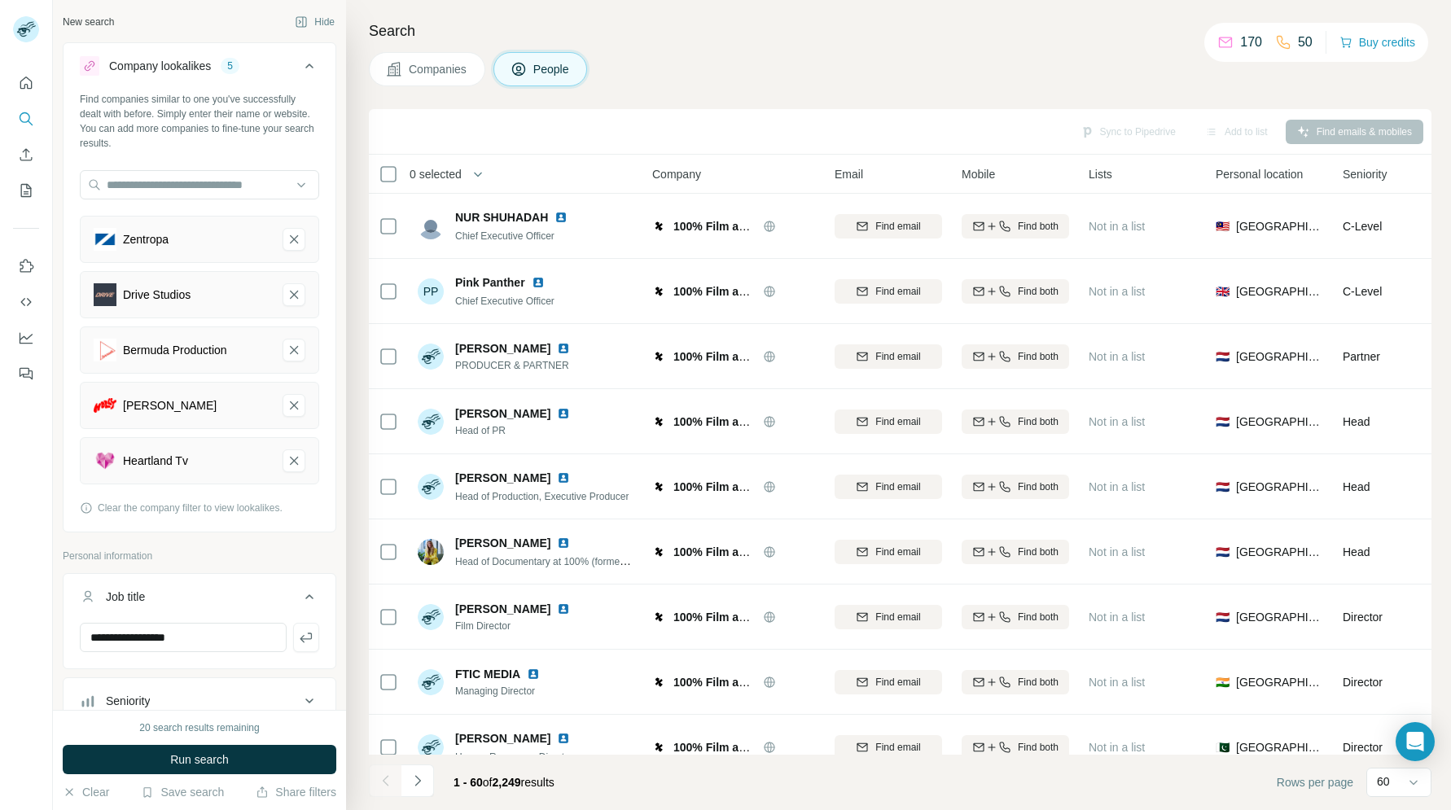
scroll to position [363, 0]
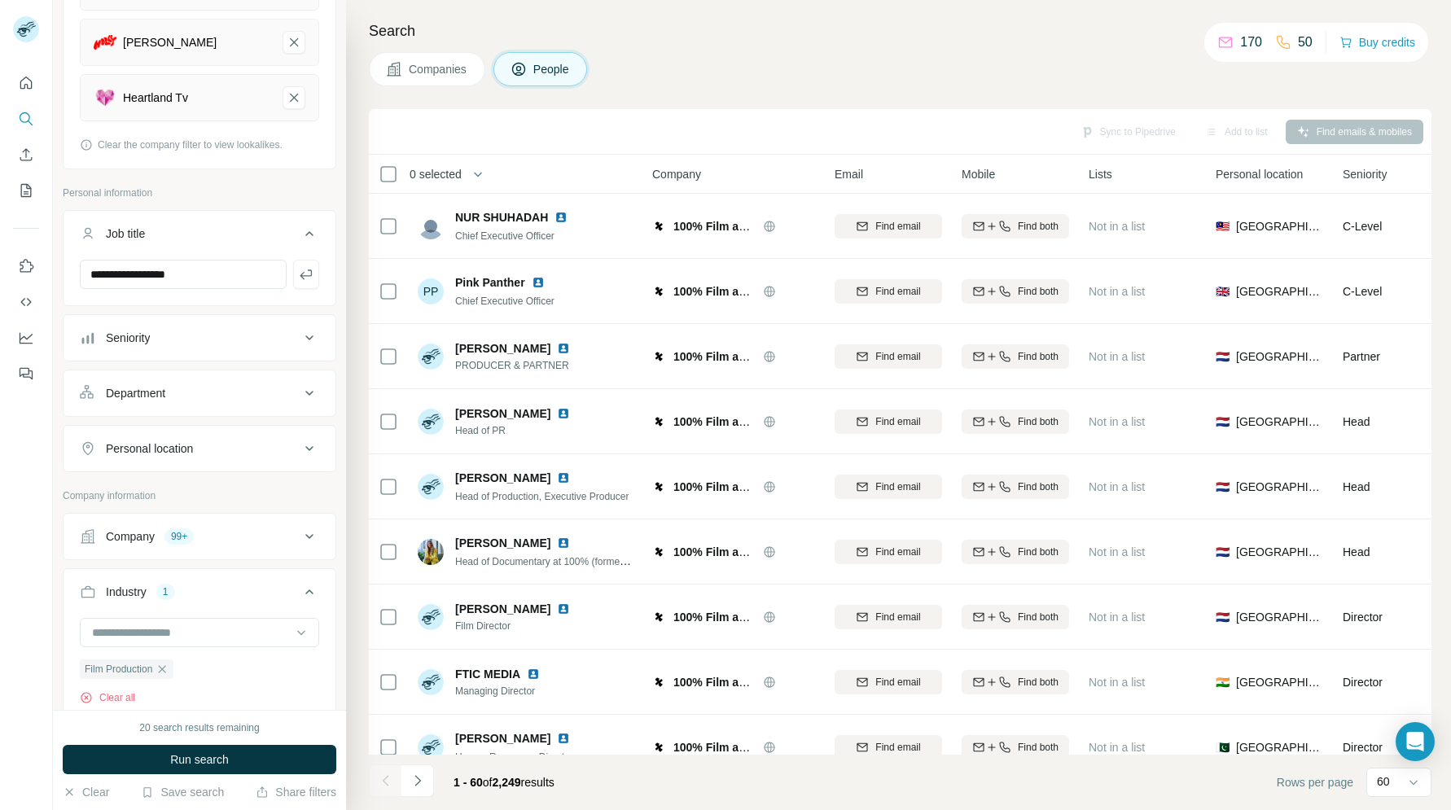
type input "**********"
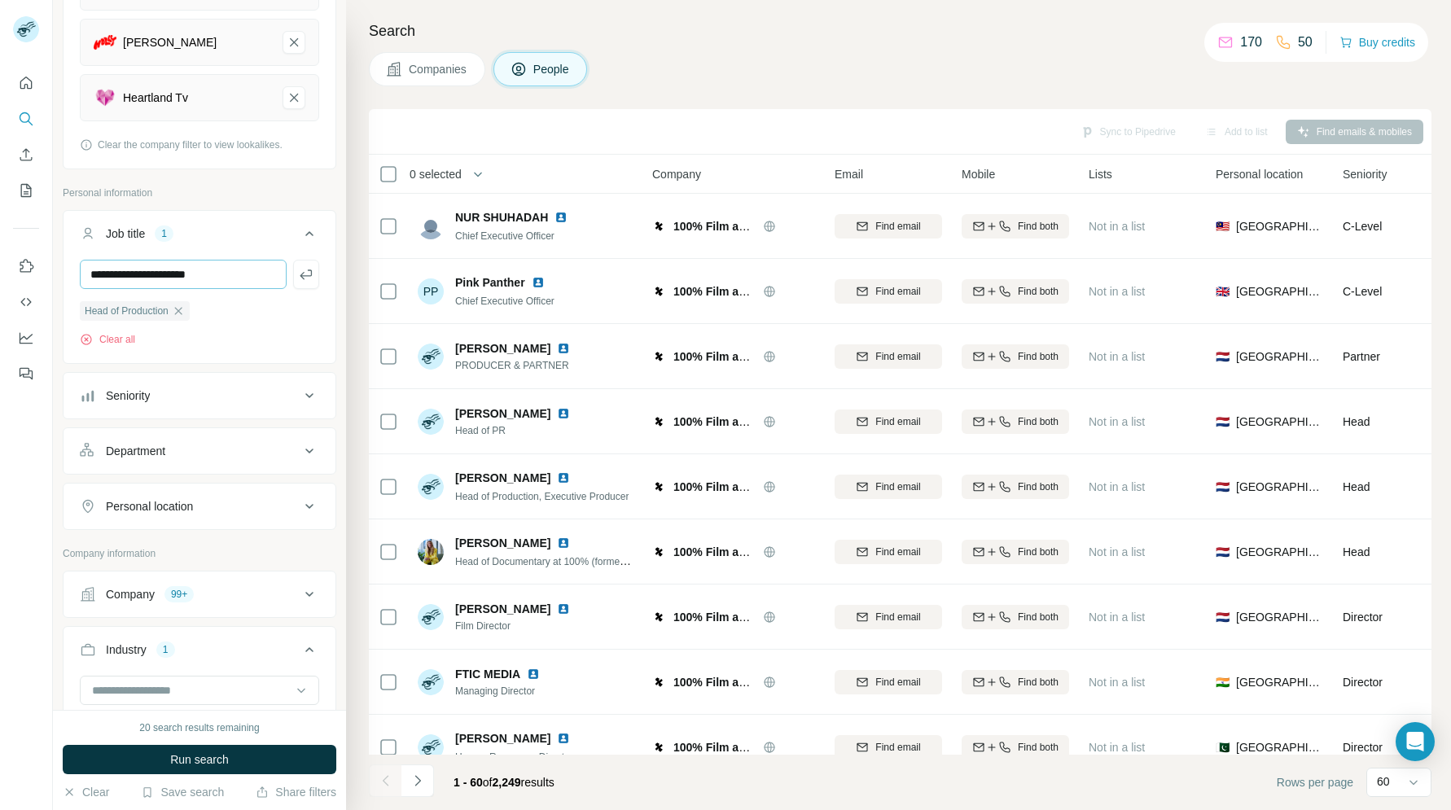
type input "**********"
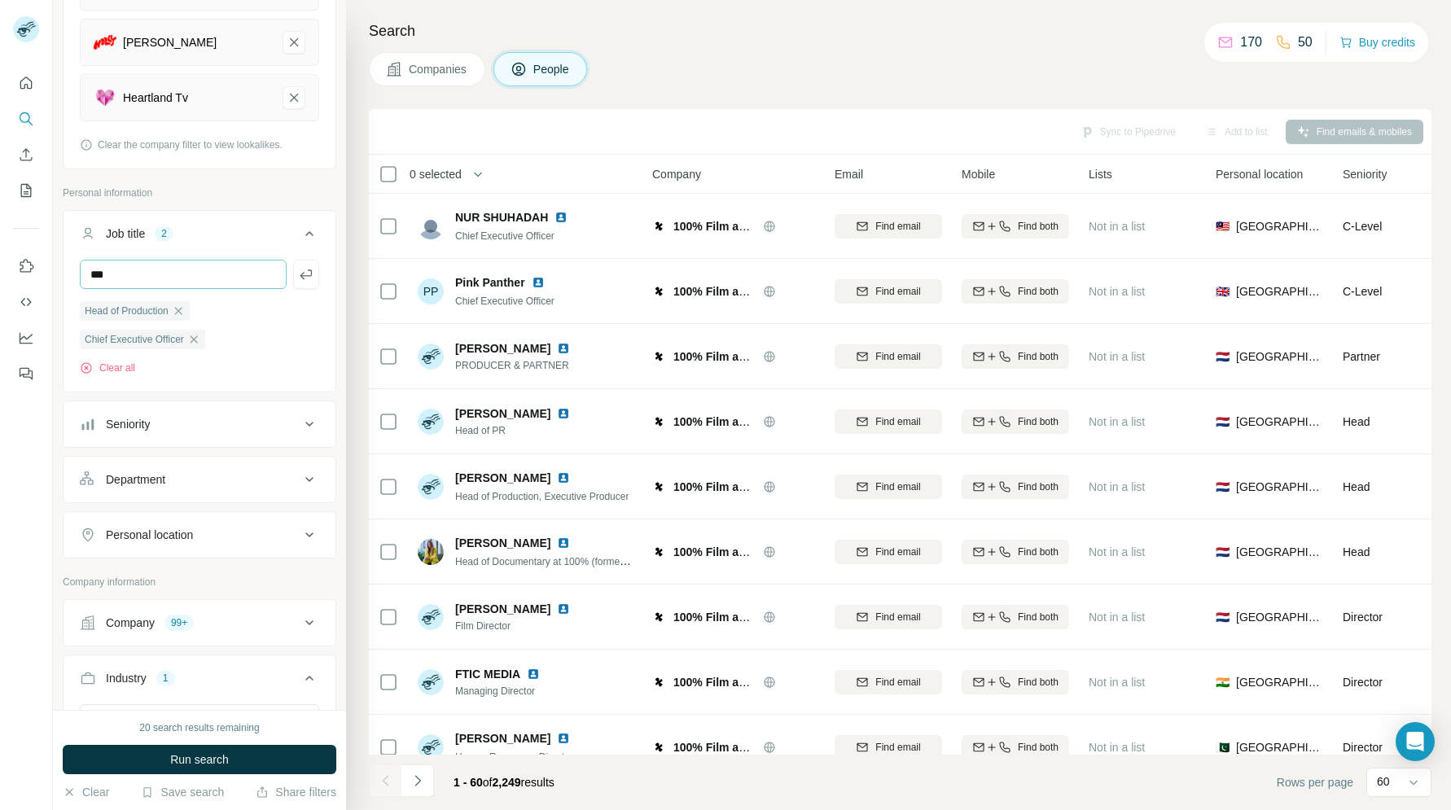
type input "***"
type input "********"
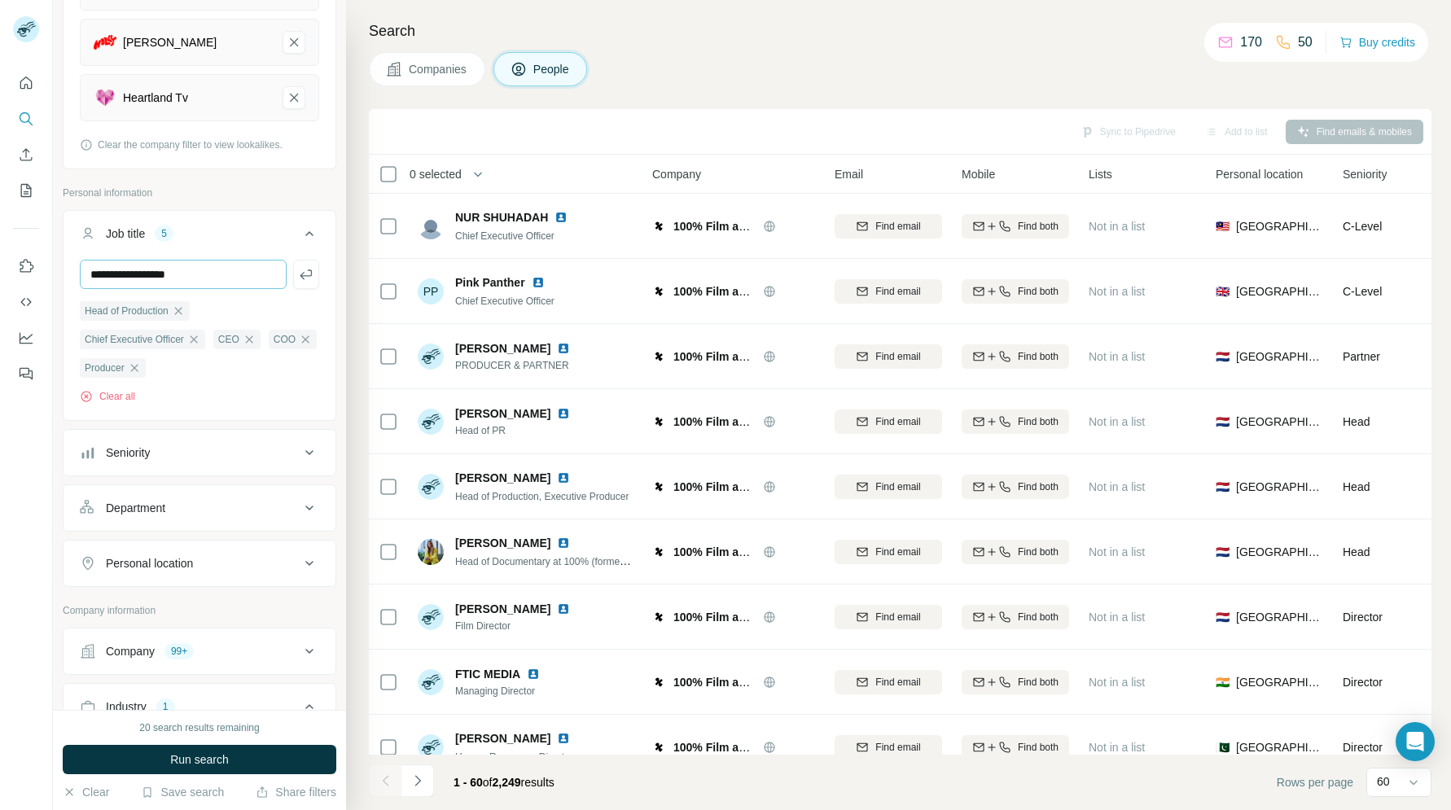
type input "**********"
click at [181, 760] on span "Run search" at bounding box center [199, 759] width 59 height 16
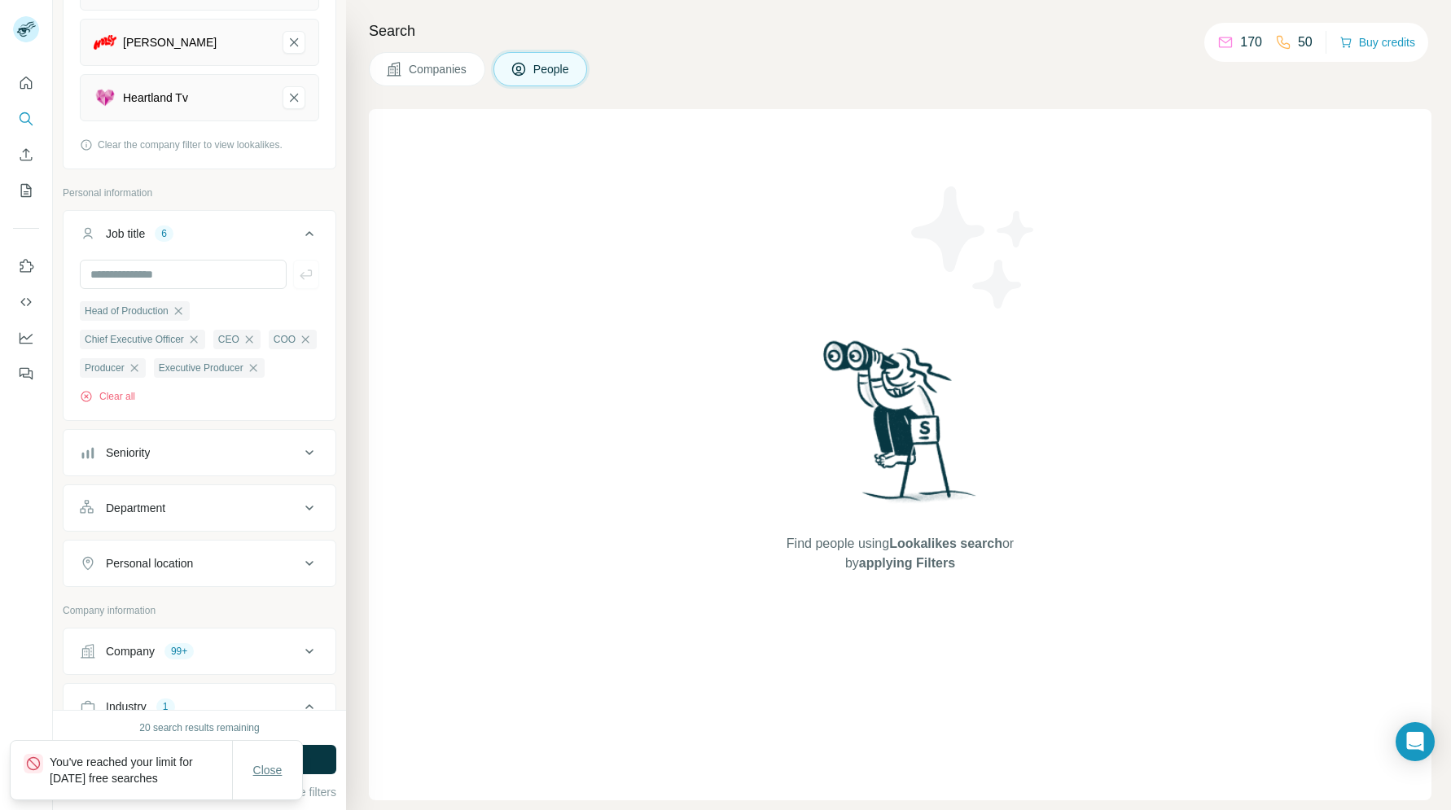
click at [261, 766] on span "Close" at bounding box center [267, 770] width 29 height 16
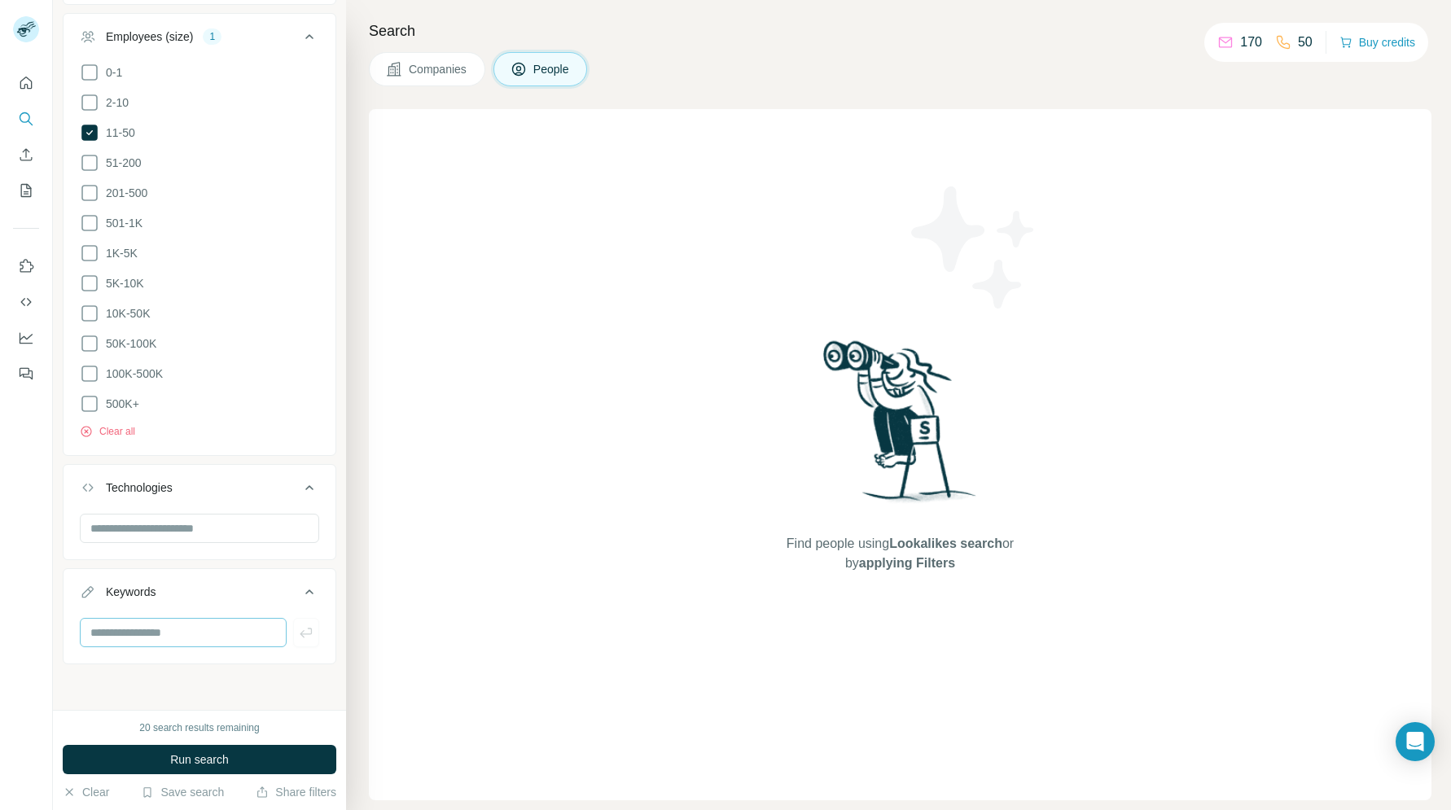
scroll to position [1321, 0]
click at [195, 761] on span "Run search" at bounding box center [199, 759] width 59 height 16
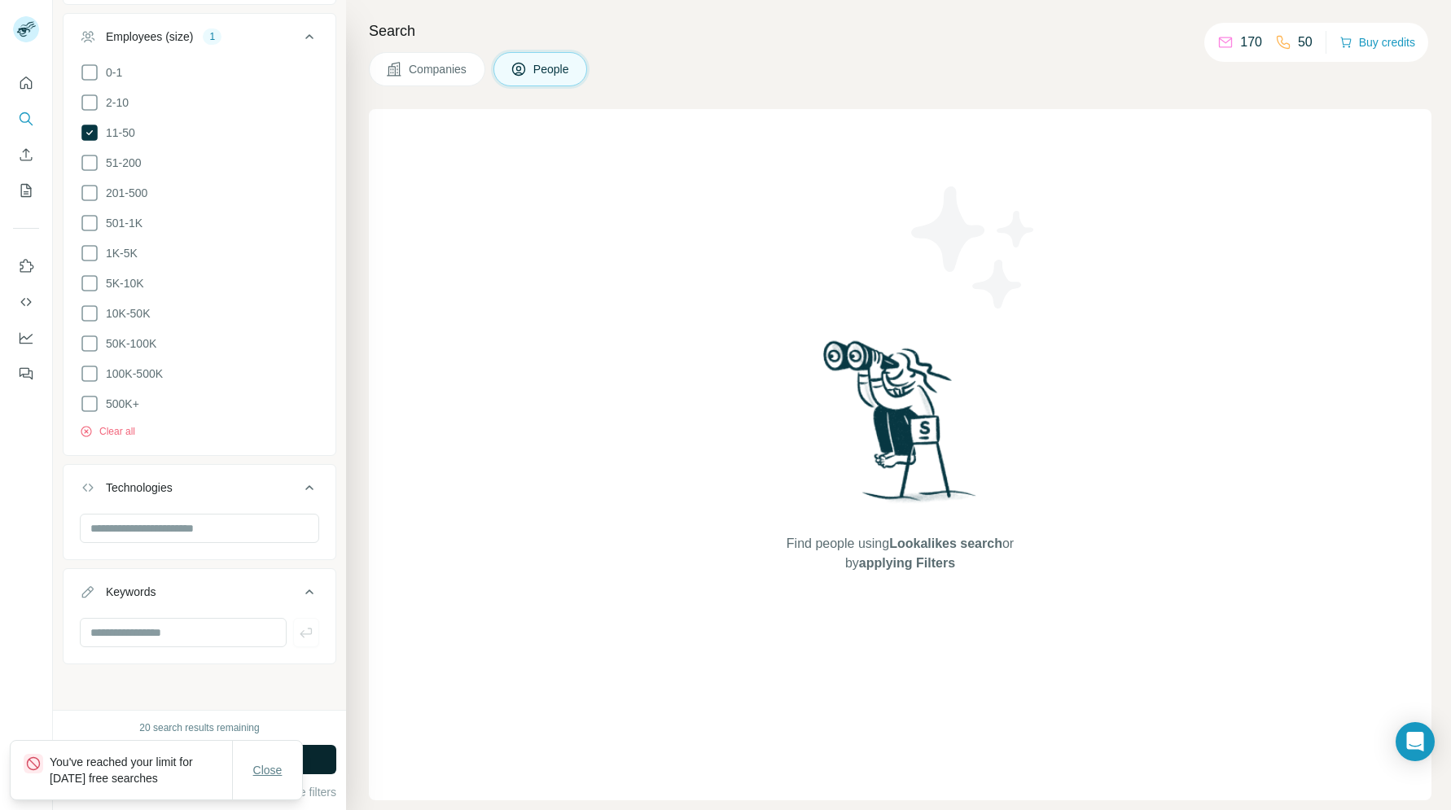
click at [265, 777] on span "Close" at bounding box center [267, 770] width 29 height 16
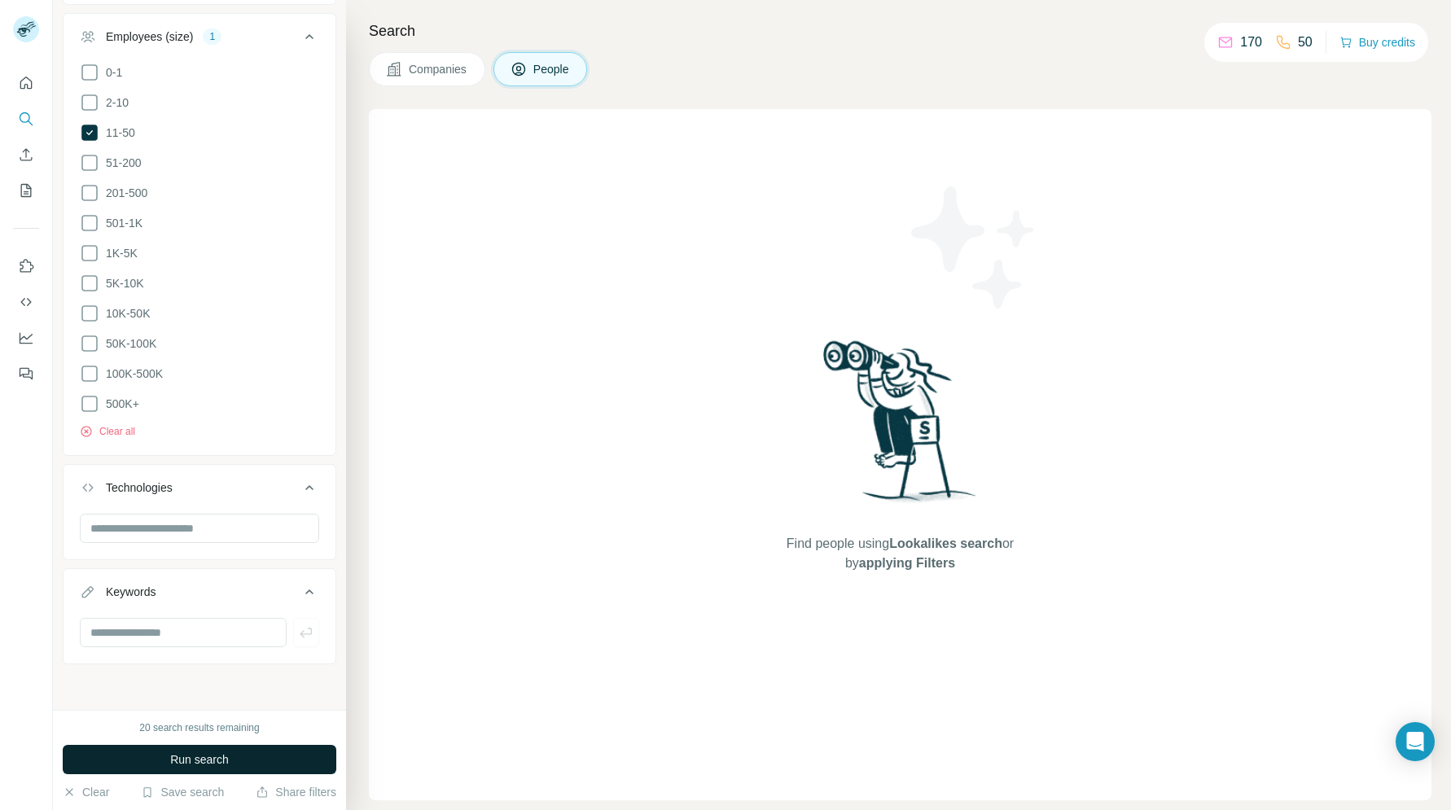
click at [639, 462] on div "Find people using Lookalikes search or by applying Filters" at bounding box center [900, 454] width 1062 height 691
click at [427, 67] on span "Companies" at bounding box center [438, 69] width 59 height 16
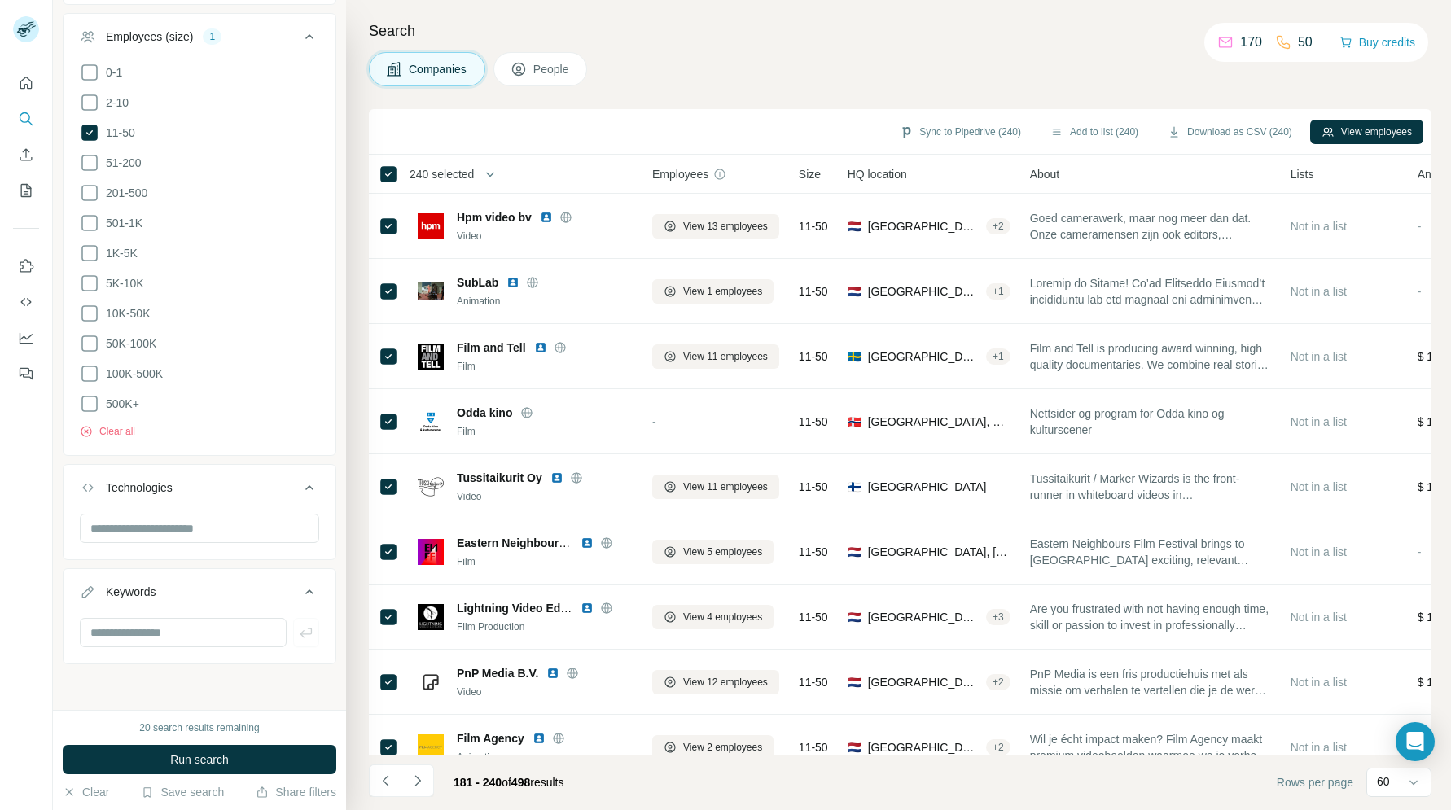
scroll to position [874, 0]
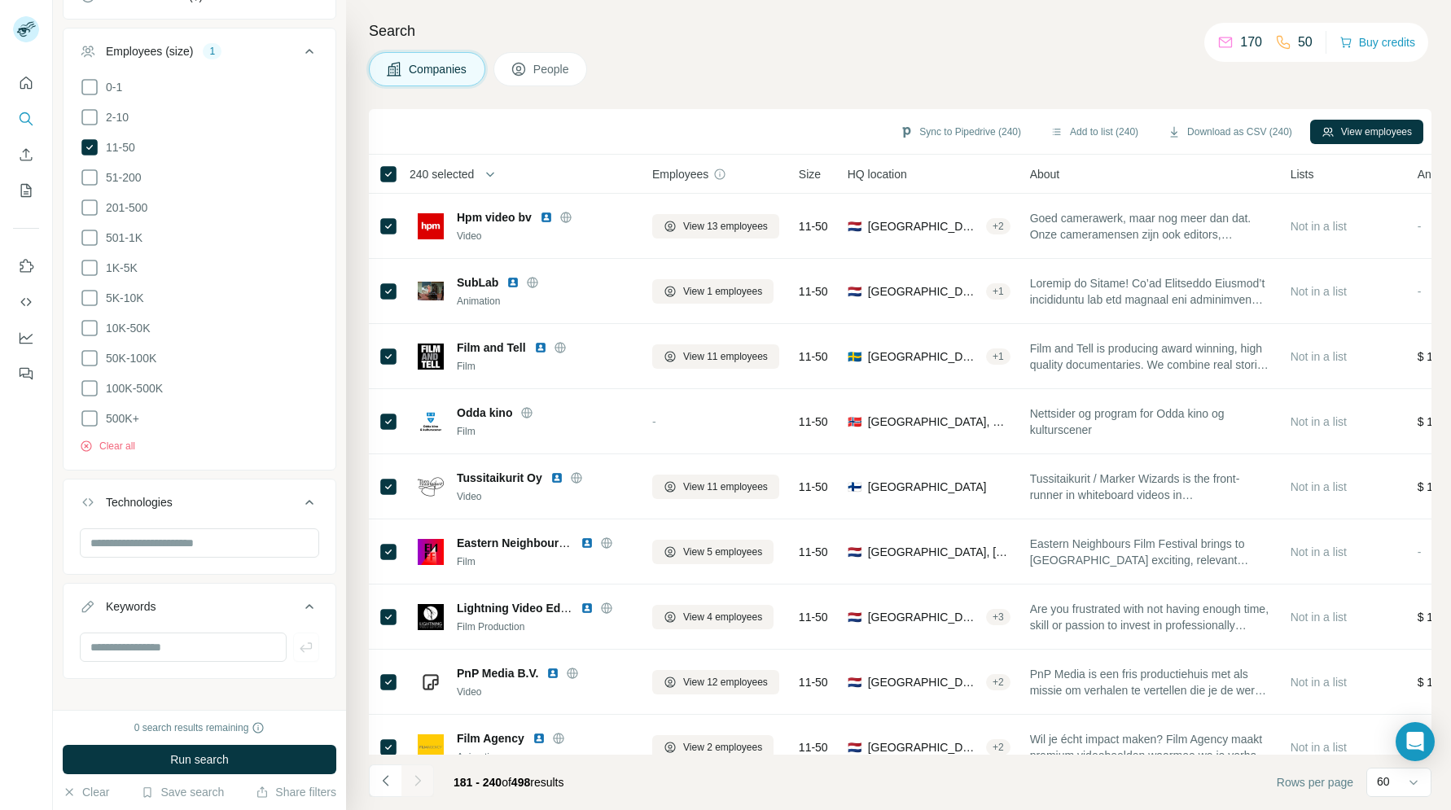
click at [556, 68] on span "People" at bounding box center [551, 69] width 37 height 16
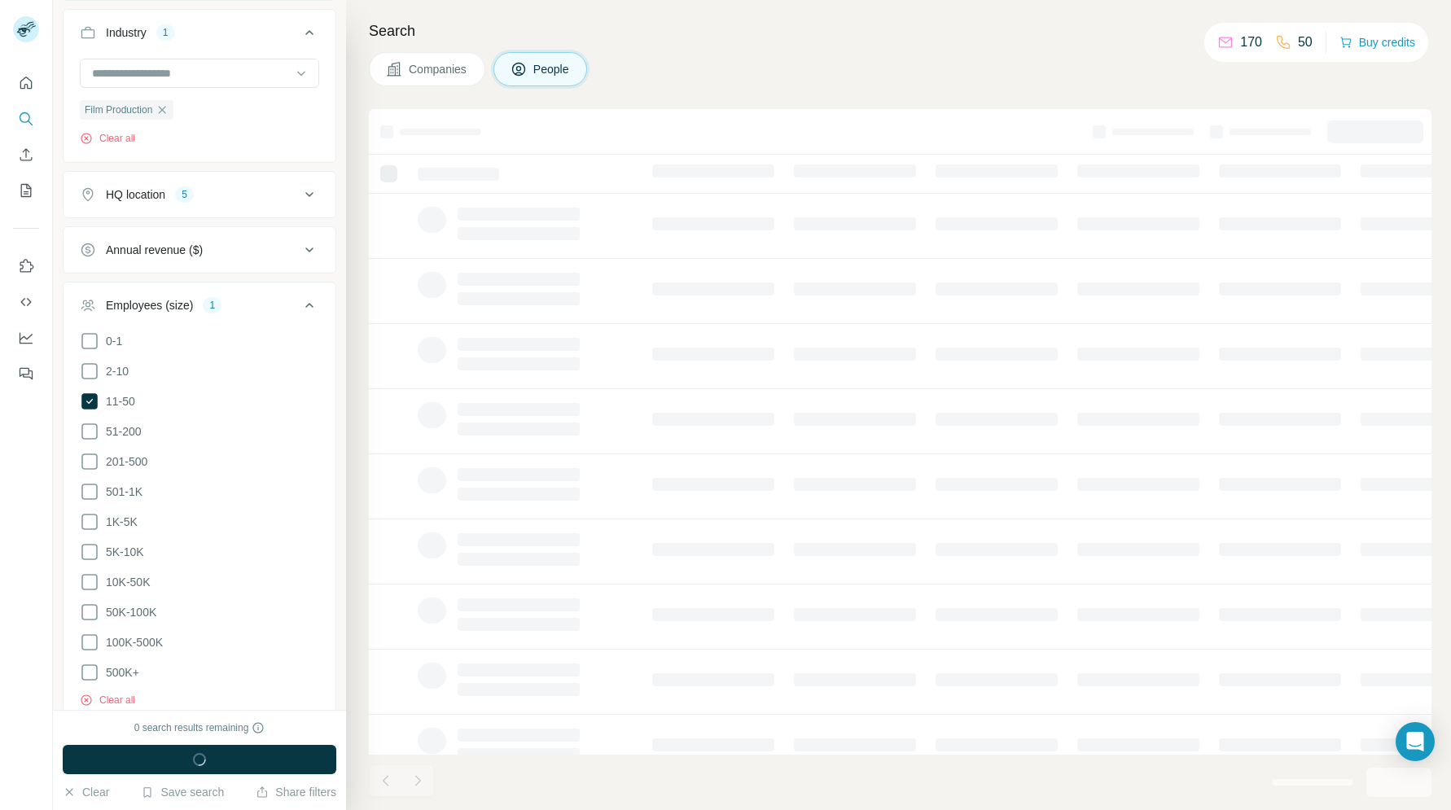
scroll to position [1127, 0]
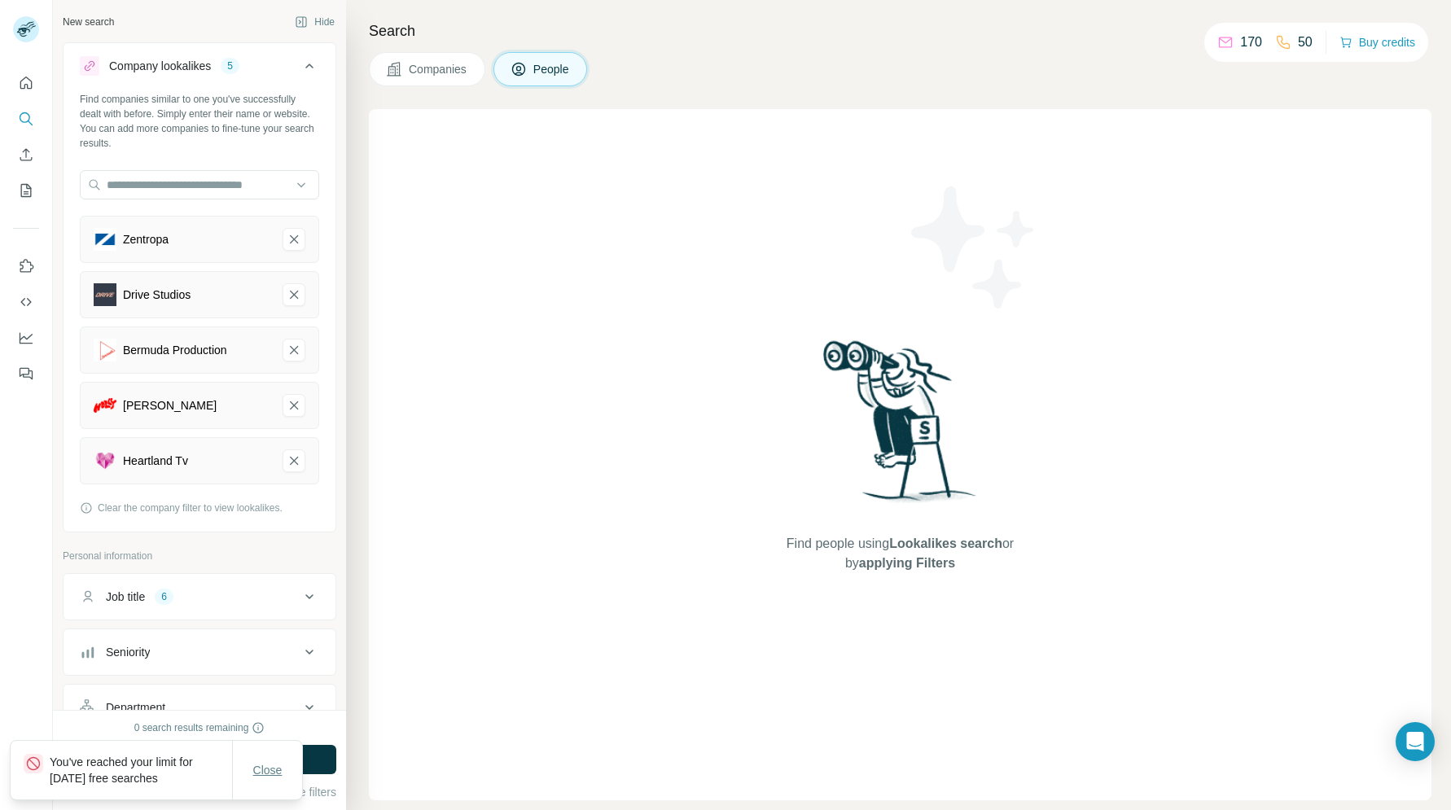
click at [263, 782] on button "Close" at bounding box center [268, 769] width 52 height 29
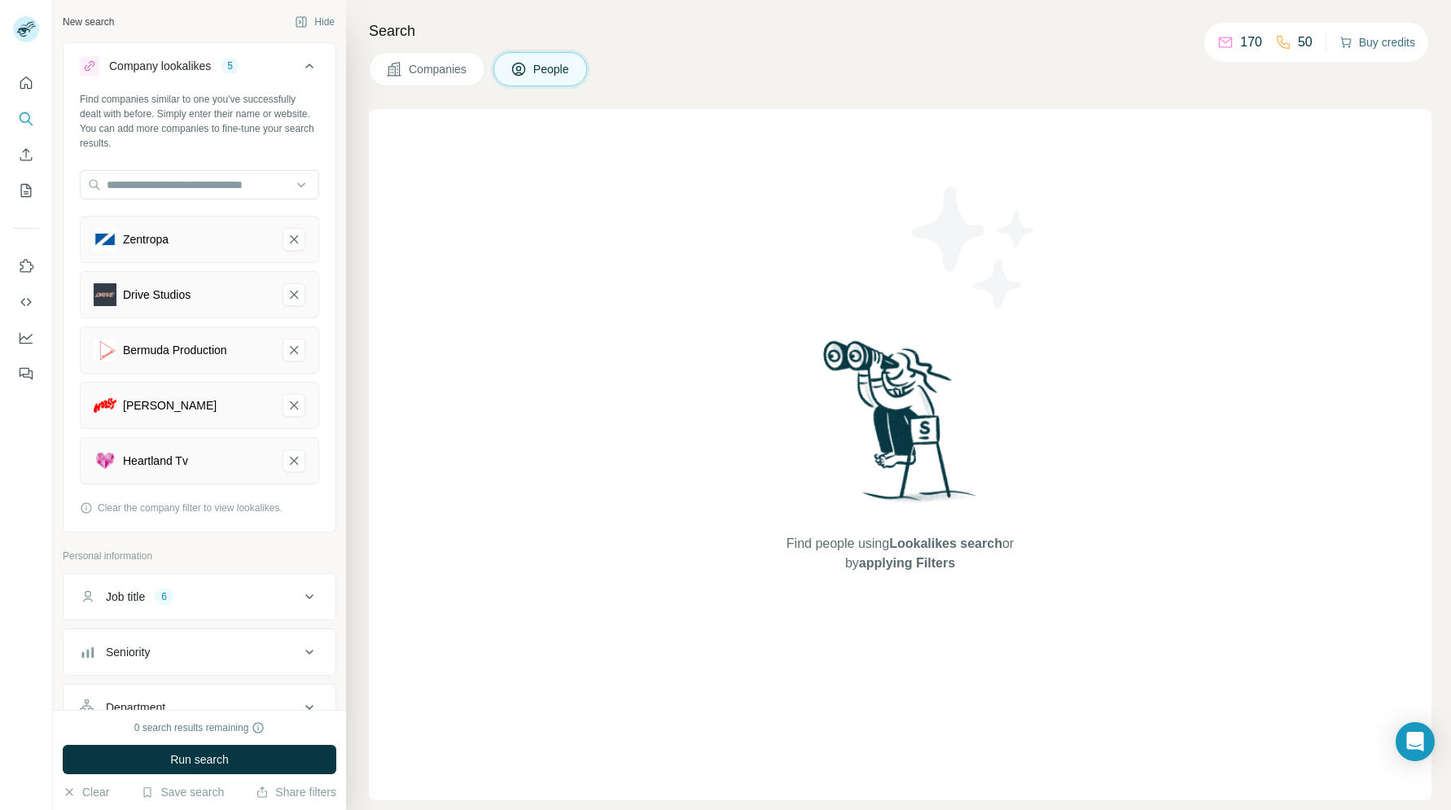
click at [1370, 40] on button "Buy credits" at bounding box center [1377, 42] width 76 height 23
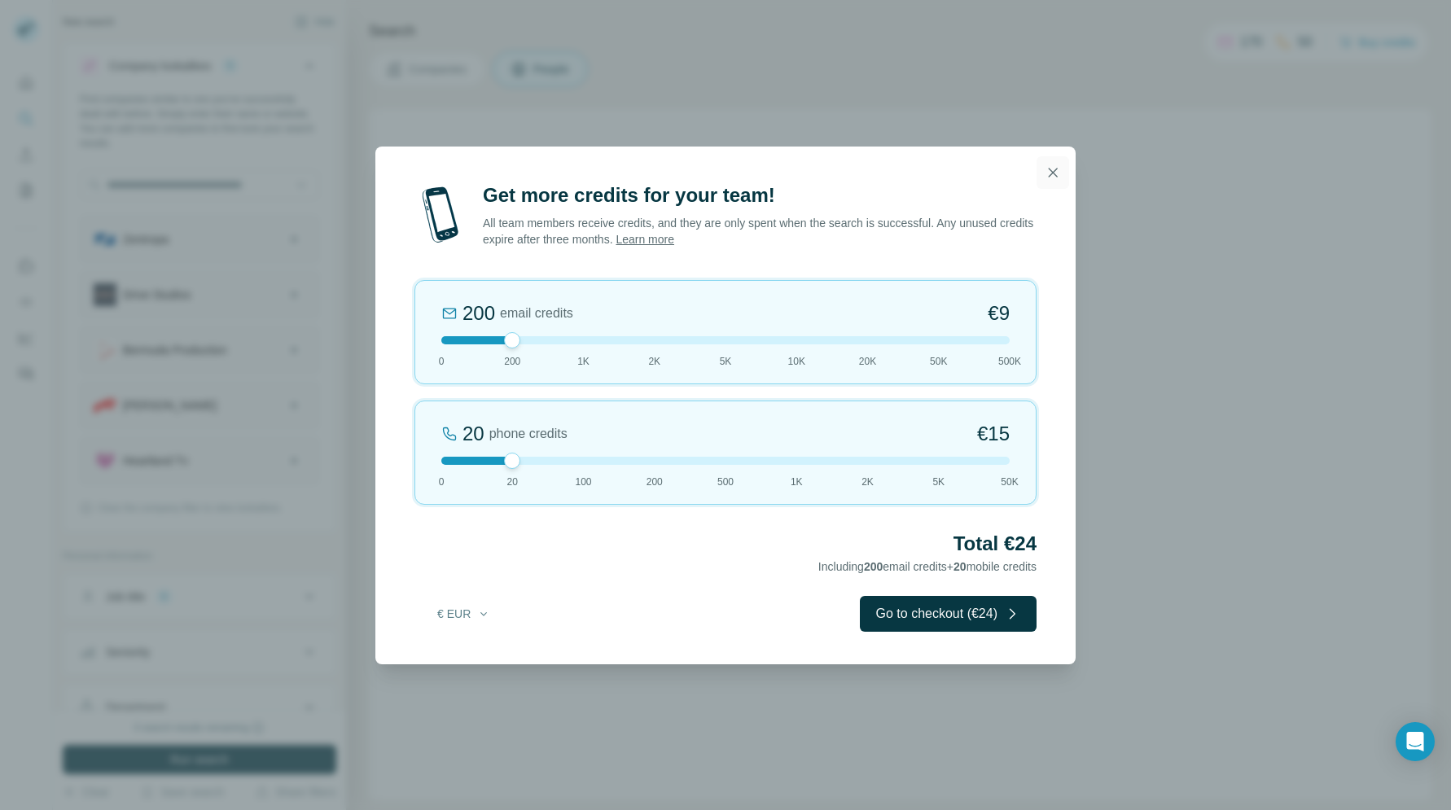
click at [1044, 165] on icon "button" at bounding box center [1052, 172] width 16 height 16
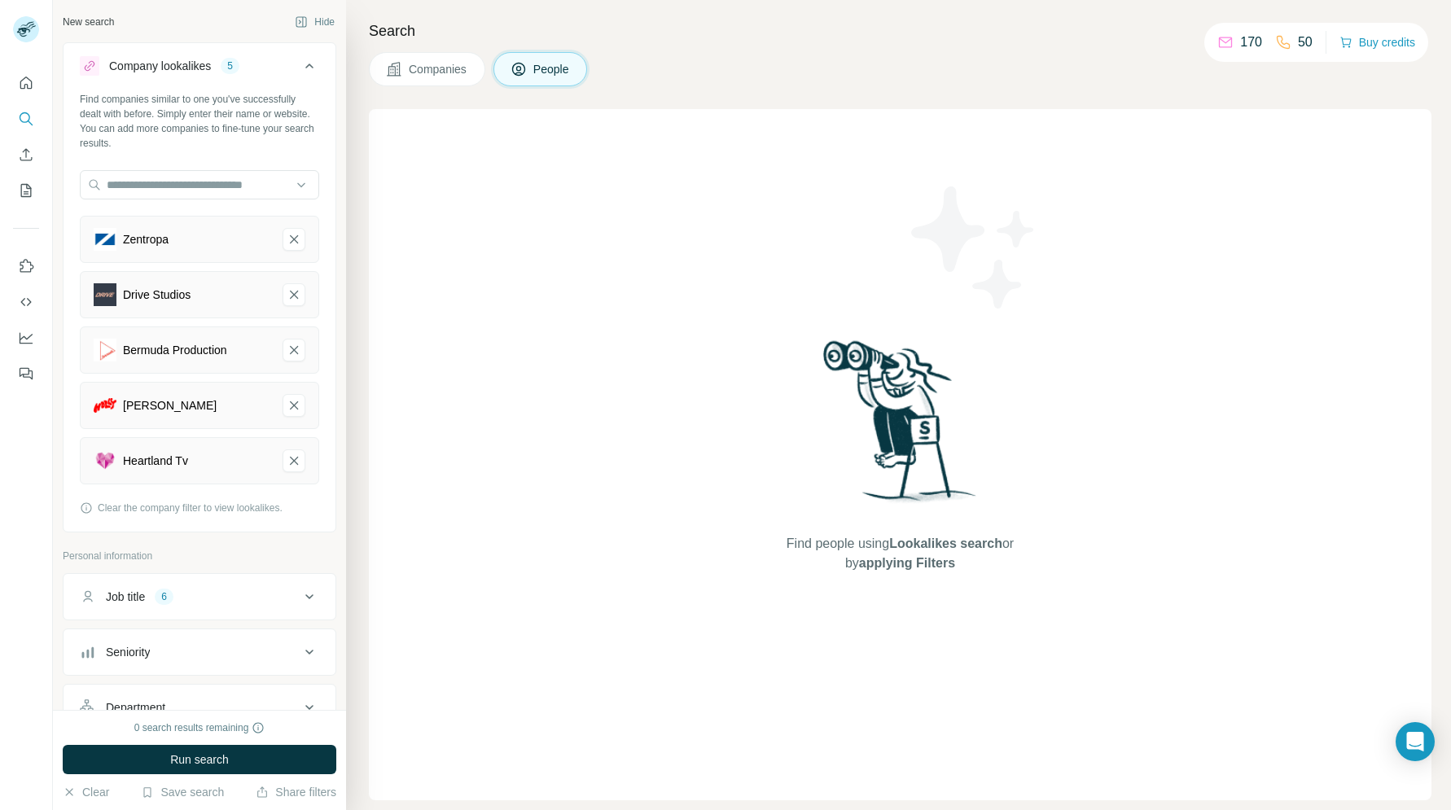
click at [638, 62] on div "Companies People" at bounding box center [900, 69] width 1062 height 34
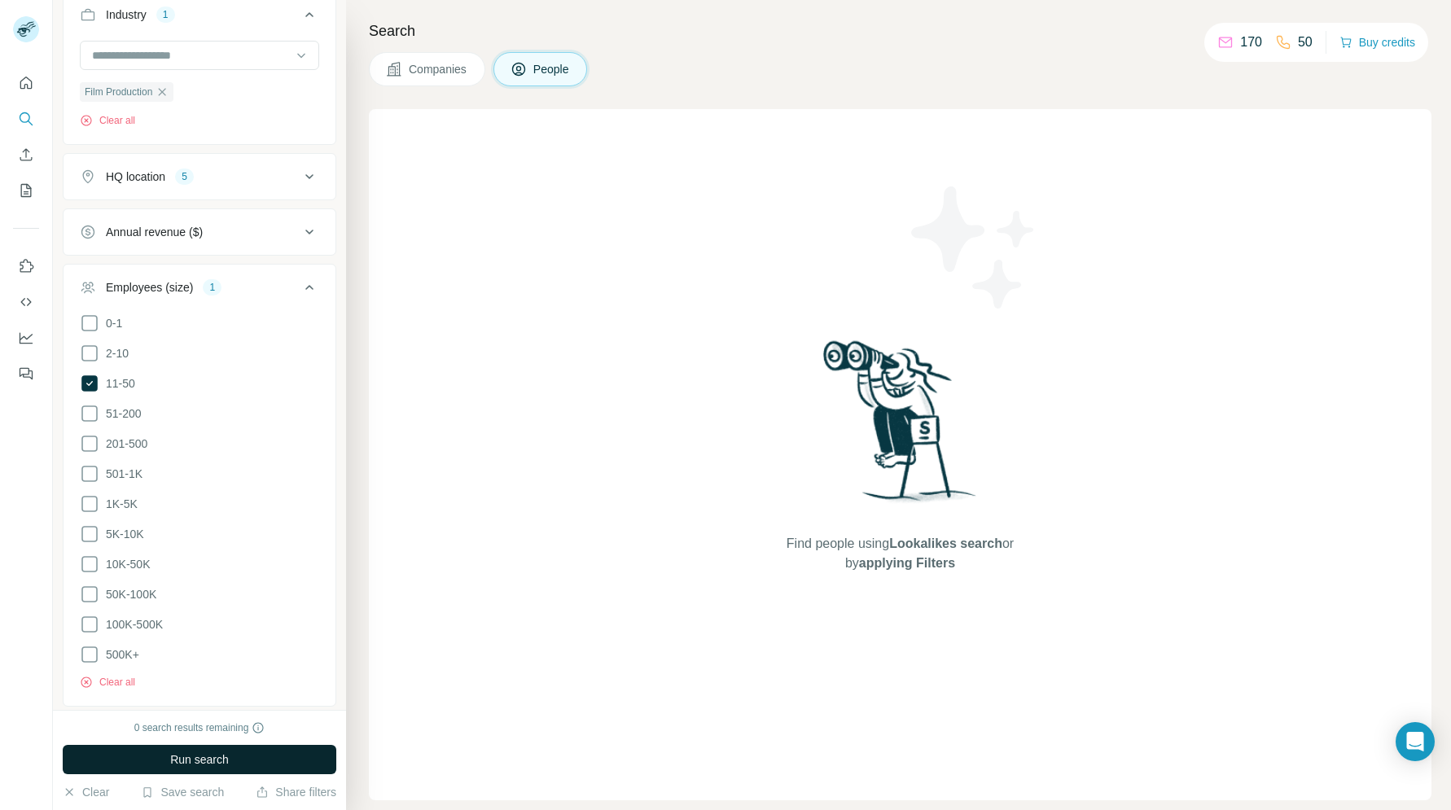
scroll to position [903, 0]
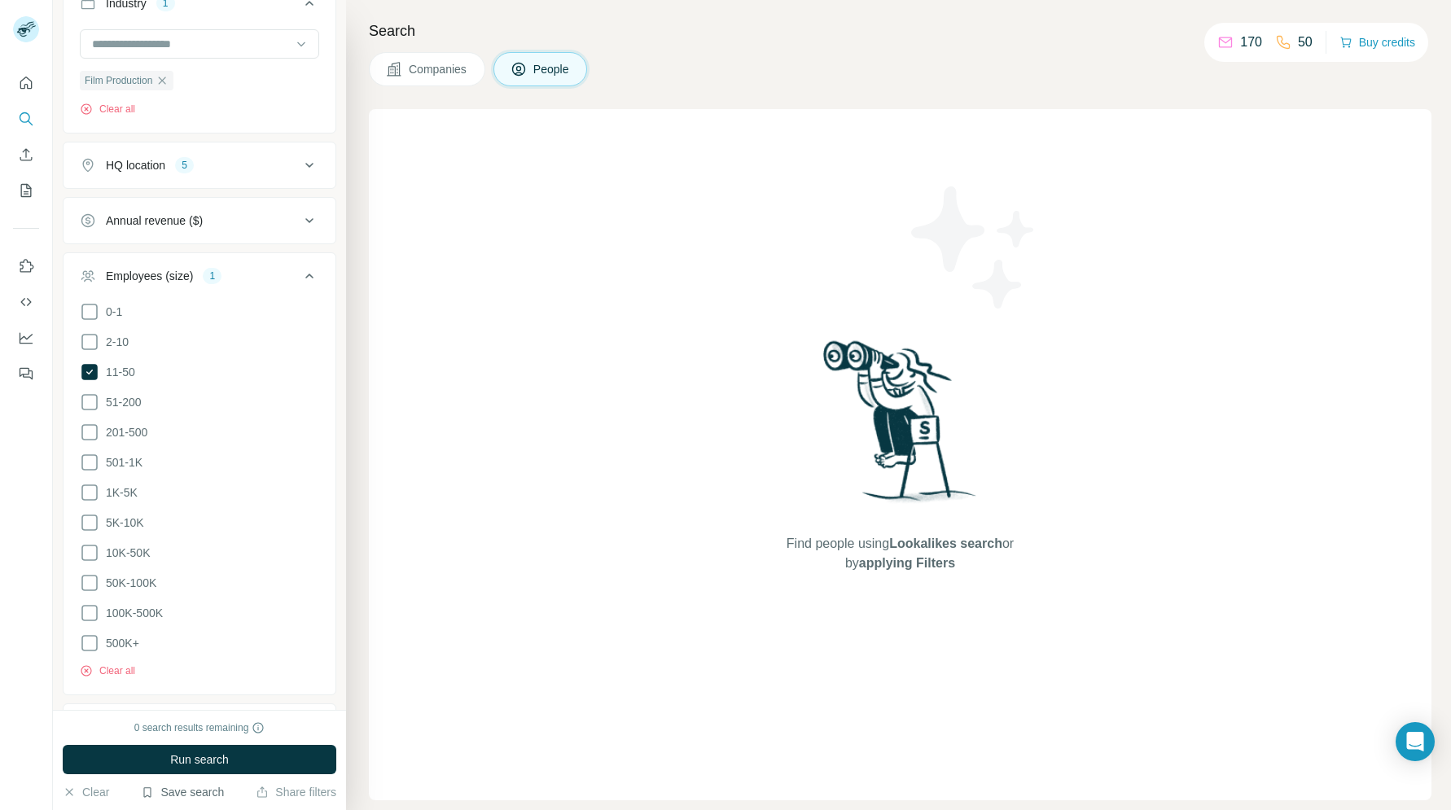
click at [189, 796] on button "Save search" at bounding box center [182, 792] width 83 height 16
click at [229, 734] on div "Save search" at bounding box center [228, 731] width 172 height 33
click at [177, 791] on button "Save search" at bounding box center [182, 792] width 83 height 16
click at [151, 795] on button "Save search" at bounding box center [182, 792] width 83 height 16
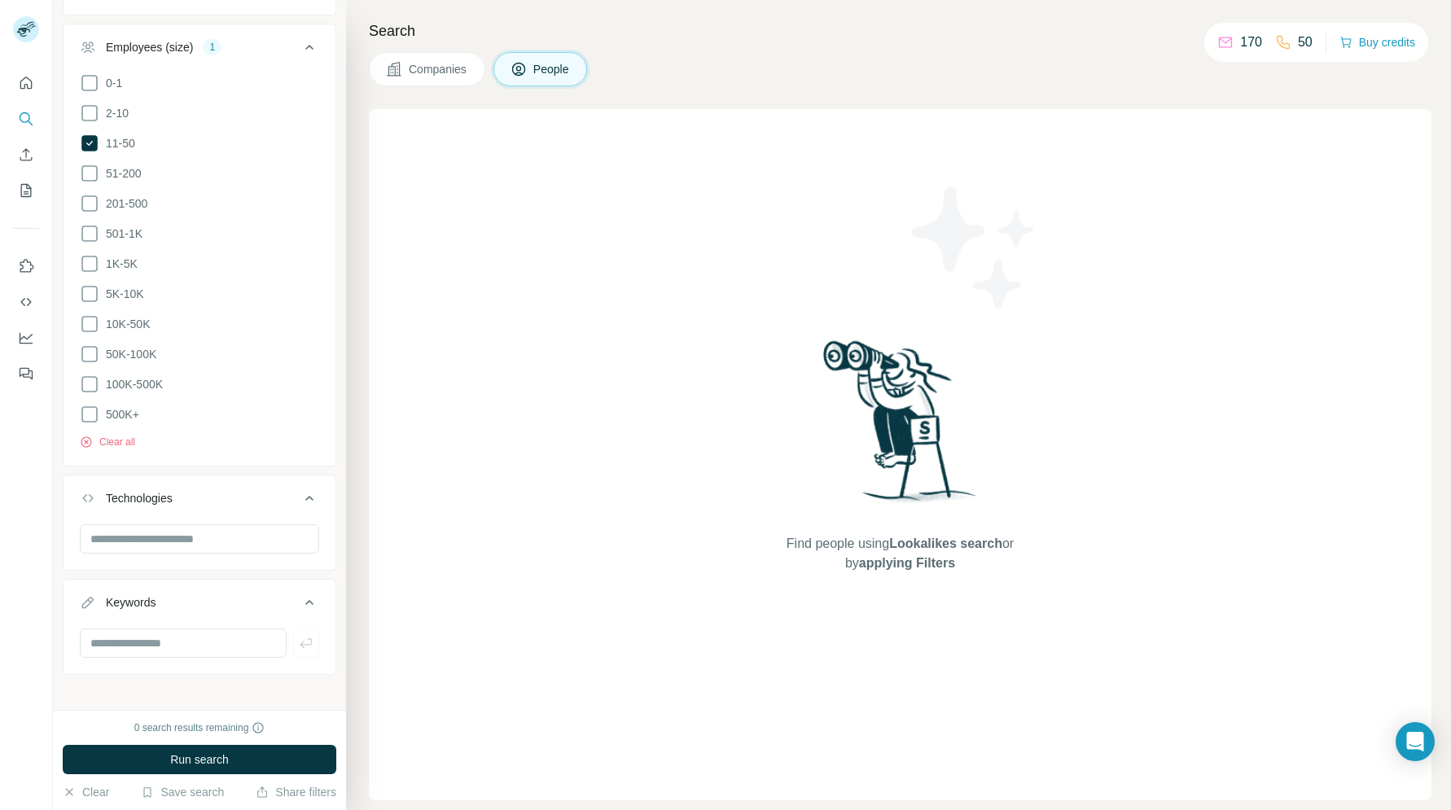
scroll to position [1131, 0]
click at [164, 790] on button "Save search" at bounding box center [182, 792] width 83 height 16
click at [213, 736] on div "Save search" at bounding box center [228, 731] width 172 height 33
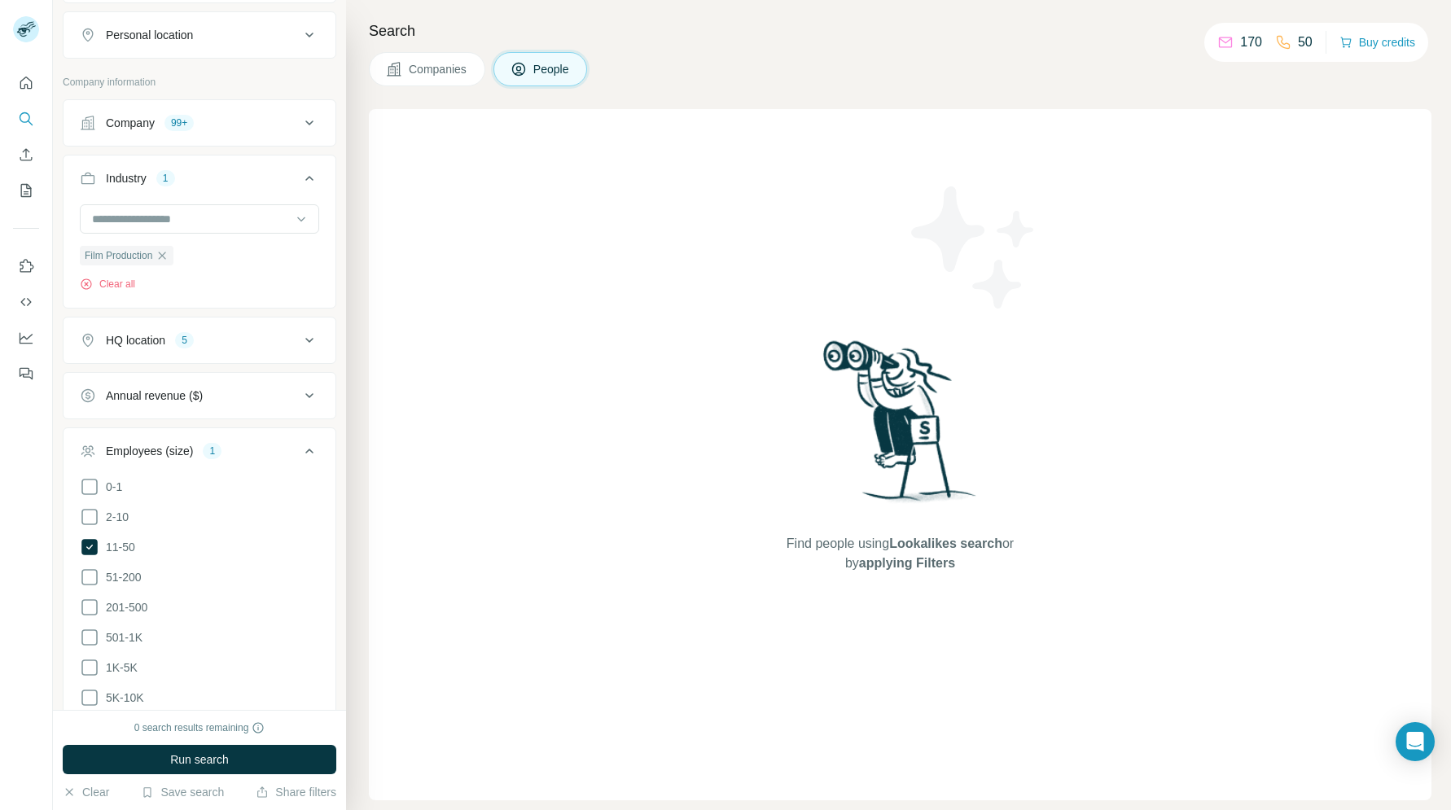
scroll to position [0, 0]
